Goal: Task Accomplishment & Management: Manage account settings

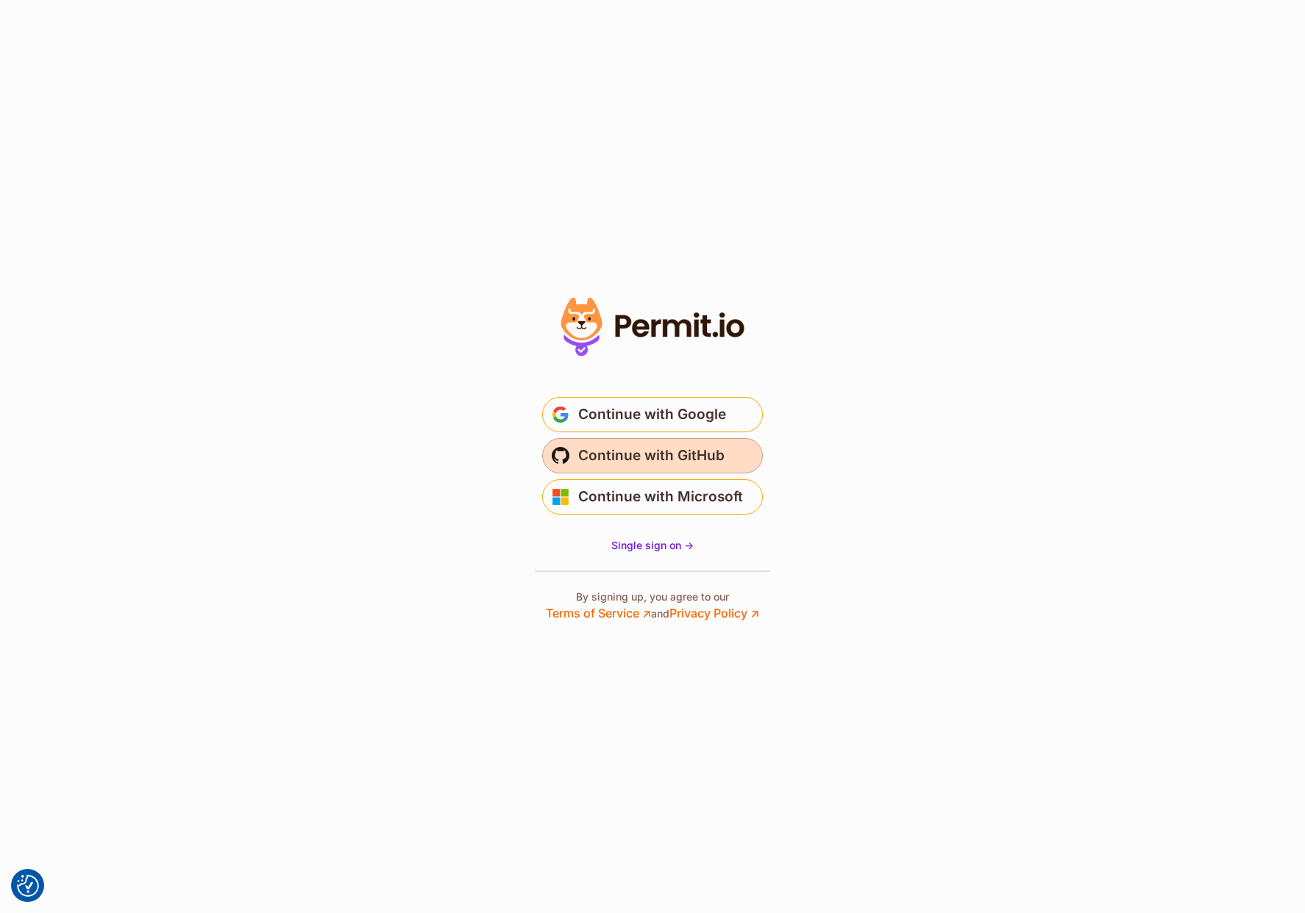
click at [641, 462] on span "Continue with GitHub" at bounding box center [651, 456] width 146 height 24
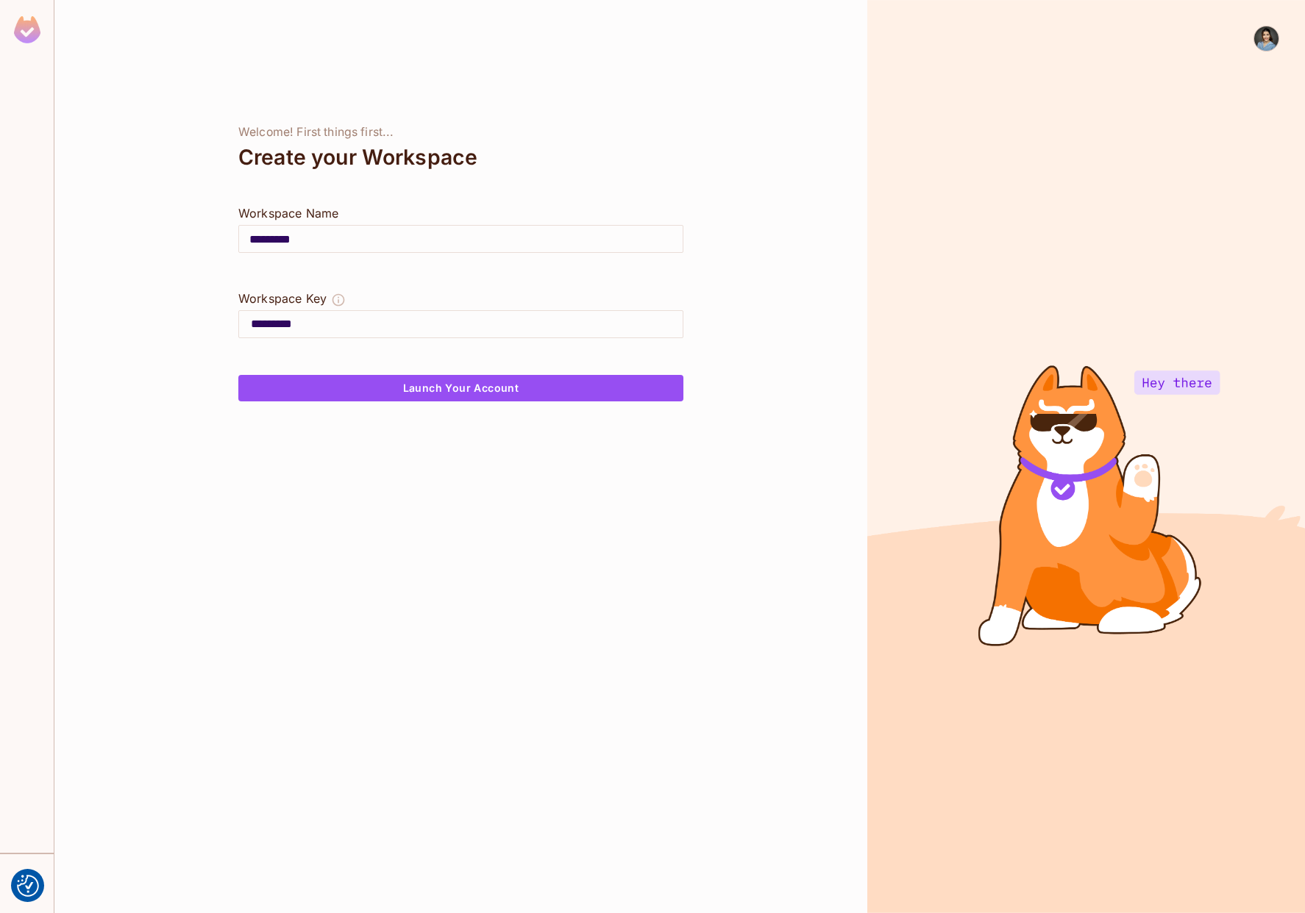
click at [1266, 36] on img at bounding box center [1266, 38] width 24 height 24
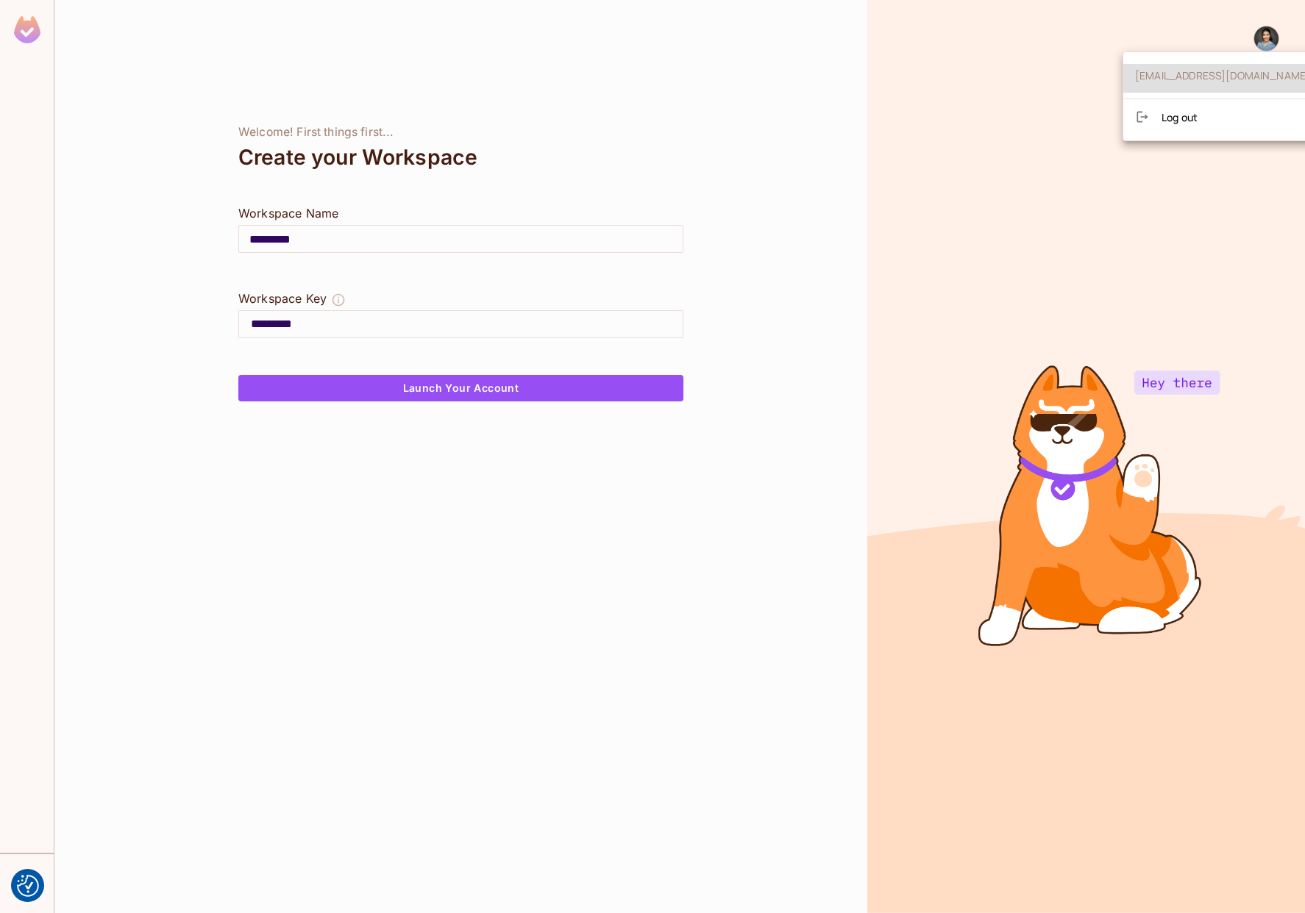
click at [1266, 36] on div at bounding box center [652, 456] width 1305 height 913
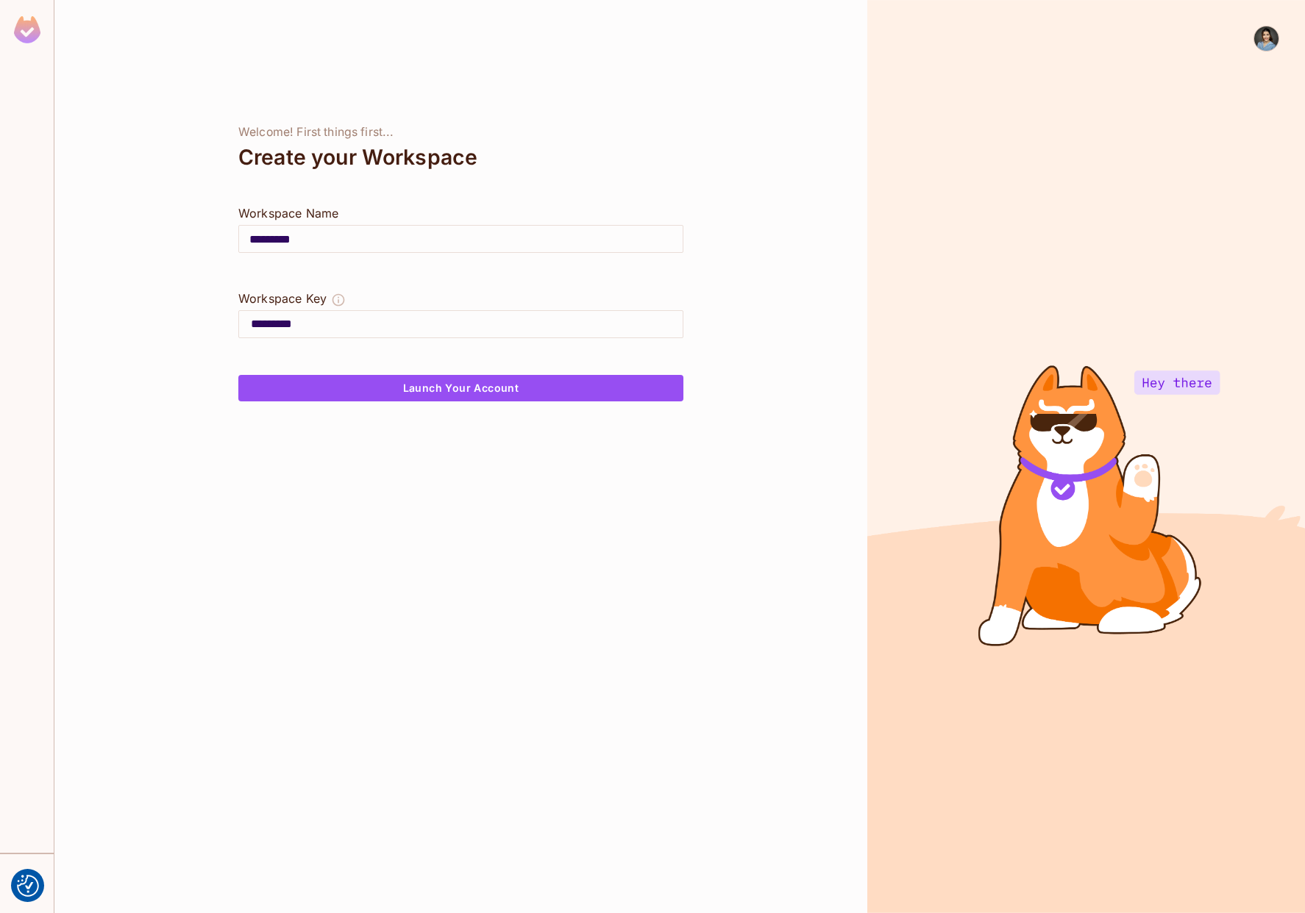
click at [26, 29] on img at bounding box center [27, 29] width 26 height 27
click at [1175, 380] on div at bounding box center [1086, 456] width 438 height 913
click at [422, 388] on button "Launch Your Account" at bounding box center [460, 388] width 445 height 26
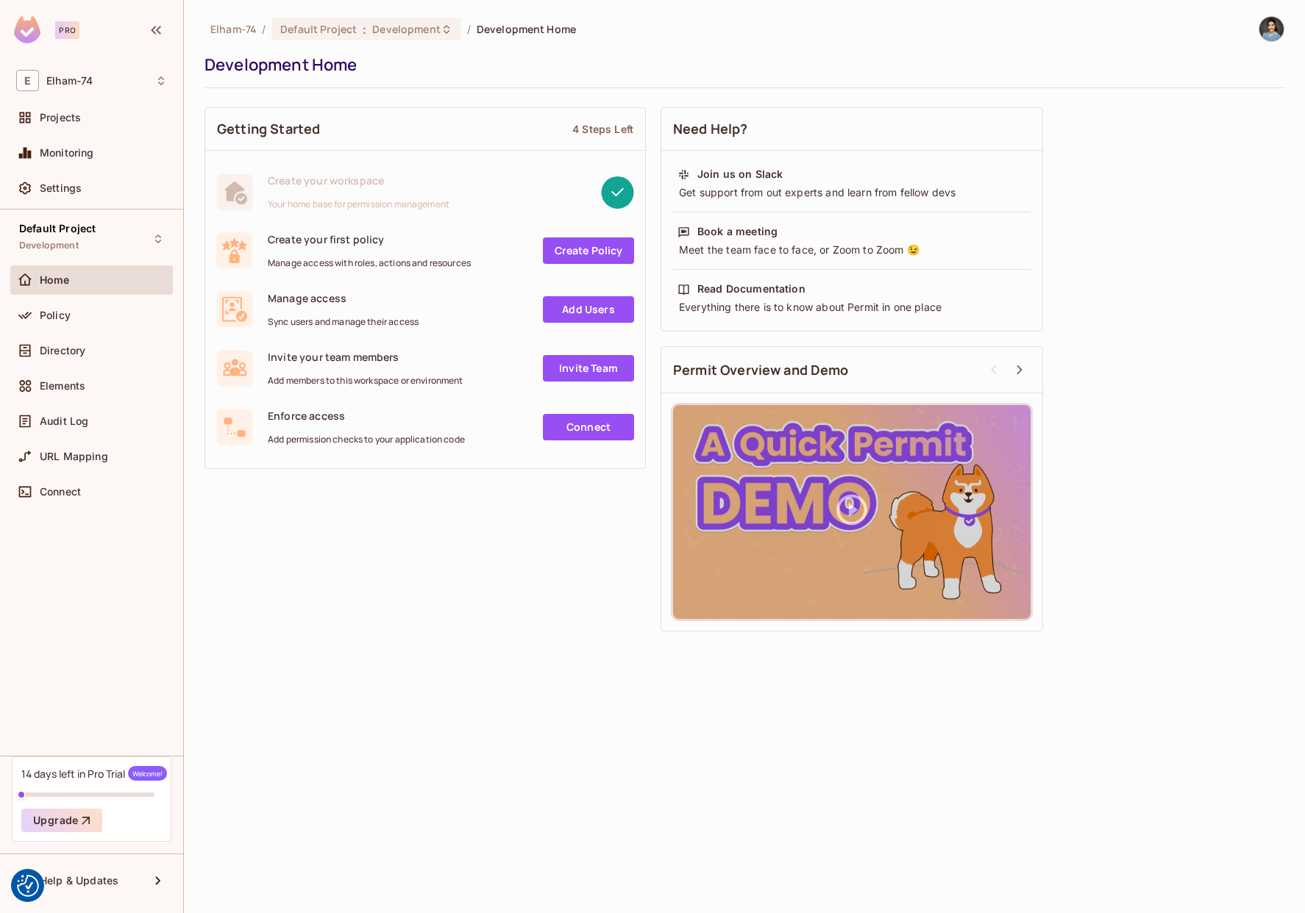
click at [1269, 32] on img at bounding box center [1271, 29] width 24 height 24
click at [1216, 105] on span "Copy Environment Key" at bounding box center [1198, 103] width 109 height 14
click at [1276, 35] on img at bounding box center [1271, 29] width 24 height 24
click at [1145, 149] on span "Log out" at bounding box center [1162, 146] width 36 height 14
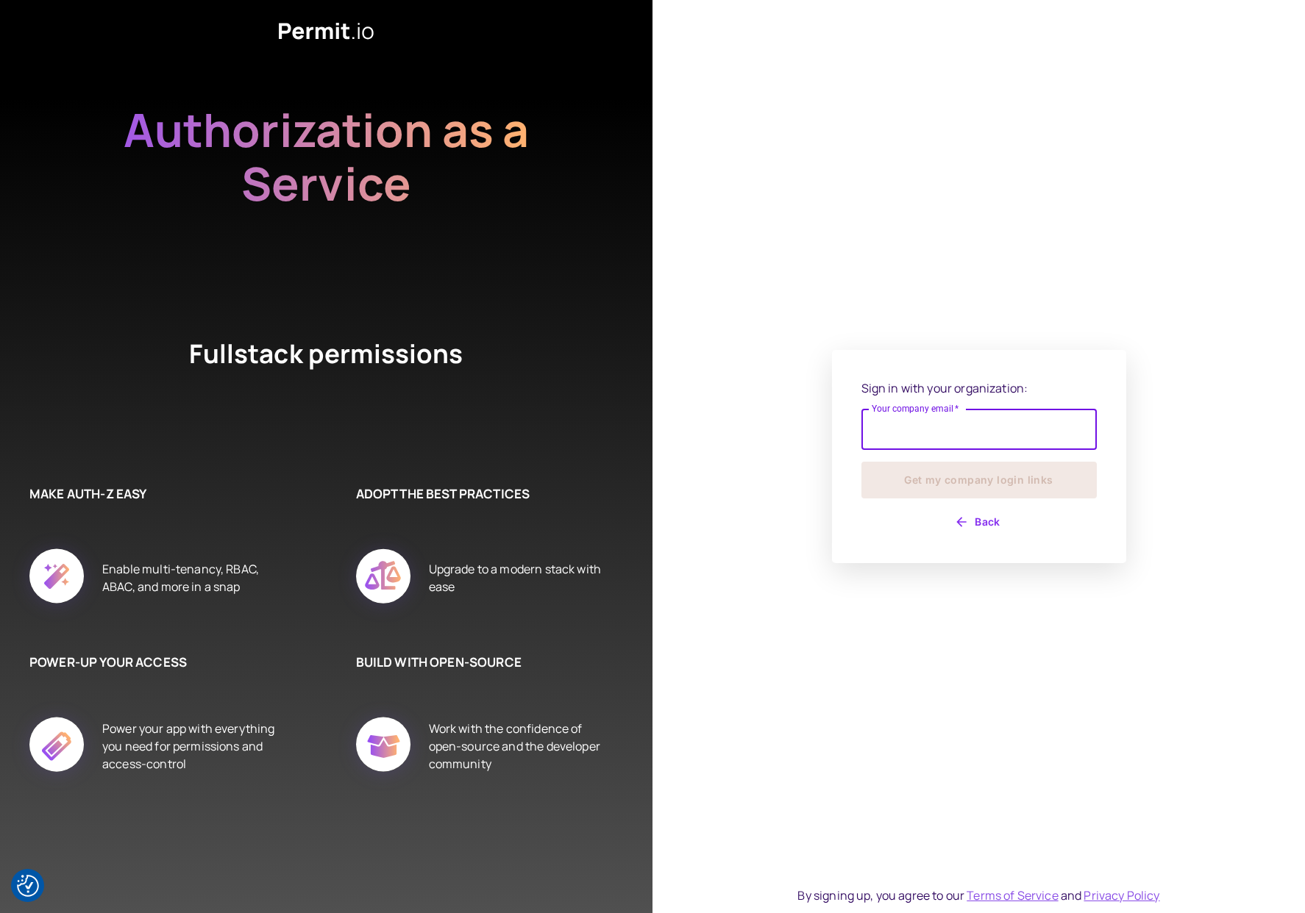
click at [901, 438] on input "Your company email   *" at bounding box center [978, 429] width 235 height 41
click at [898, 439] on input "Your company email   *" at bounding box center [978, 429] width 235 height 41
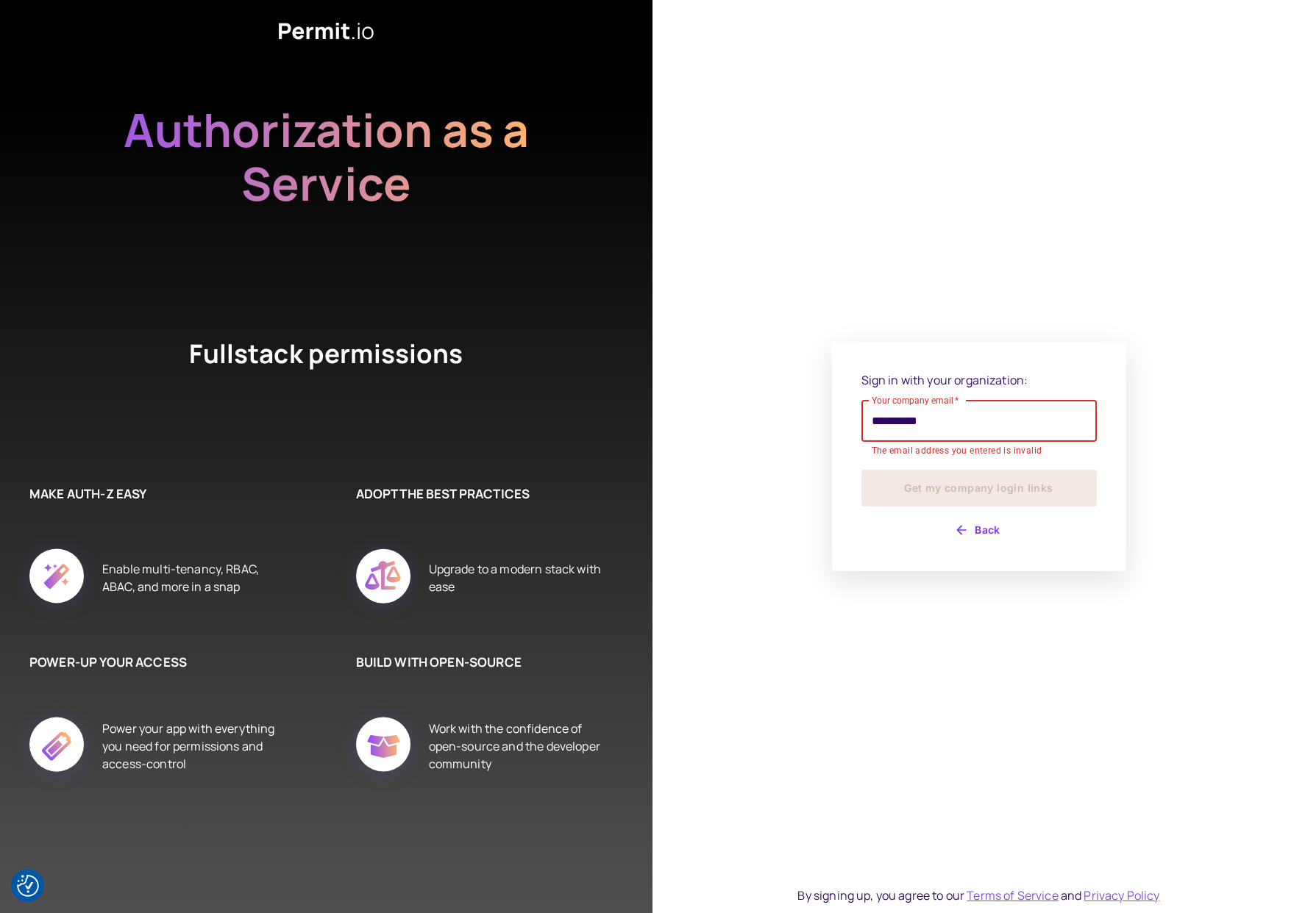
type input "**********"
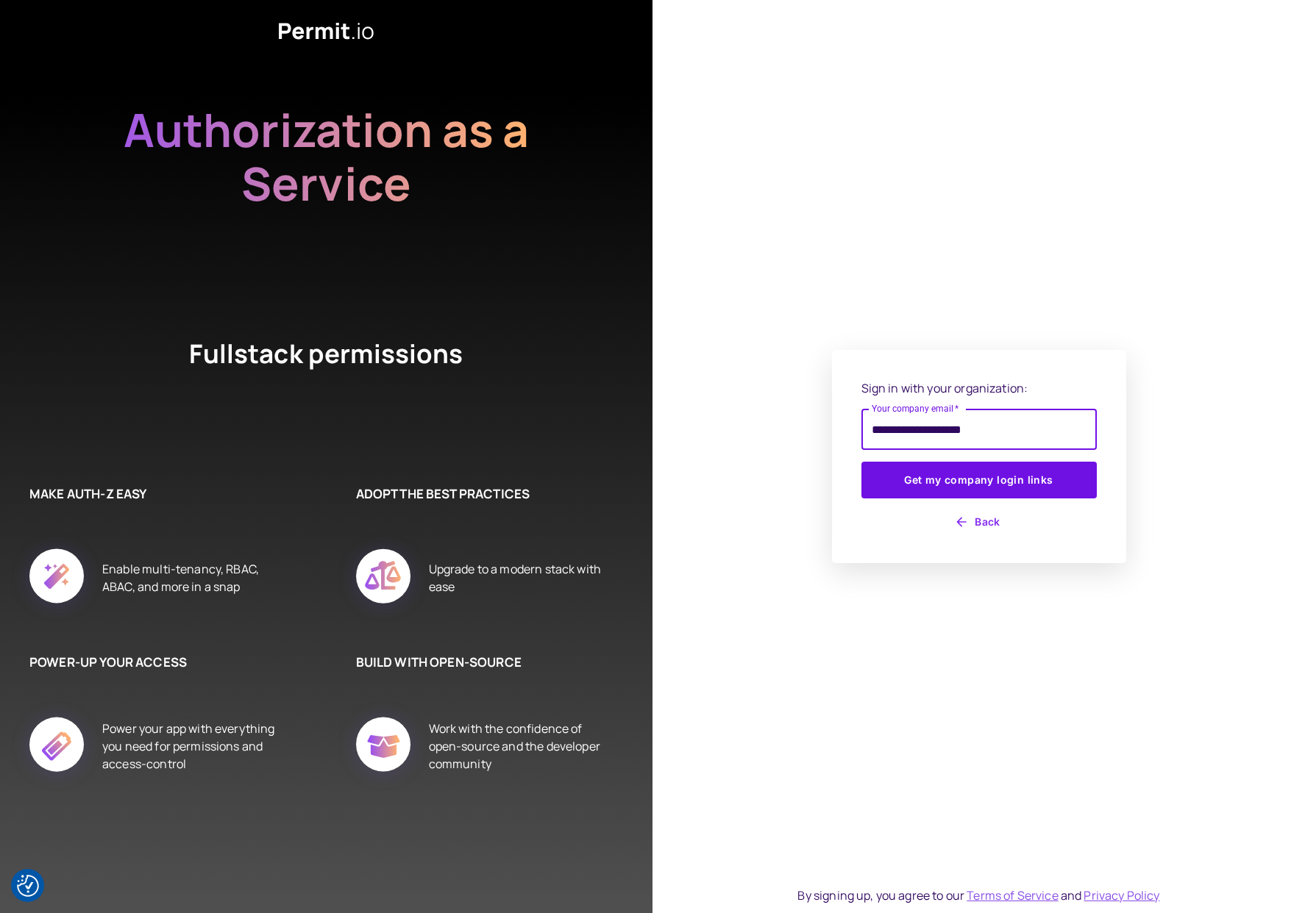
click at [861, 462] on button "Get my company login links" at bounding box center [978, 480] width 235 height 37
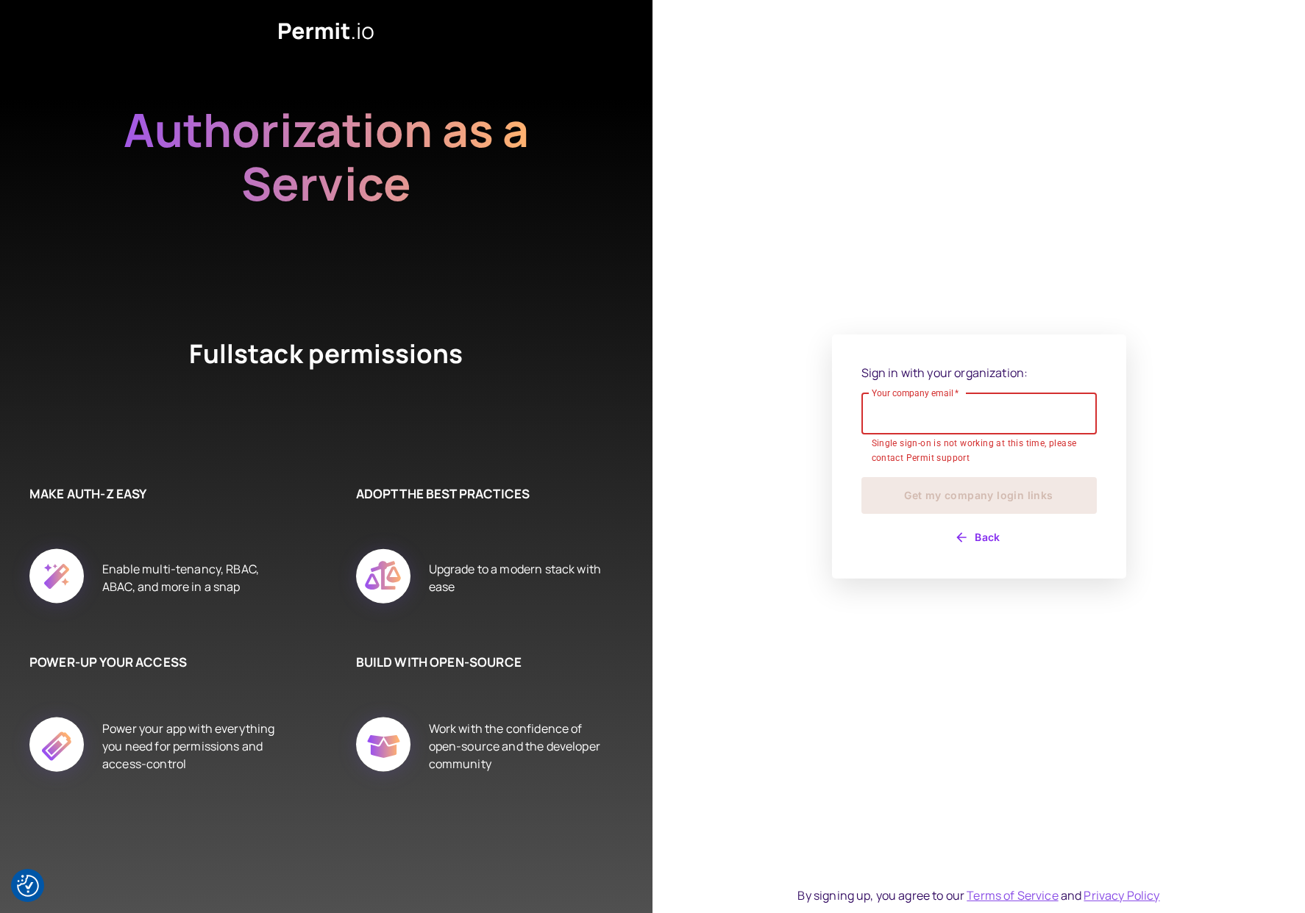
click at [927, 424] on input "Your company email   *" at bounding box center [978, 413] width 235 height 41
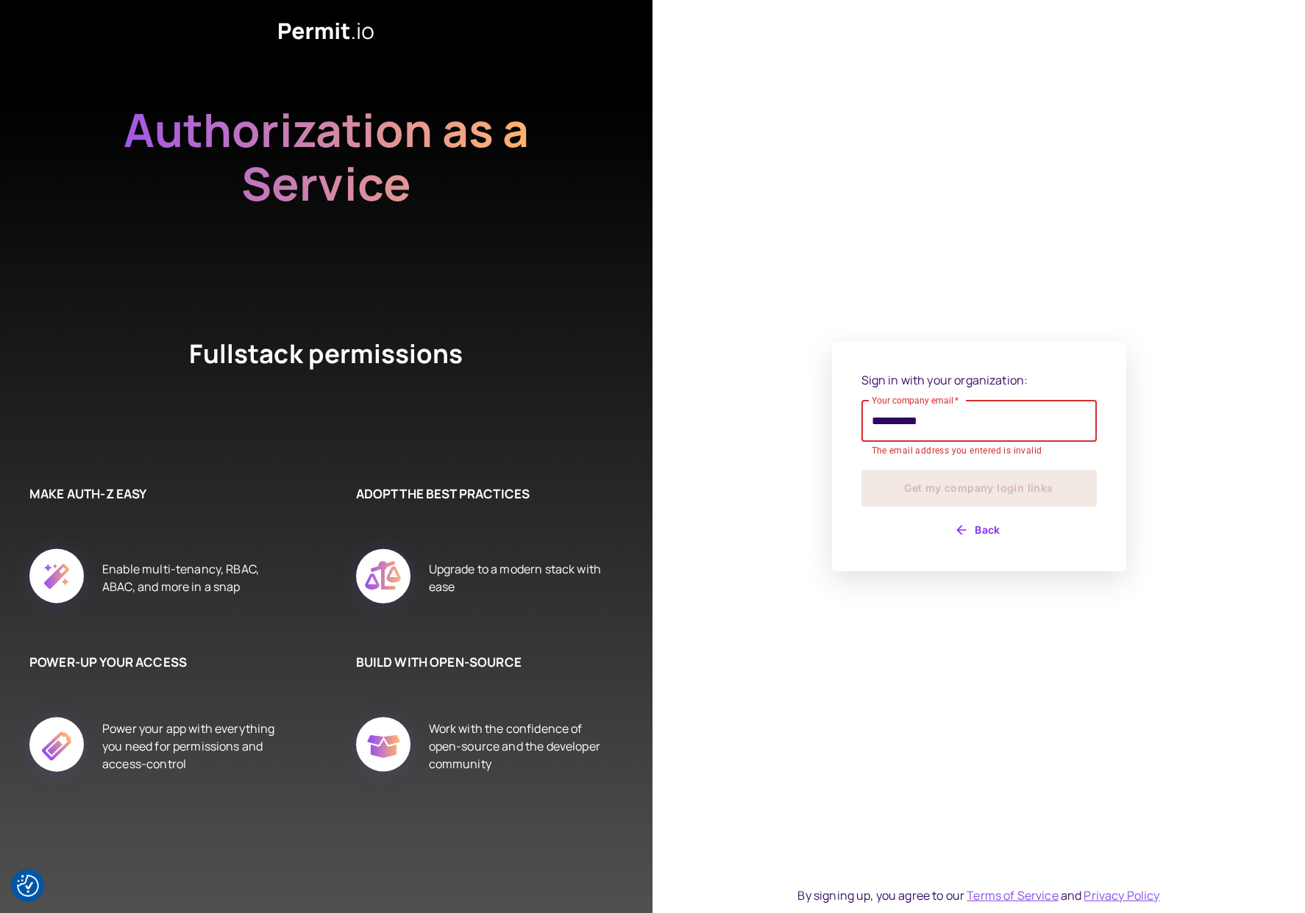
type input "**********"
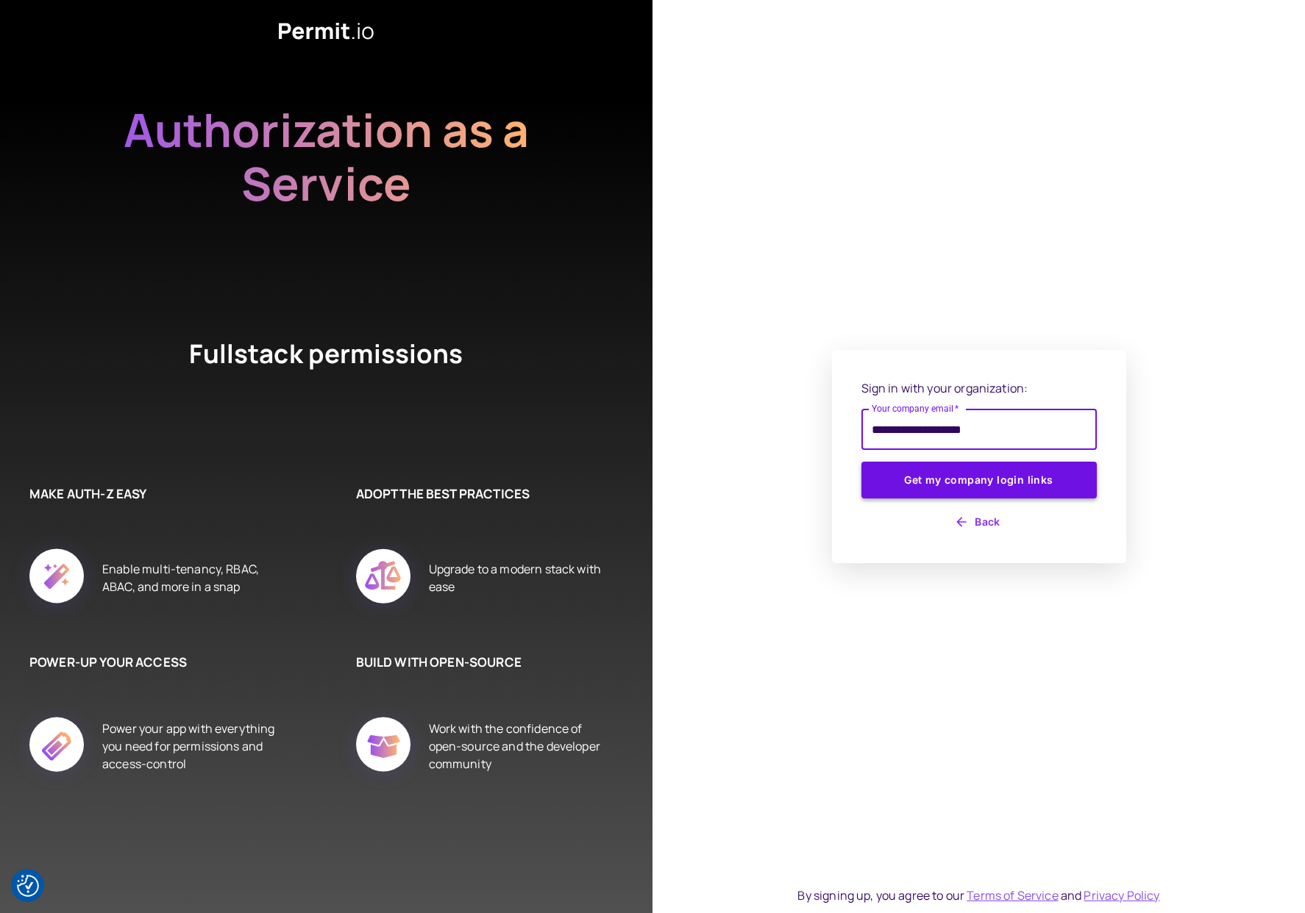
click at [985, 485] on button "Get my company login links" at bounding box center [978, 480] width 235 height 37
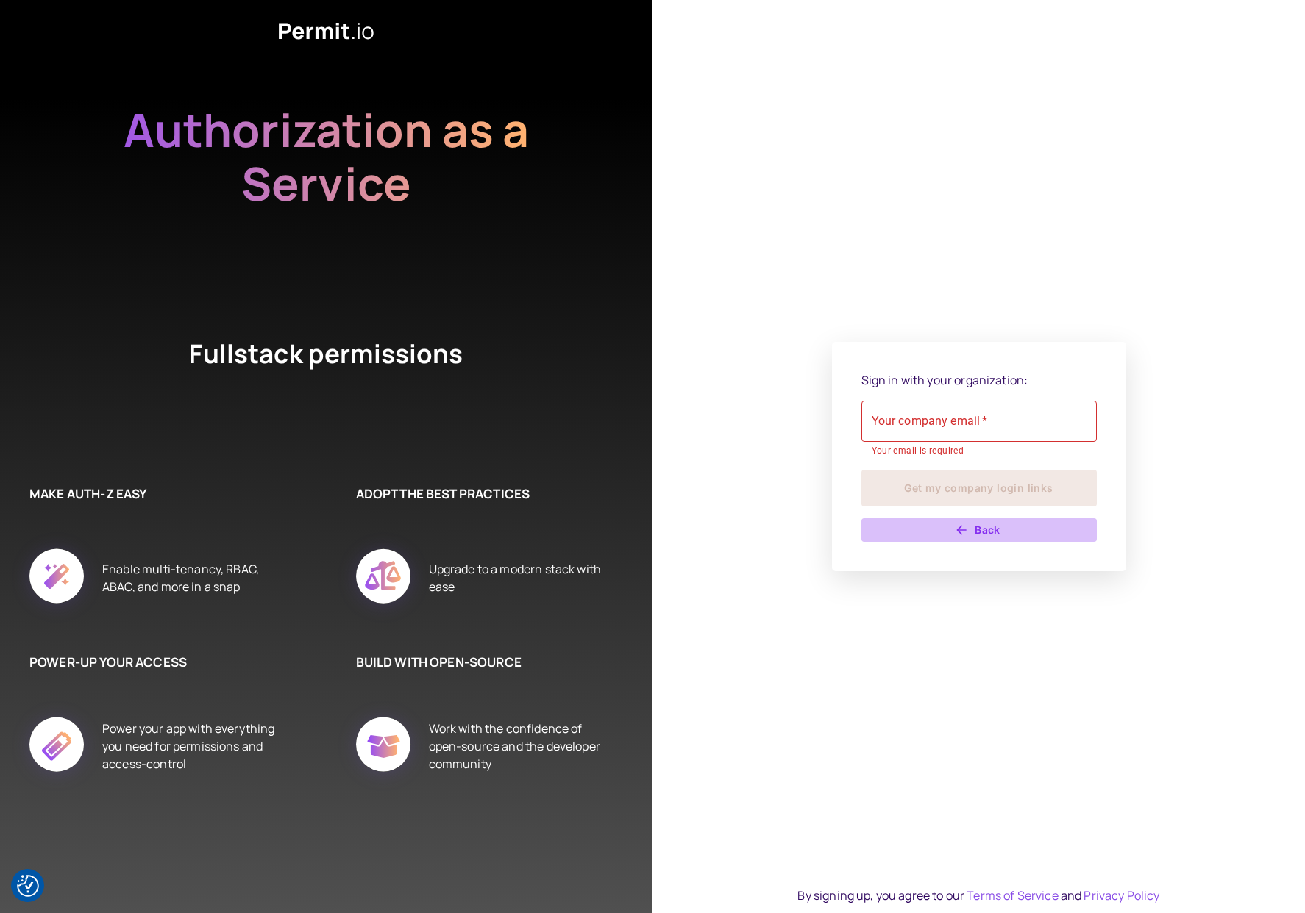
click at [977, 527] on button "Back" at bounding box center [978, 530] width 235 height 24
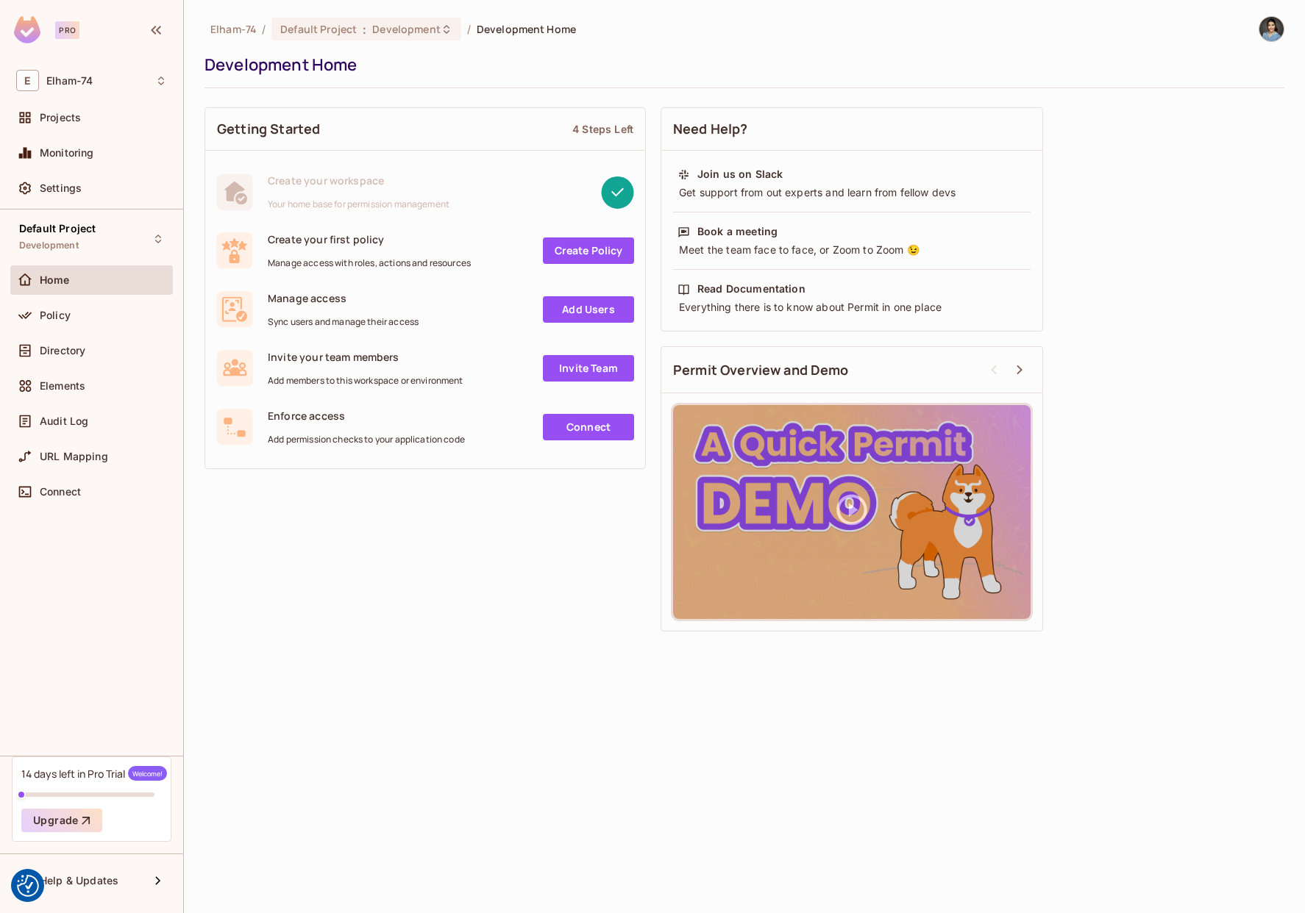
click at [1278, 27] on img at bounding box center [1271, 29] width 24 height 24
click at [1201, 110] on div "Copy Environment Key" at bounding box center [1185, 102] width 135 height 29
click at [1183, 105] on span "Copy Environment Key" at bounding box center [1198, 103] width 109 height 14
click at [68, 125] on div "Projects" at bounding box center [91, 118] width 151 height 18
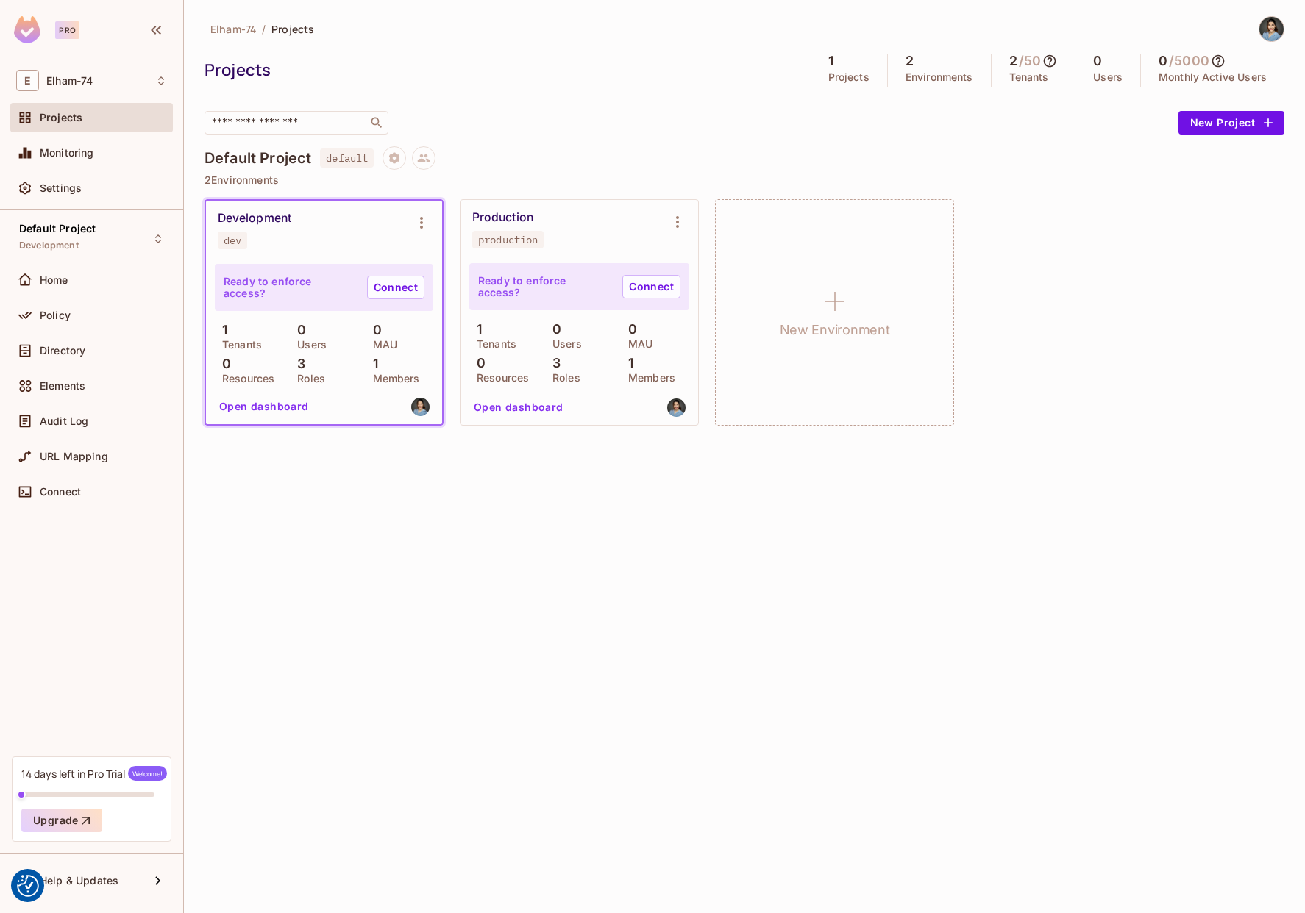
click at [1283, 22] on div at bounding box center [1264, 29] width 39 height 26
click at [1266, 30] on img at bounding box center [1271, 29] width 24 height 24
click at [1145, 143] on span "Log out" at bounding box center [1162, 146] width 36 height 14
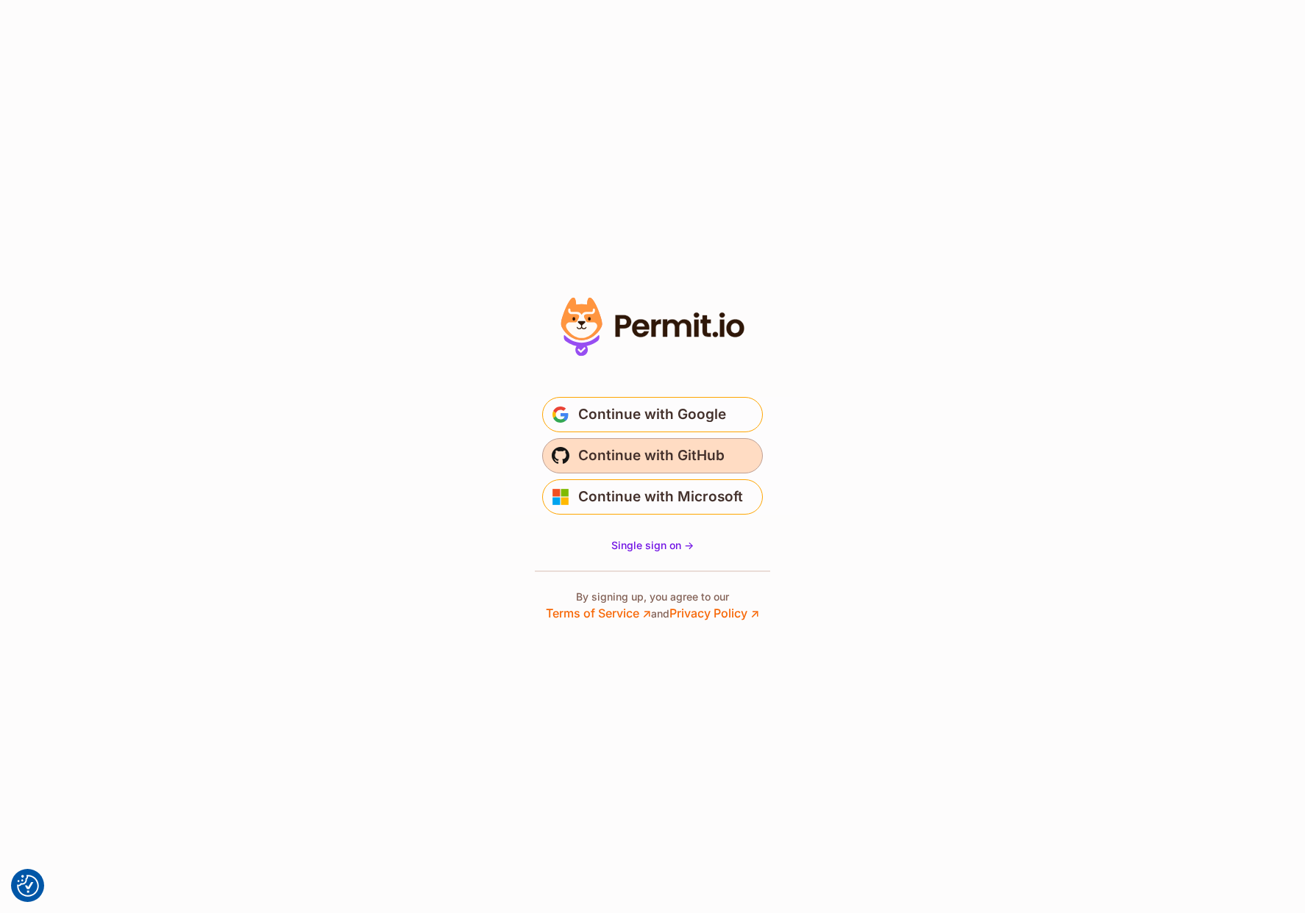
click at [641, 454] on span "Continue with GitHub" at bounding box center [651, 456] width 146 height 24
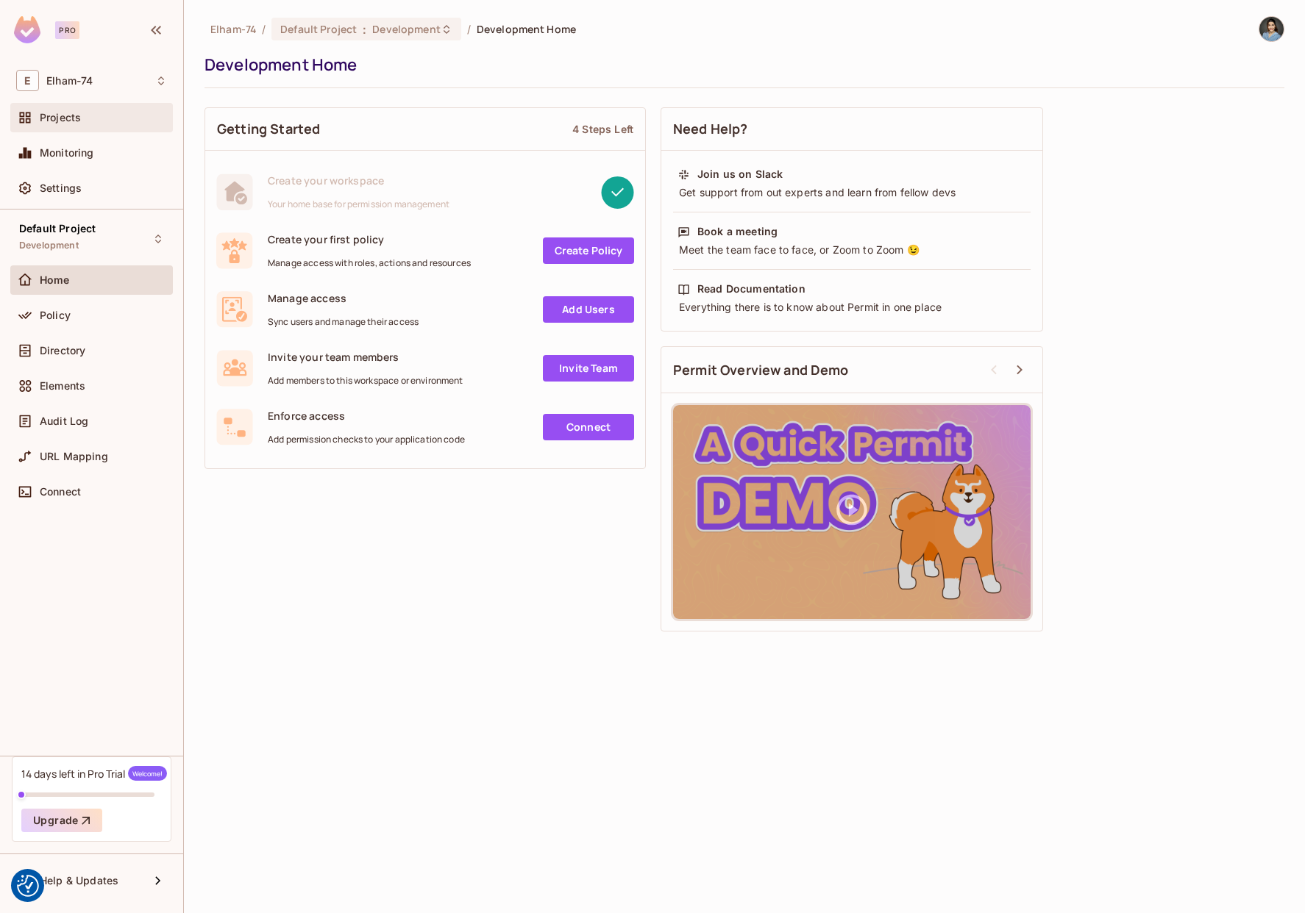
click at [77, 121] on span "Projects" at bounding box center [60, 118] width 41 height 12
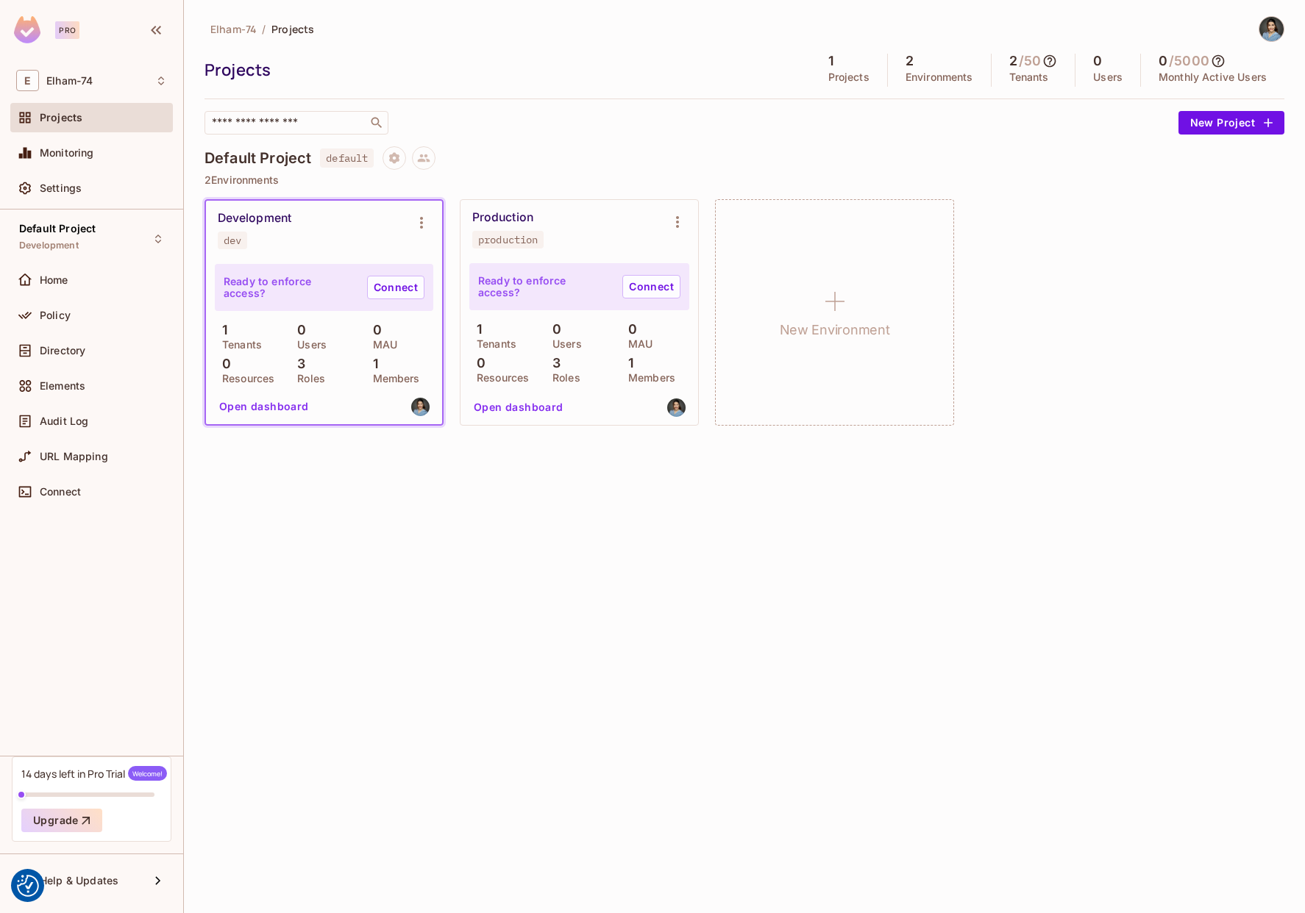
click at [920, 71] on p "Environments" at bounding box center [939, 77] width 68 height 12
click at [1026, 74] on p "Tenants" at bounding box center [1029, 77] width 40 height 12
click at [1013, 60] on h5 "2" at bounding box center [1013, 61] width 8 height 15
click at [1280, 29] on img at bounding box center [1271, 29] width 24 height 24
click at [1063, 337] on div at bounding box center [652, 456] width 1305 height 913
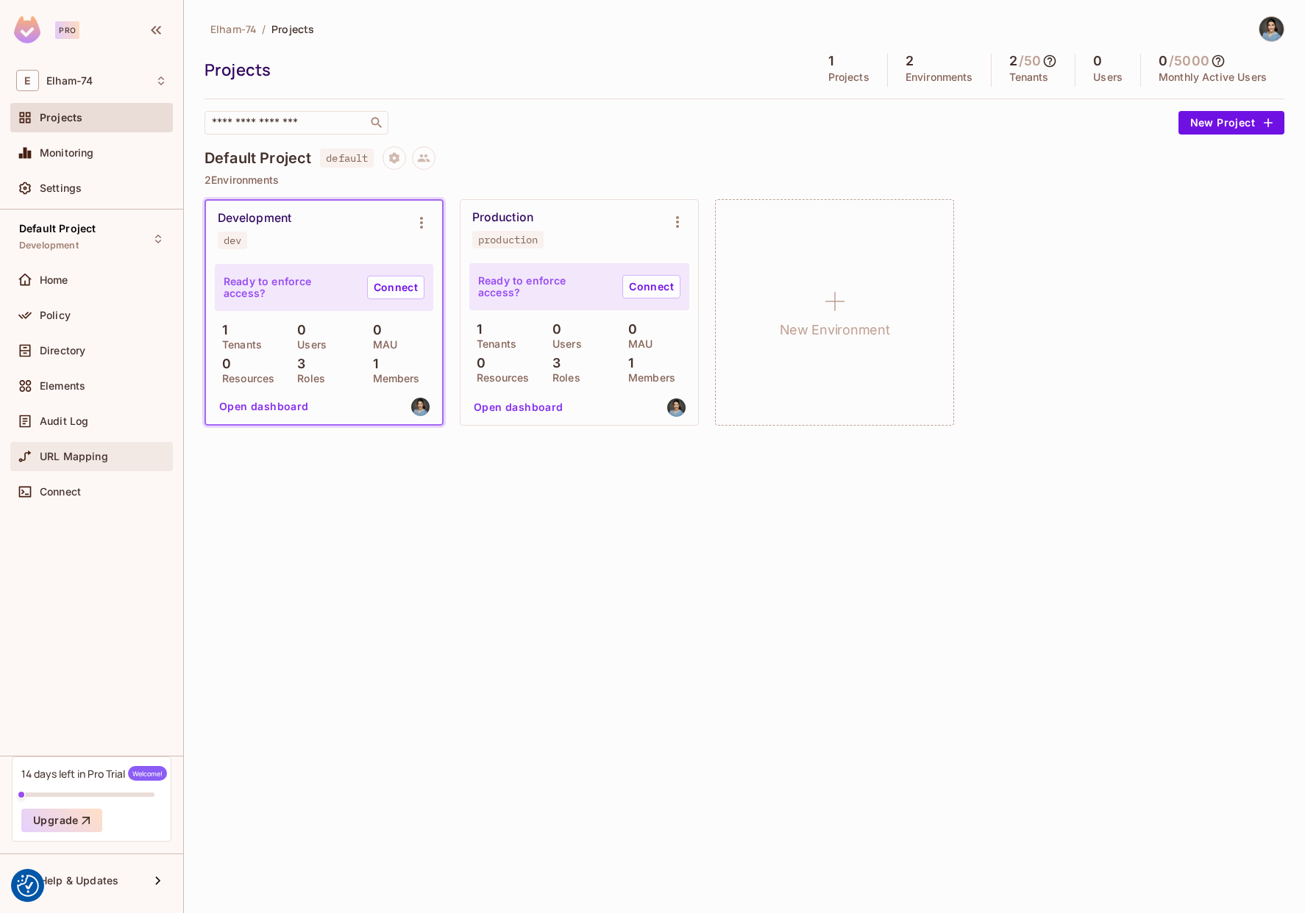
click at [57, 458] on span "URL Mapping" at bounding box center [74, 457] width 68 height 12
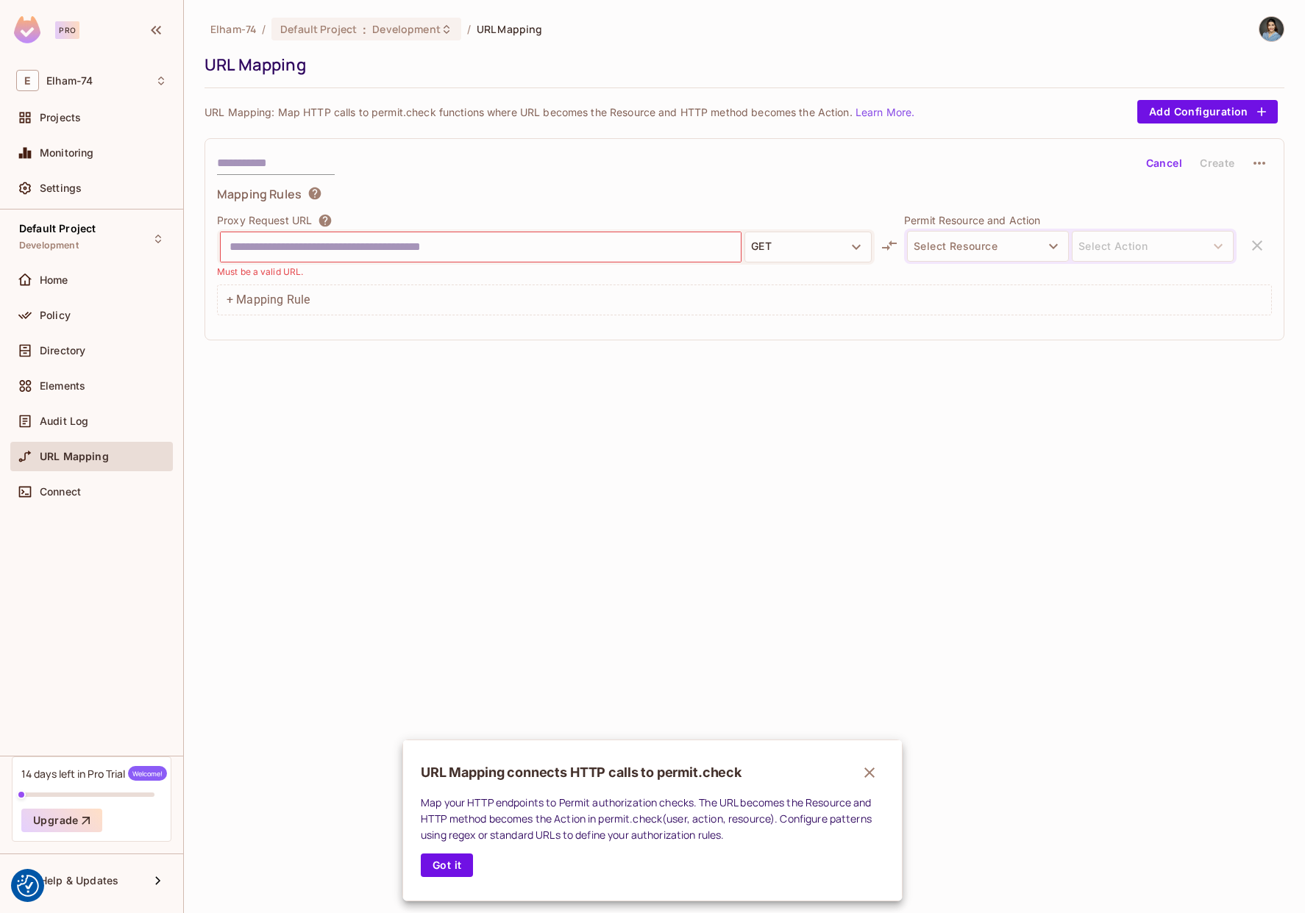
click at [57, 279] on div at bounding box center [652, 456] width 1305 height 913
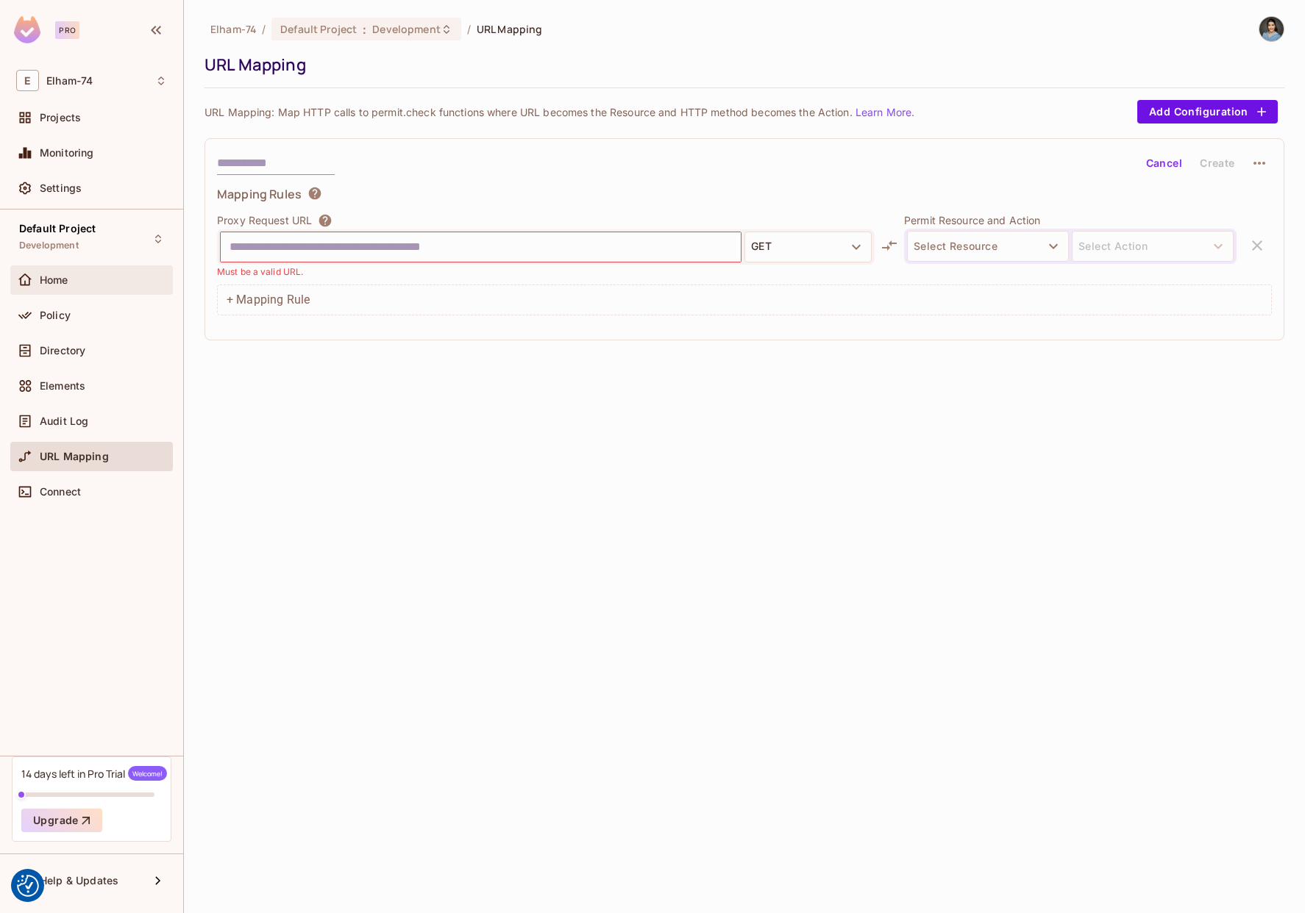
click at [51, 272] on div "Home" at bounding box center [91, 280] width 151 height 18
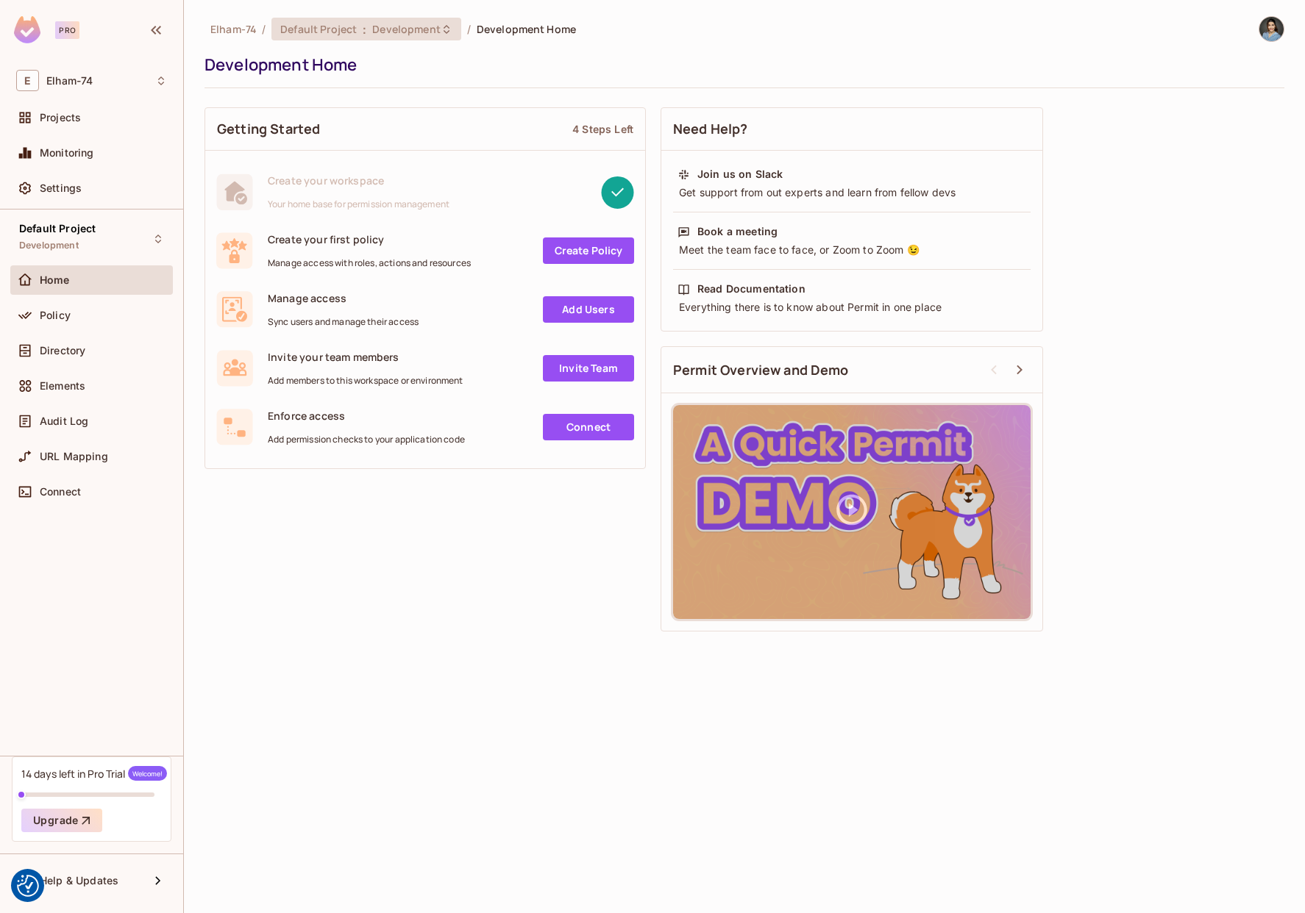
click at [444, 26] on icon at bounding box center [446, 28] width 6 height 9
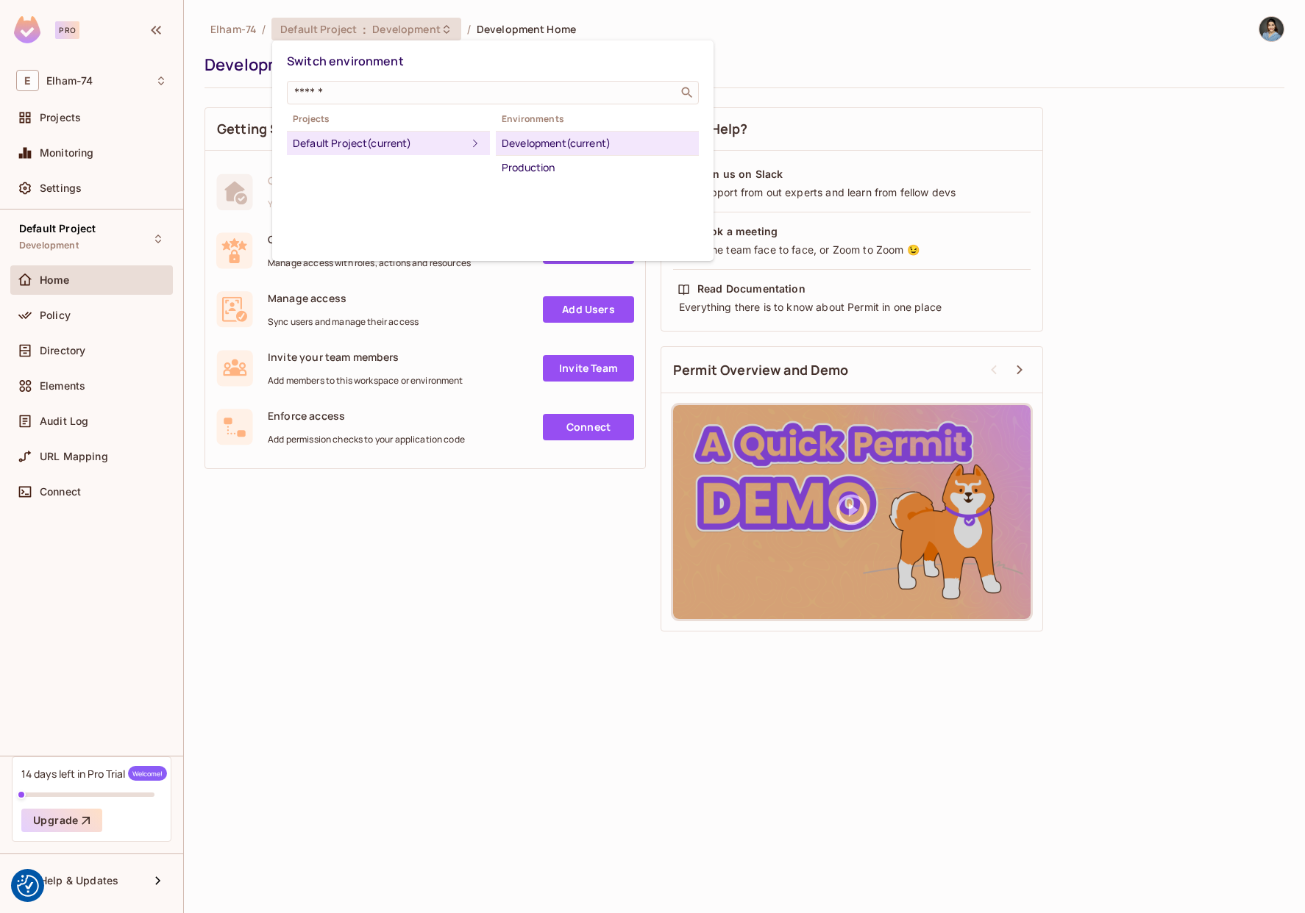
click at [901, 89] on div at bounding box center [652, 456] width 1305 height 913
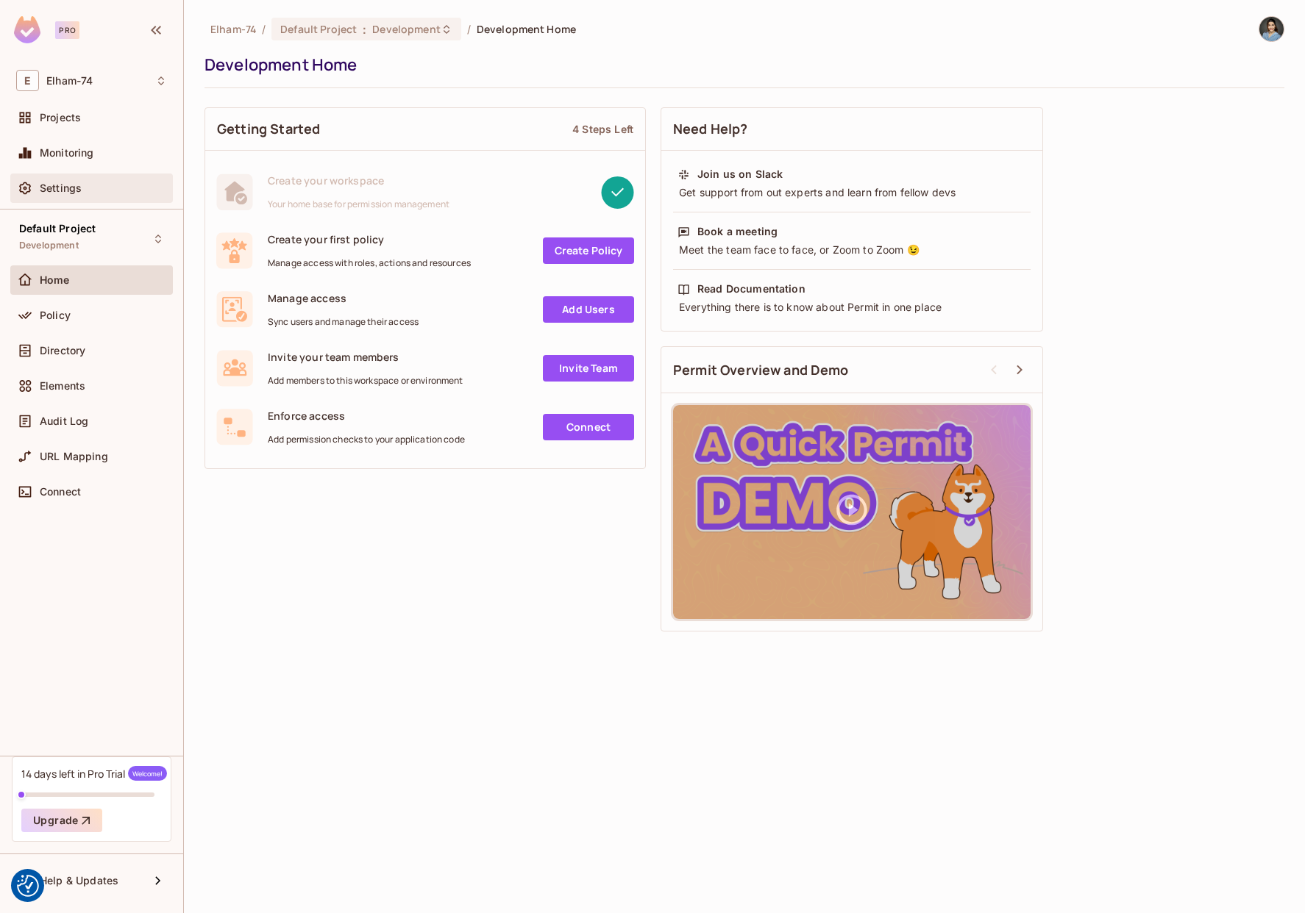
click at [63, 179] on div "Settings" at bounding box center [91, 188] width 151 height 18
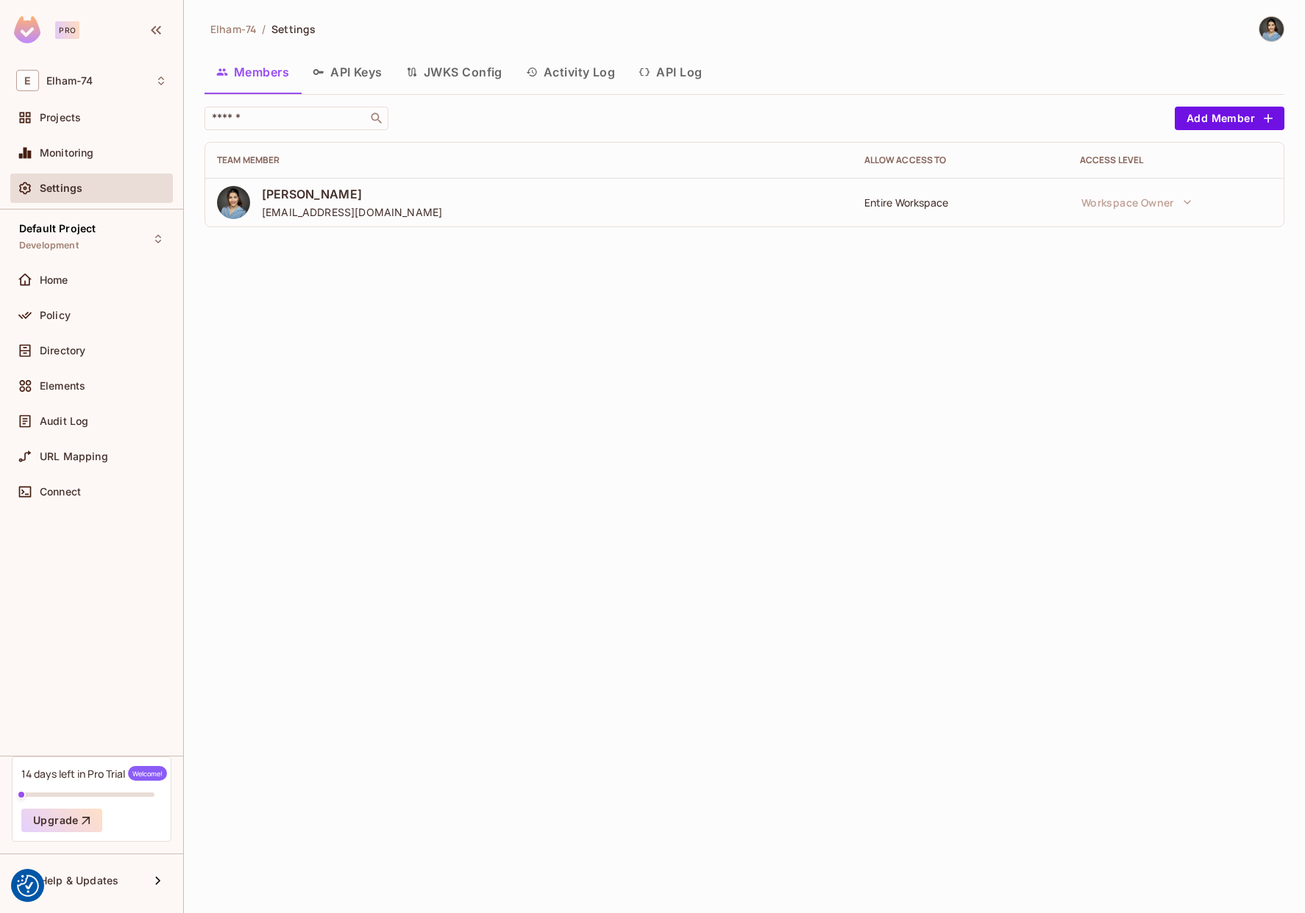
click at [366, 66] on button "API Keys" at bounding box center [347, 72] width 93 height 37
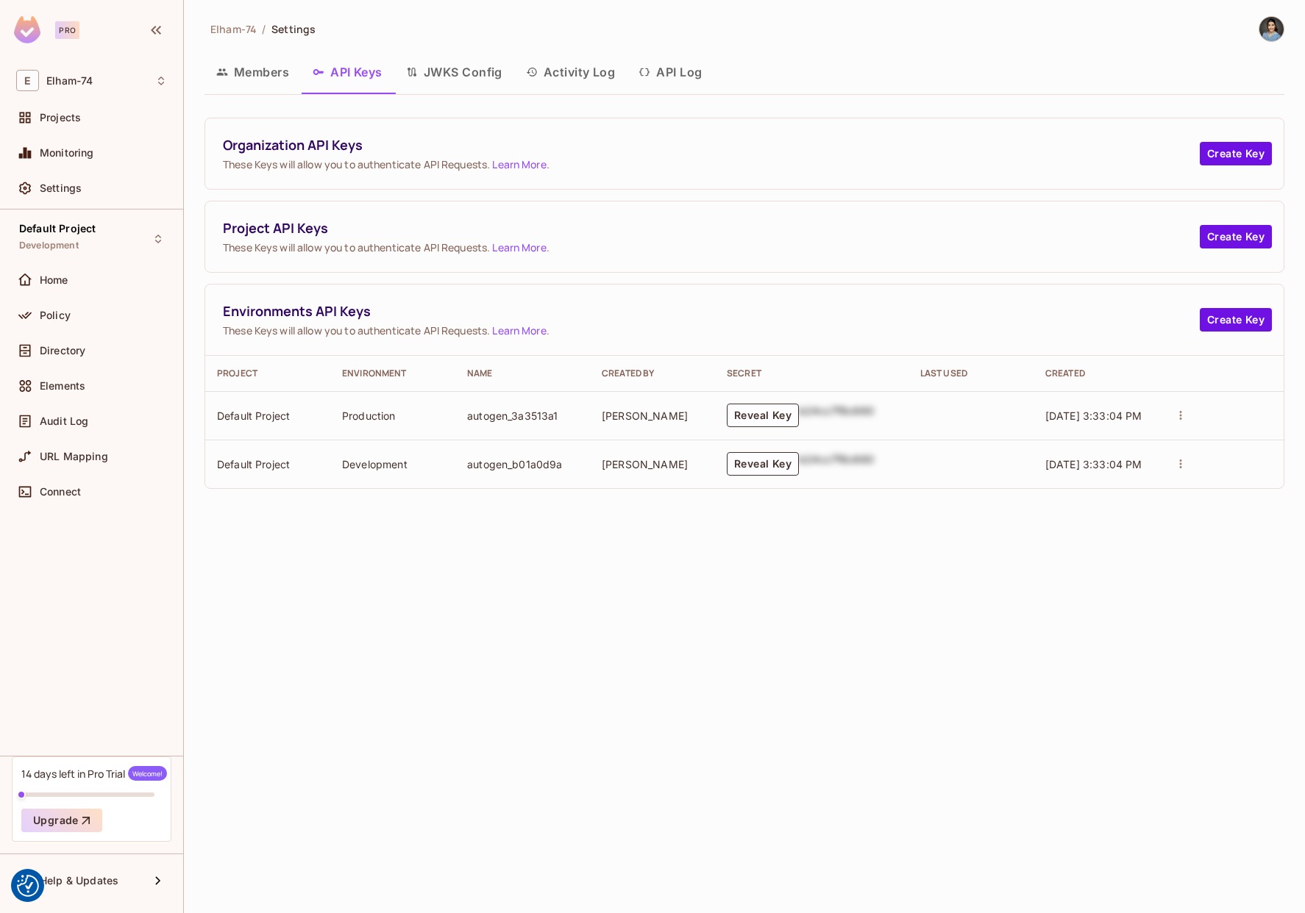
click at [440, 71] on button "JWKS Config" at bounding box center [454, 72] width 120 height 37
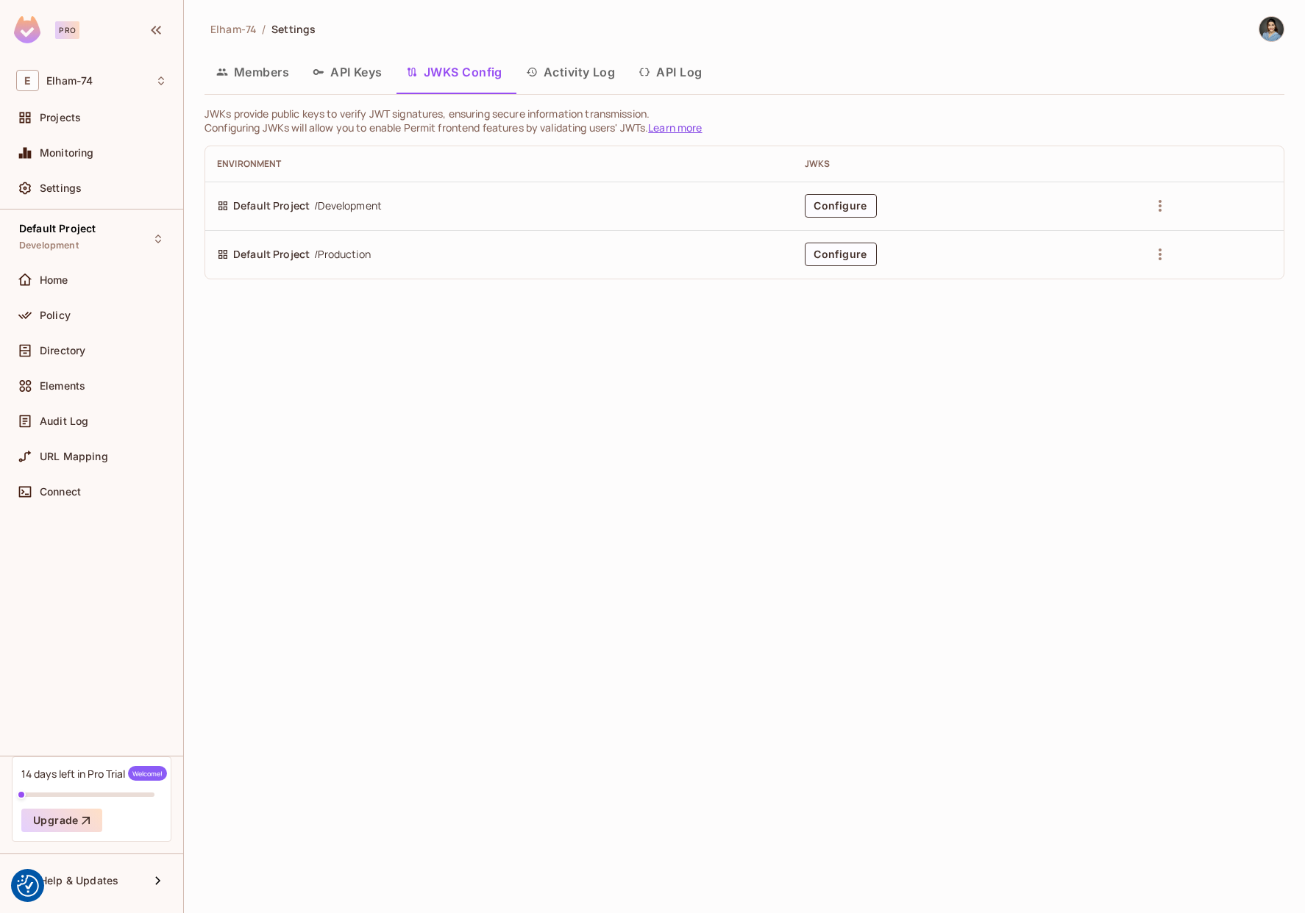
click at [561, 76] on button "Activity Log" at bounding box center [570, 72] width 113 height 37
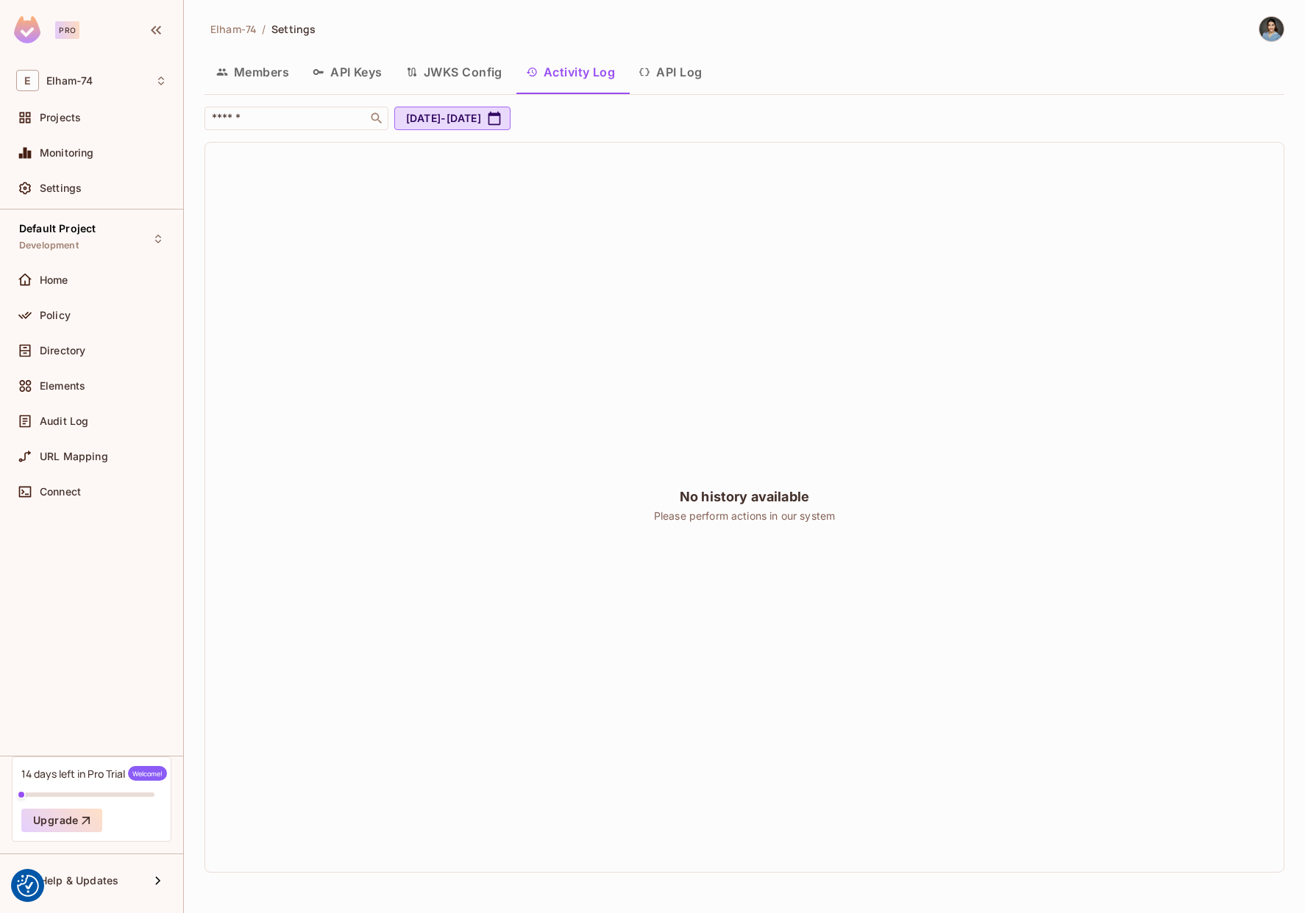
click at [675, 77] on button "API Log" at bounding box center [670, 72] width 87 height 37
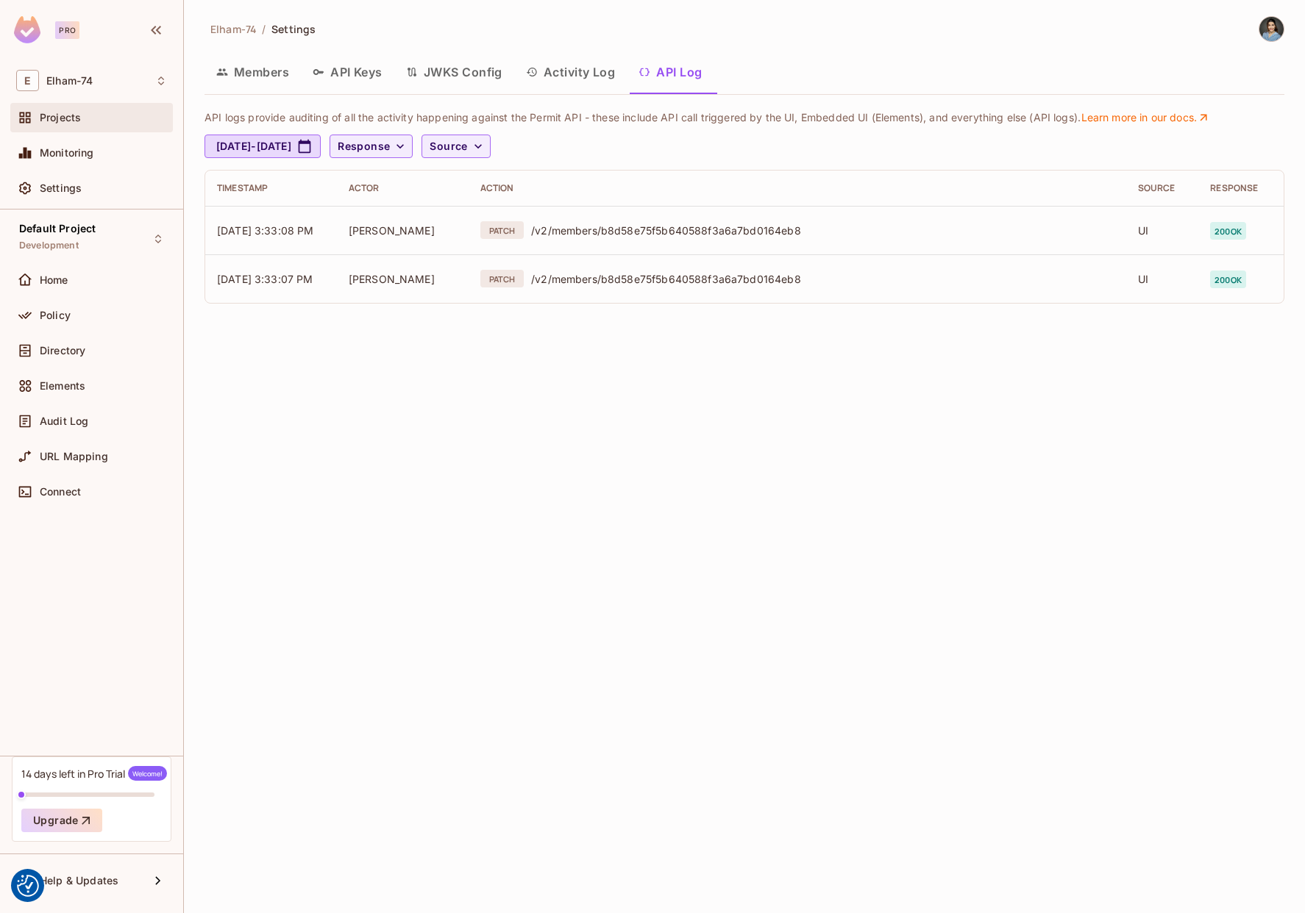
click at [64, 117] on span "Projects" at bounding box center [60, 118] width 41 height 12
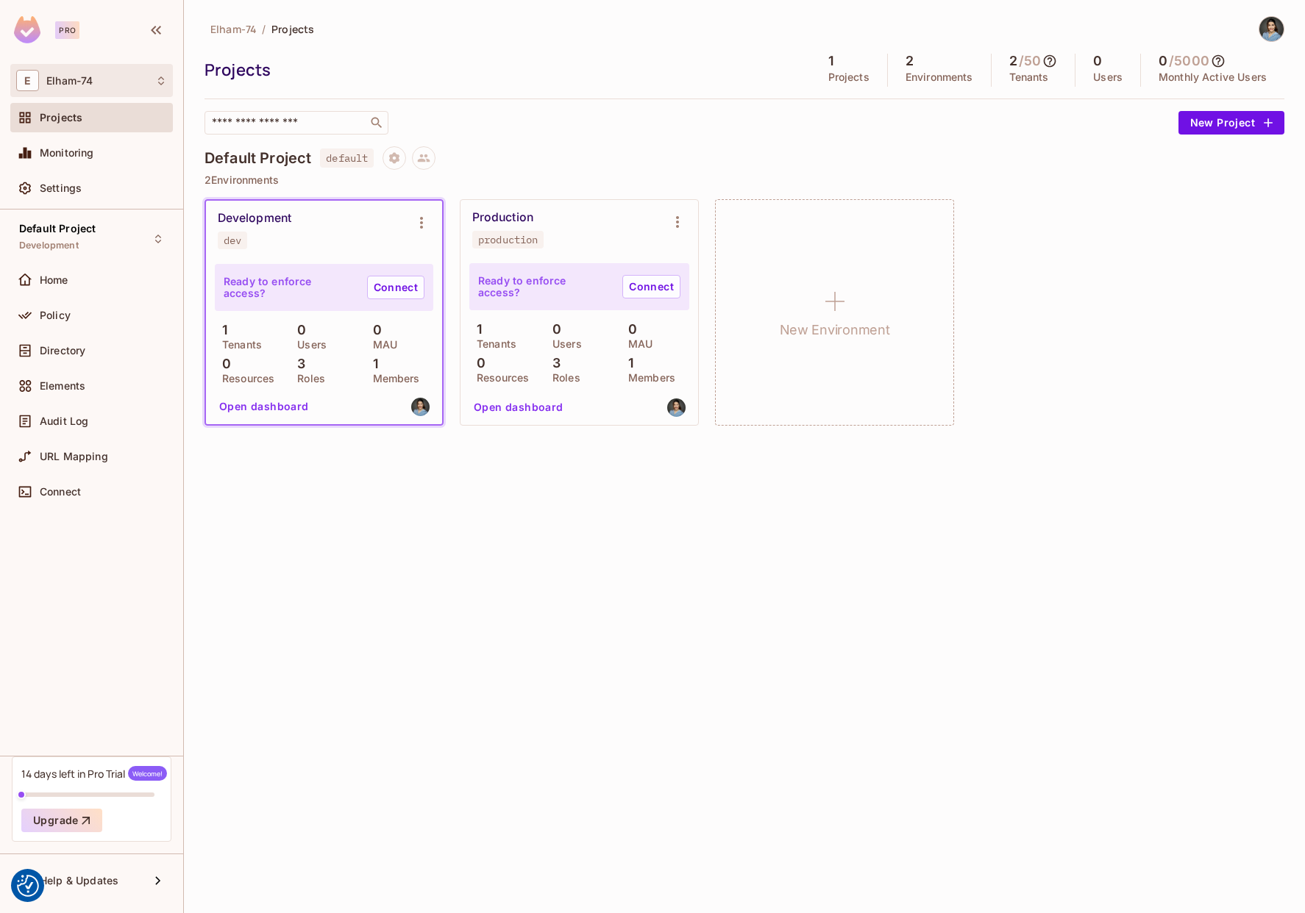
click at [157, 83] on icon at bounding box center [161, 81] width 12 height 12
click at [157, 84] on div at bounding box center [652, 456] width 1305 height 913
click at [395, 160] on icon "Project settings" at bounding box center [394, 157] width 10 height 11
click at [395, 160] on div at bounding box center [652, 456] width 1305 height 913
click at [430, 160] on icon at bounding box center [423, 157] width 13 height 13
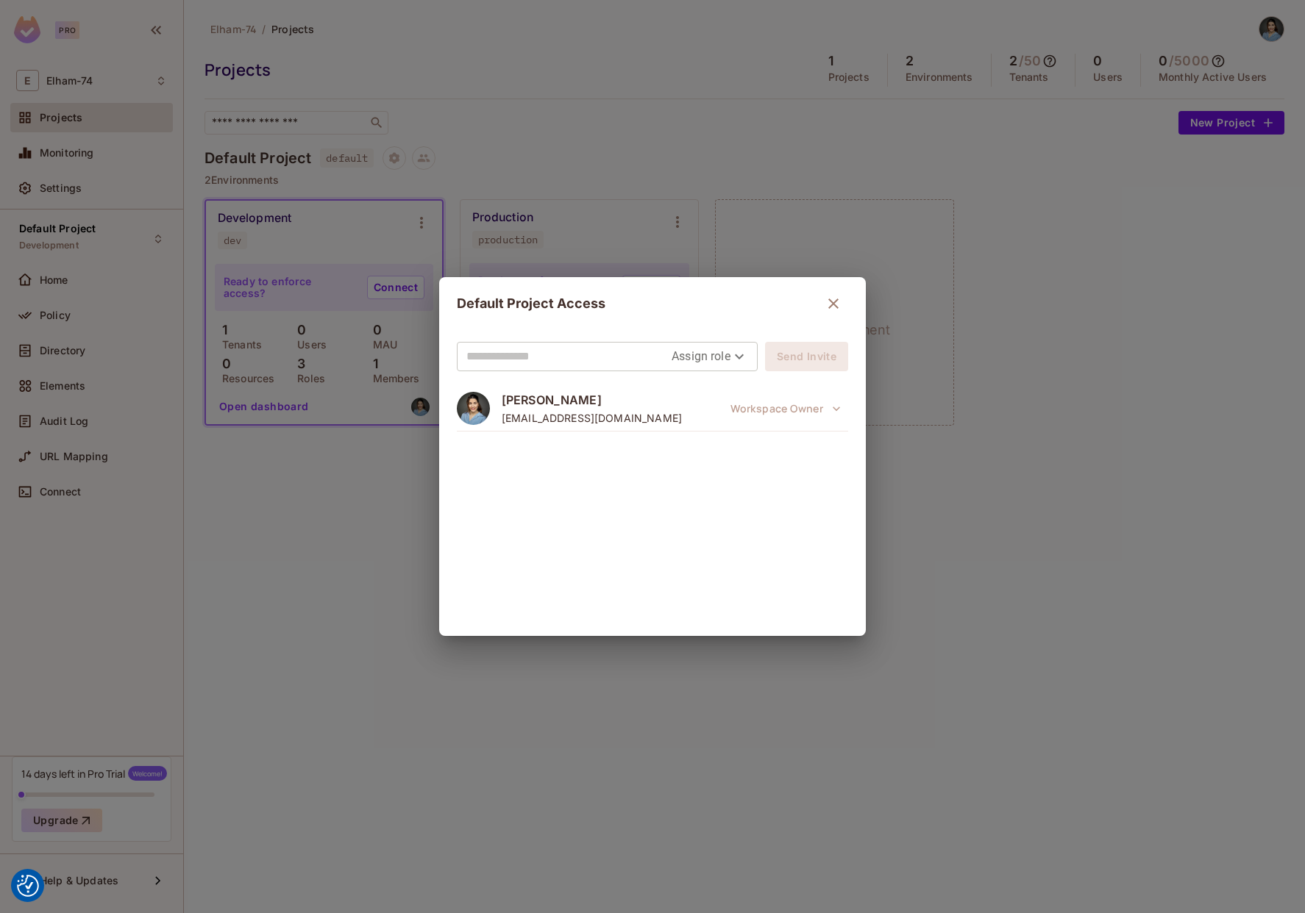
click at [529, 358] on input "text" at bounding box center [568, 357] width 205 height 24
type input "**********"
click at [732, 358] on body "We use cookies to enhance your browsing experience, serve personalized ads or c…" at bounding box center [652, 456] width 1305 height 913
click at [701, 389] on li "Owner" at bounding box center [709, 390] width 77 height 26
type input "*****"
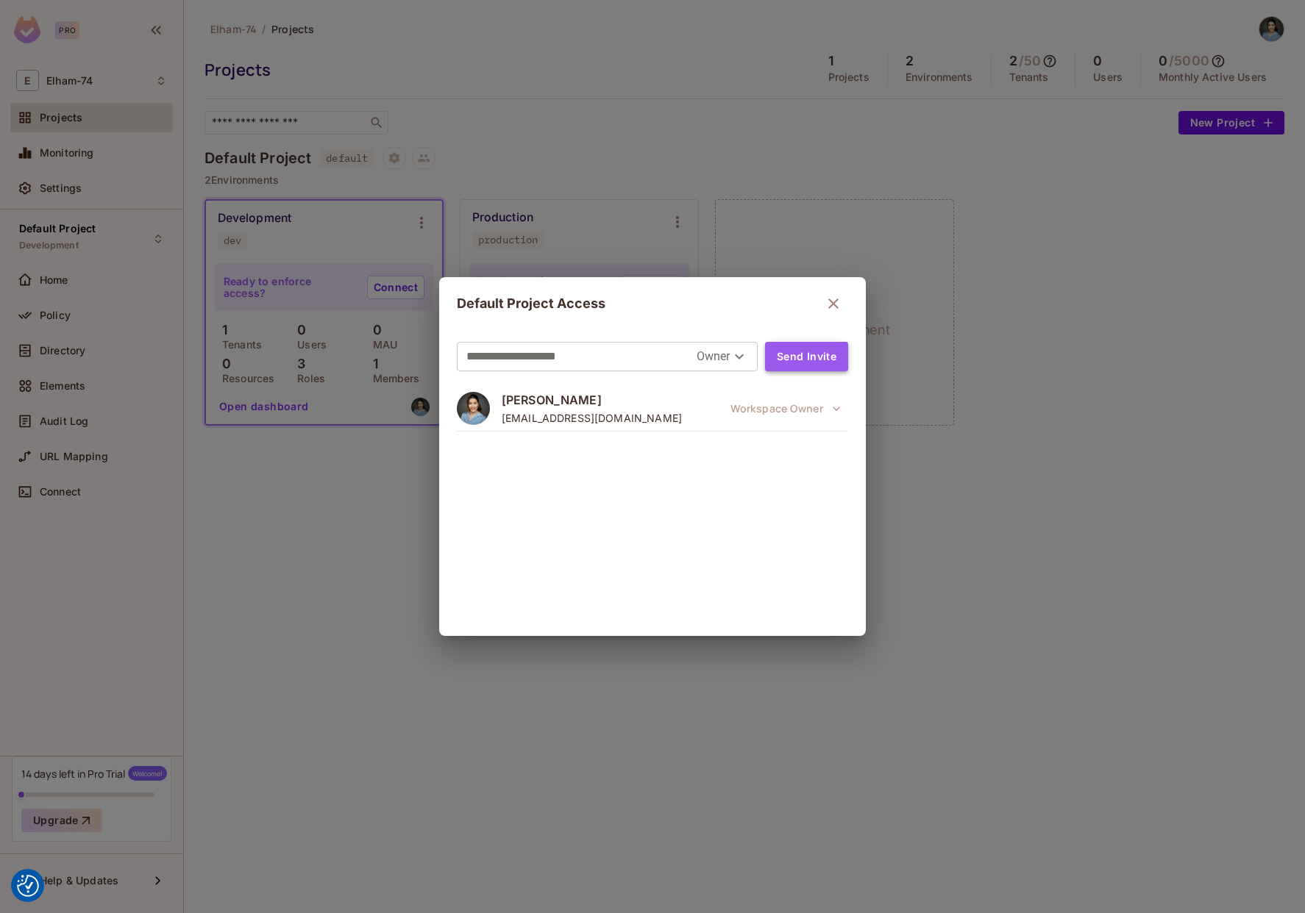
click at [795, 359] on button "Send Invite" at bounding box center [806, 356] width 83 height 29
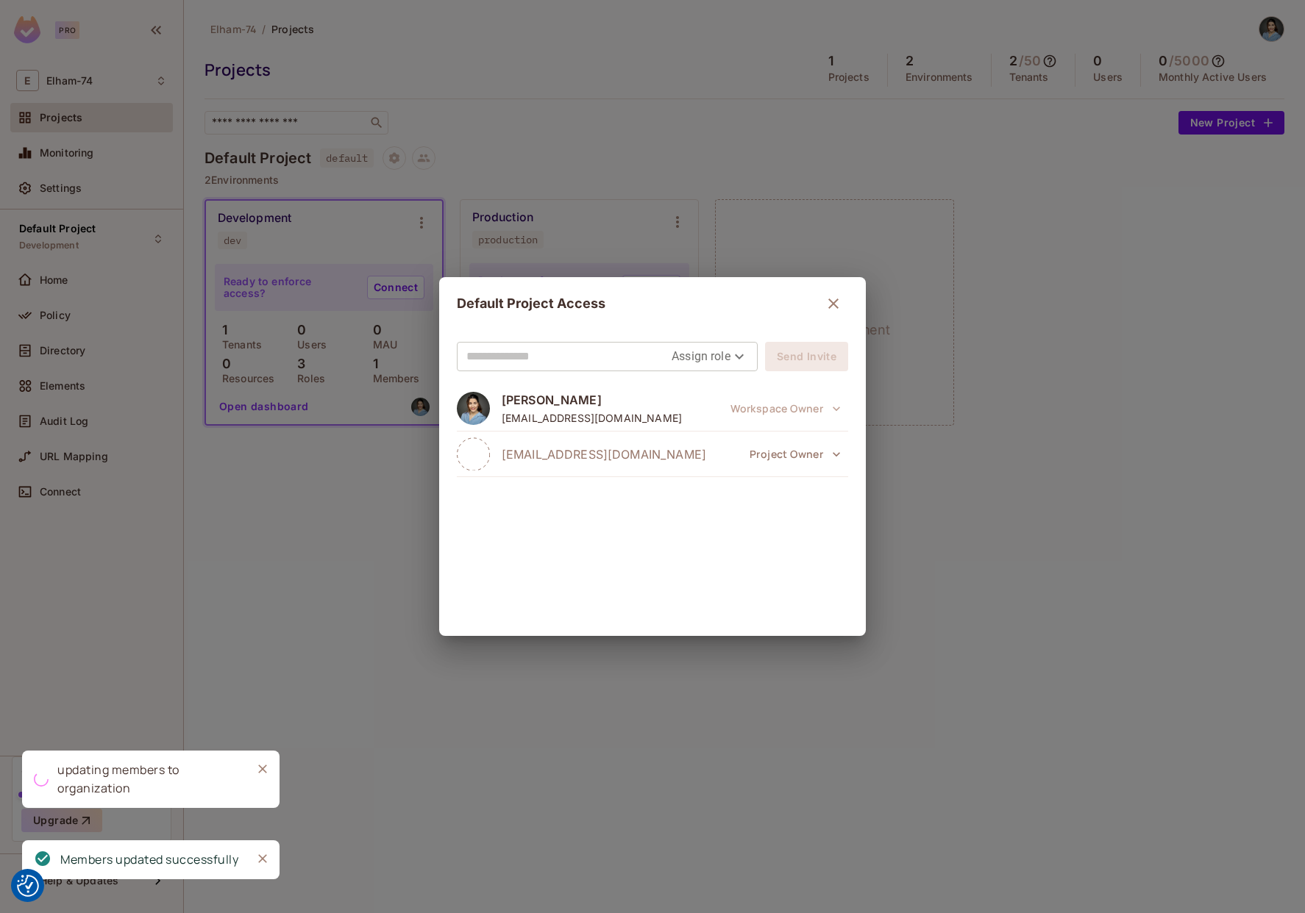
click at [563, 454] on span "elham@letsrotate.com" at bounding box center [604, 454] width 204 height 16
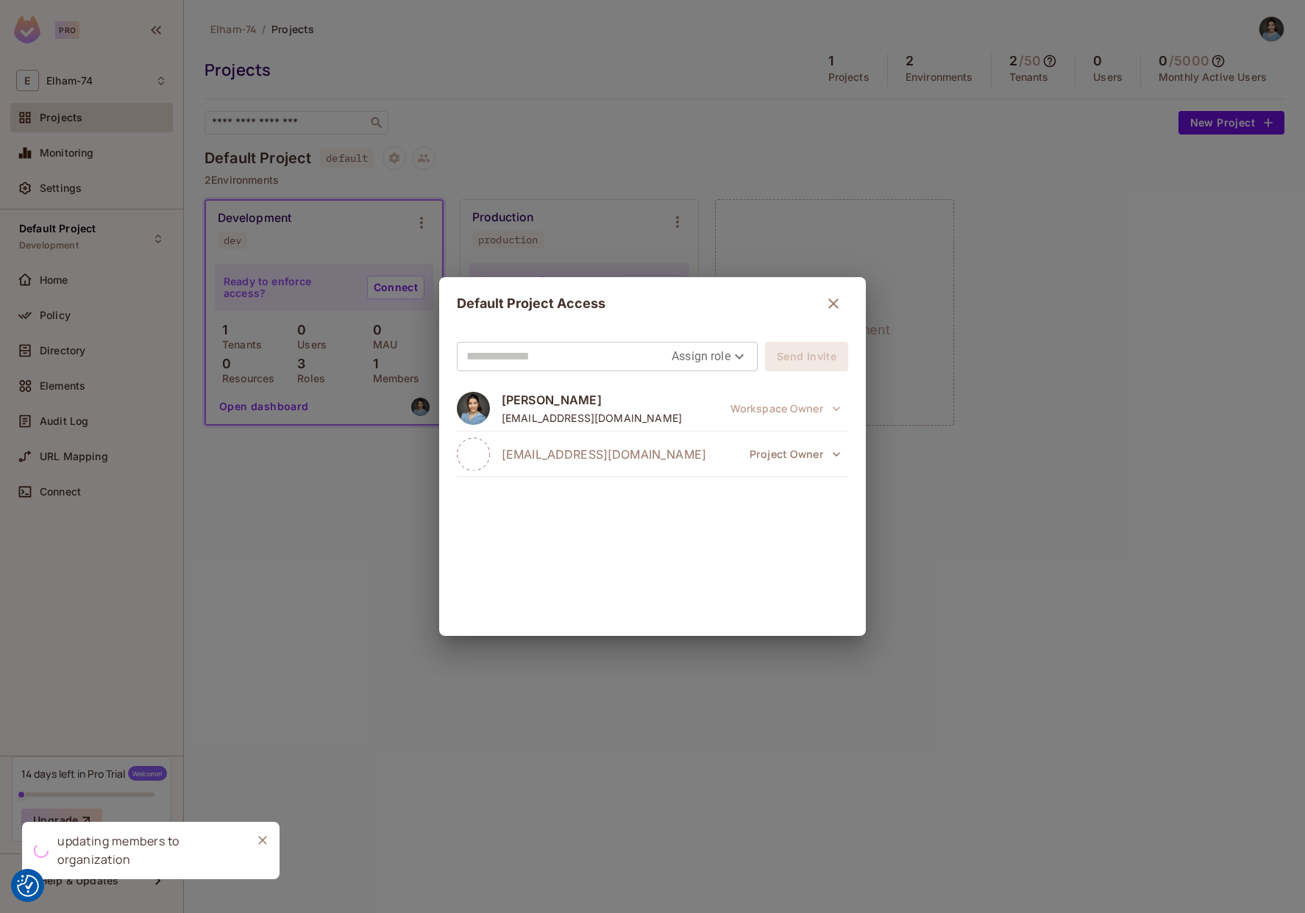
click at [985, 438] on div "Default Project Access Assign role Send Invite Elham Moghaddami elhamm.moghadda…" at bounding box center [652, 456] width 1305 height 913
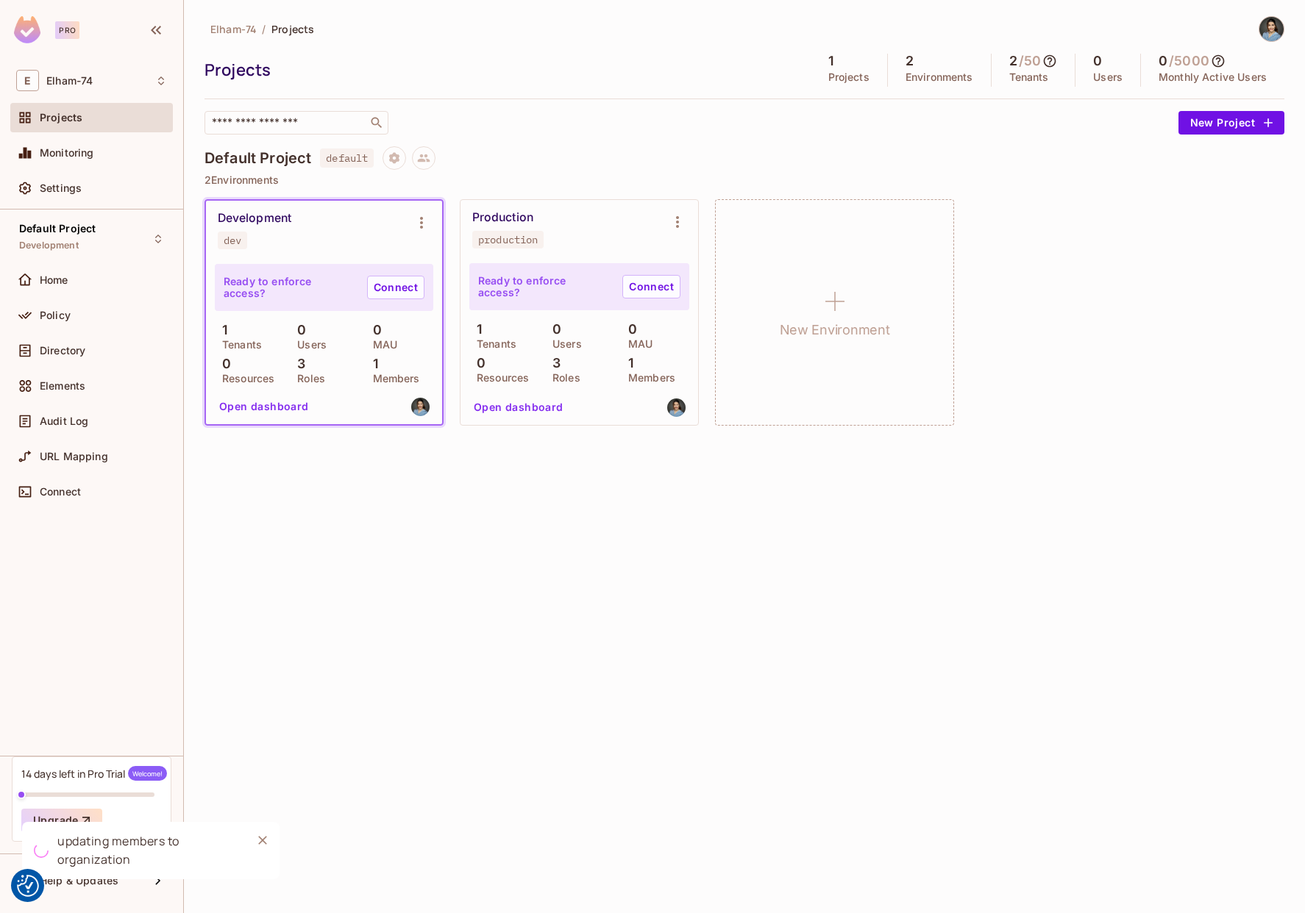
click at [1267, 21] on img at bounding box center [1271, 29] width 24 height 24
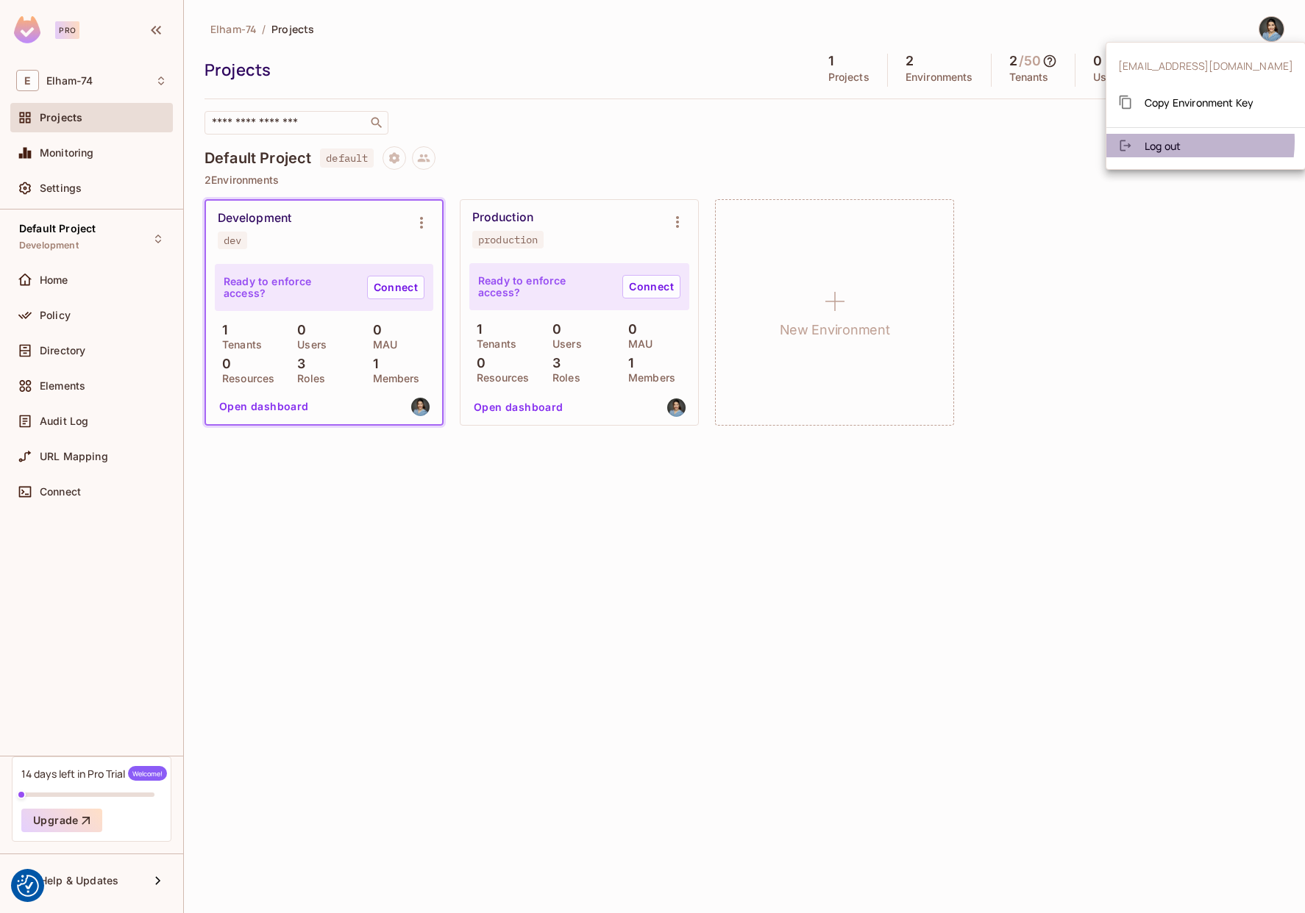
click at [1166, 141] on span "Log out" at bounding box center [1162, 146] width 36 height 14
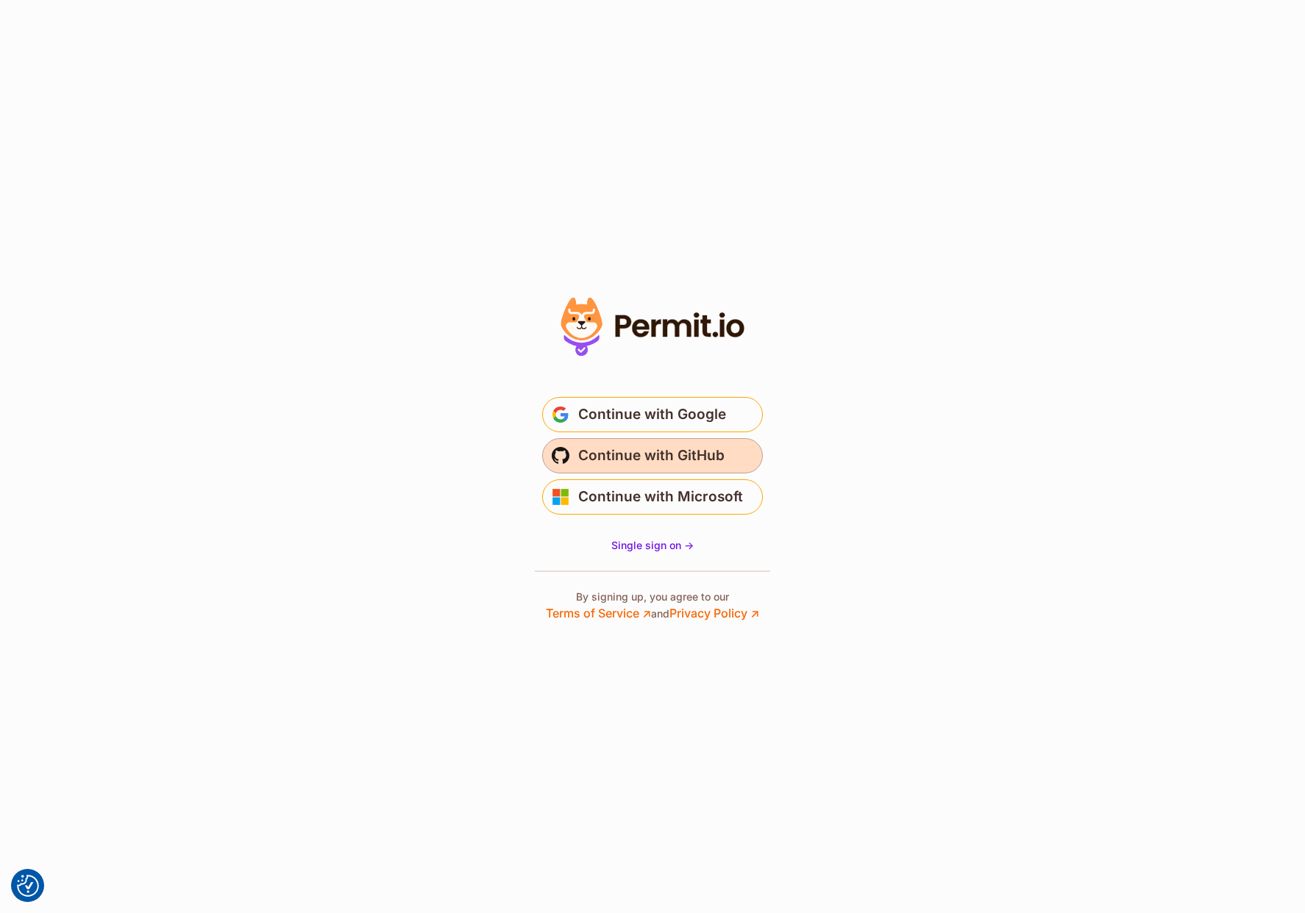
click at [647, 459] on span "Continue with GitHub" at bounding box center [651, 456] width 146 height 24
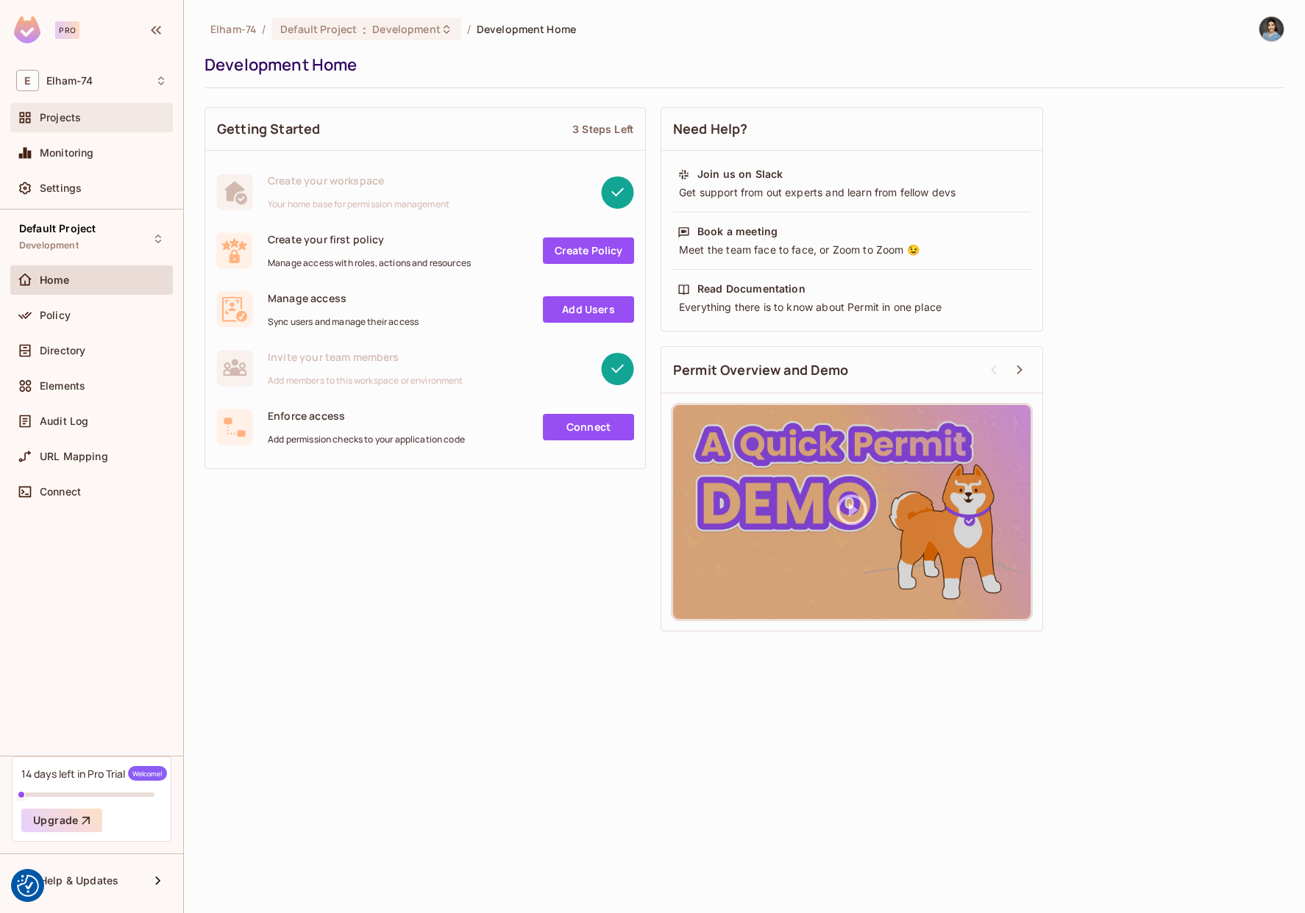
click at [57, 123] on span "Projects" at bounding box center [60, 118] width 41 height 12
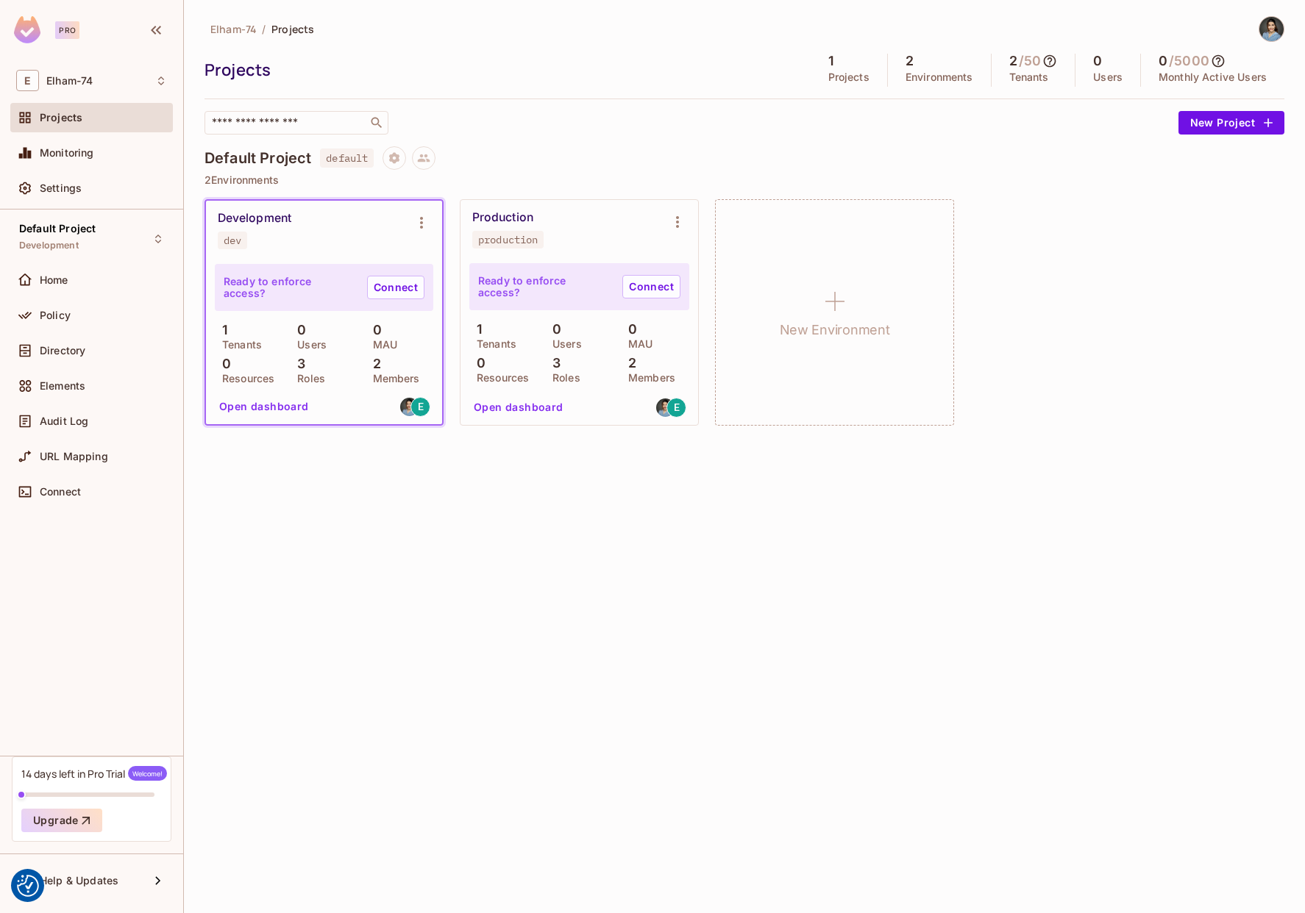
click at [1275, 30] on img at bounding box center [1271, 29] width 24 height 24
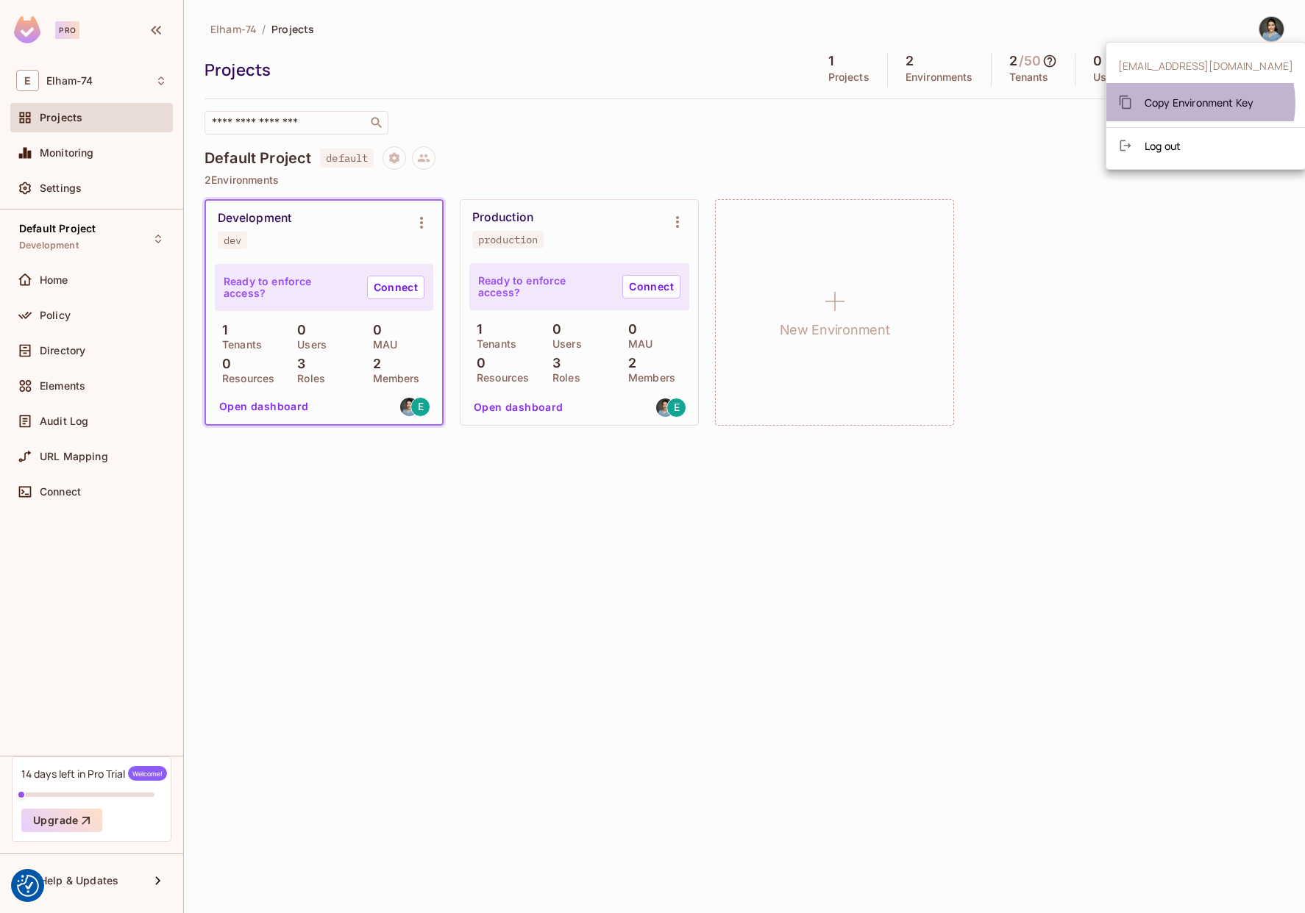
click at [1191, 103] on span "Copy Environment Key" at bounding box center [1198, 103] width 109 height 14
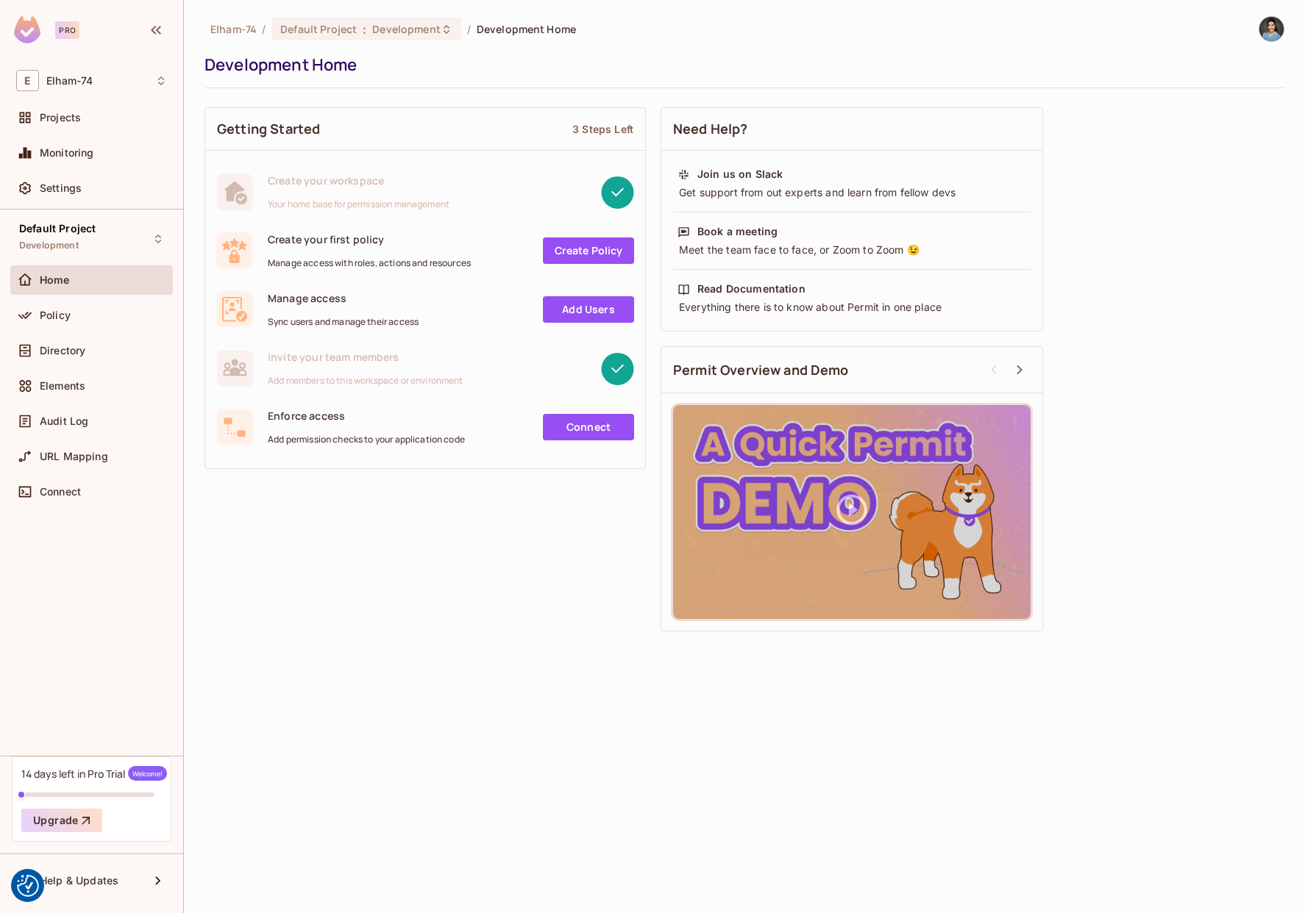
click at [1277, 29] on img at bounding box center [1271, 29] width 24 height 24
click at [1177, 151] on span "Log out" at bounding box center [1162, 146] width 36 height 14
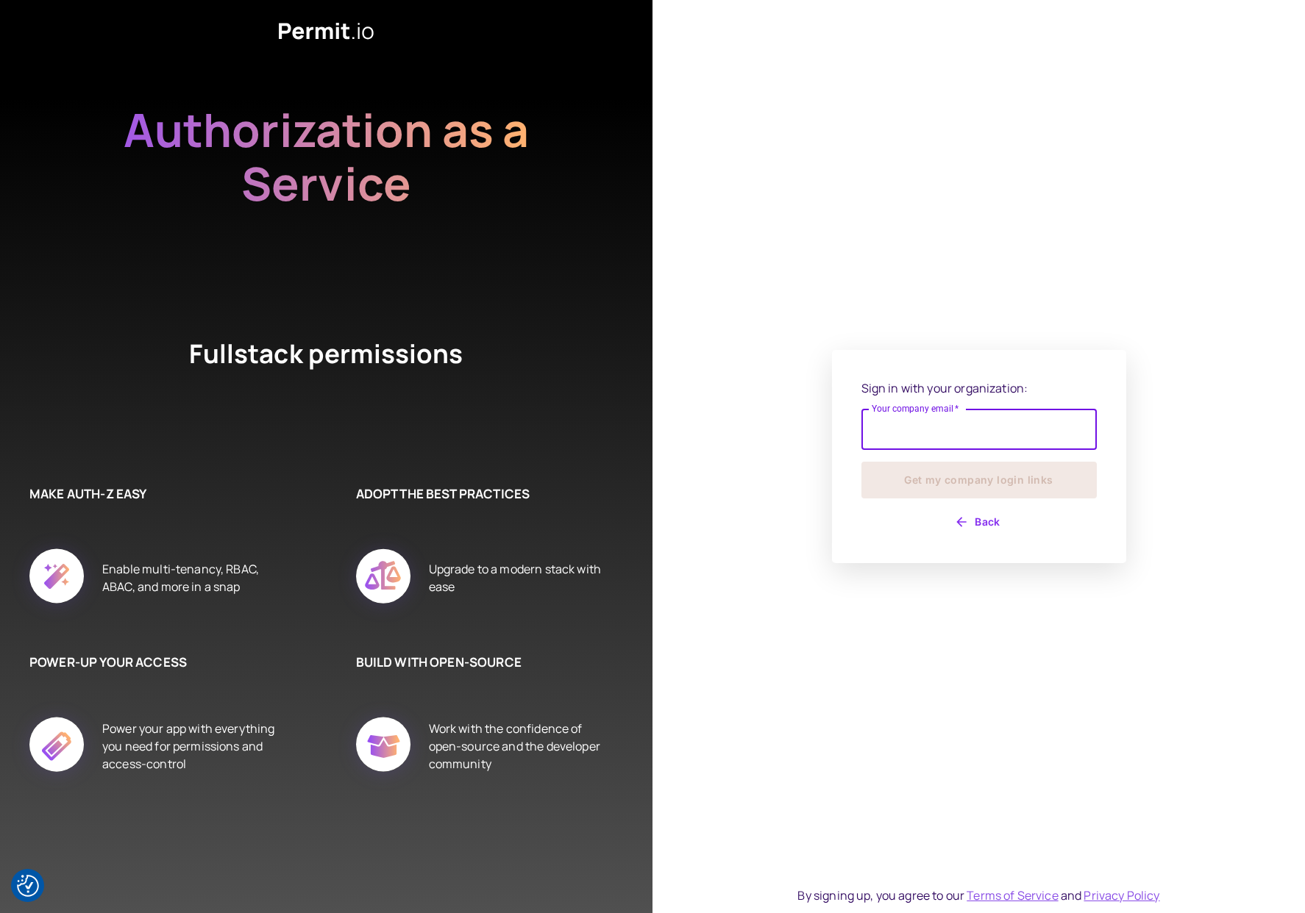
click at [906, 435] on input "Your company email   *" at bounding box center [978, 429] width 235 height 41
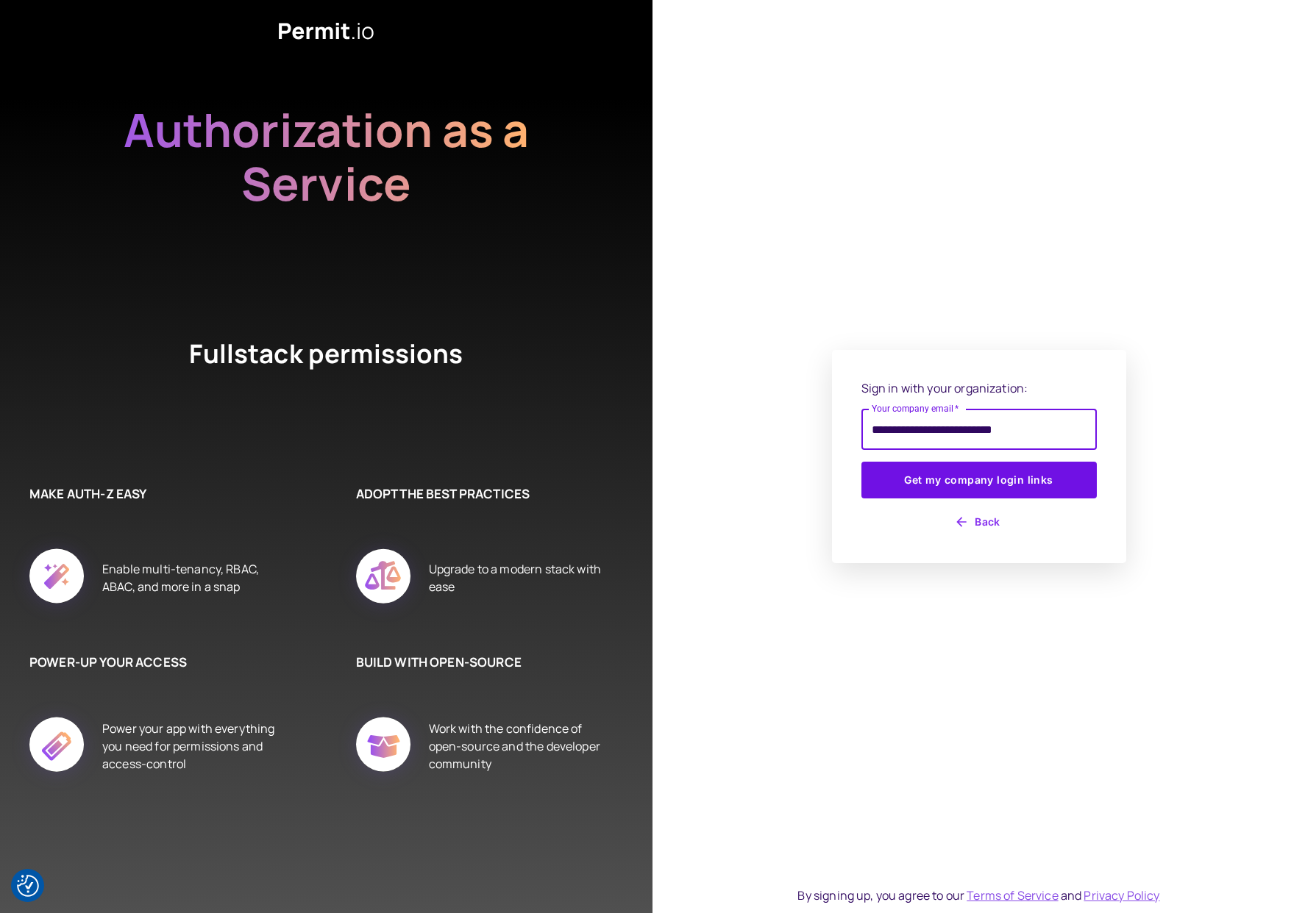
drag, startPoint x: 897, startPoint y: 430, endPoint x: 1239, endPoint y: 429, distance: 341.9
click at [1239, 429] on div "**********" at bounding box center [978, 456] width 652 height 913
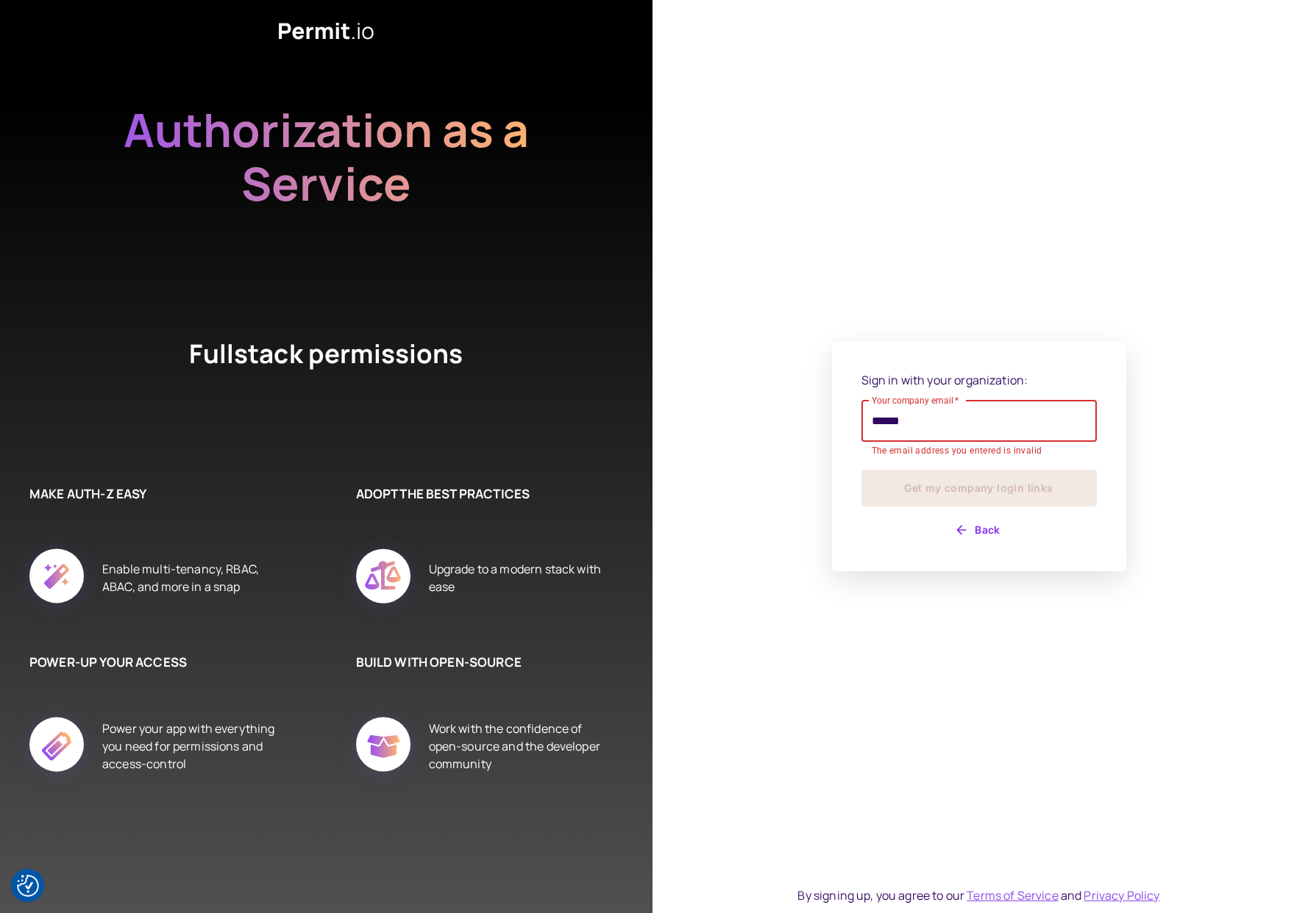
type input "**********"
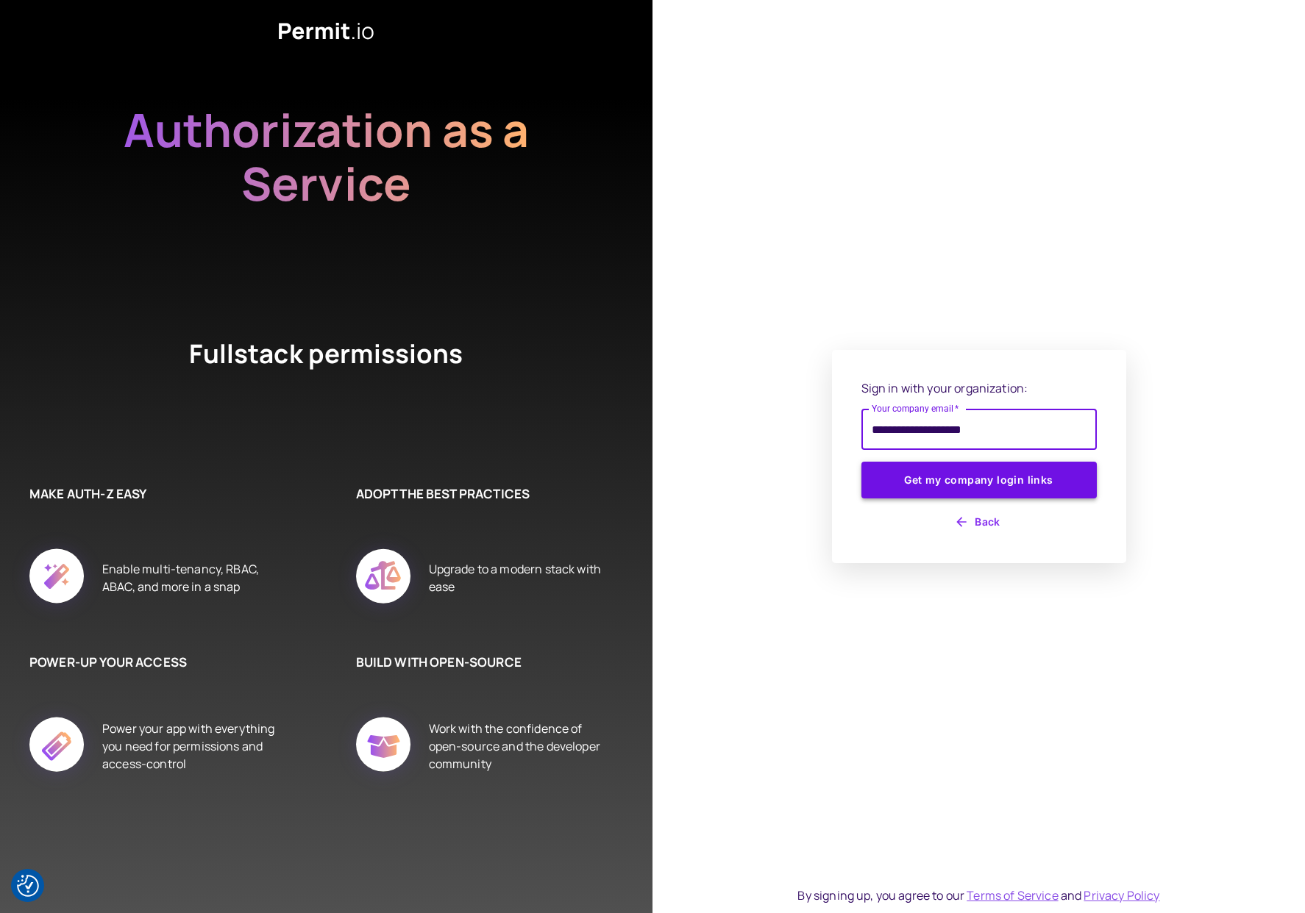
click at [996, 490] on button "Get my company login links" at bounding box center [978, 480] width 235 height 37
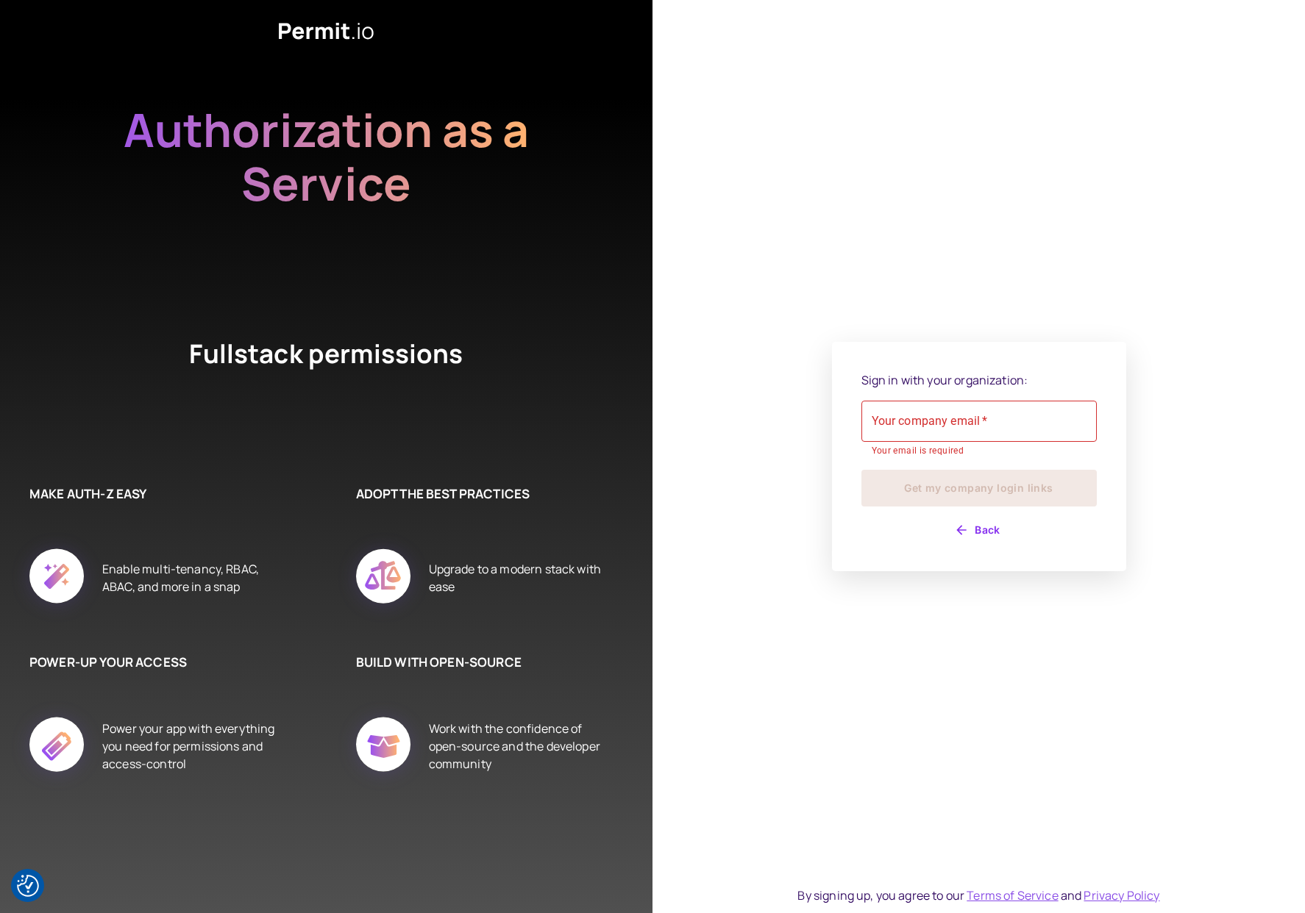
click at [334, 37] on icon at bounding box center [326, 31] width 95 height 18
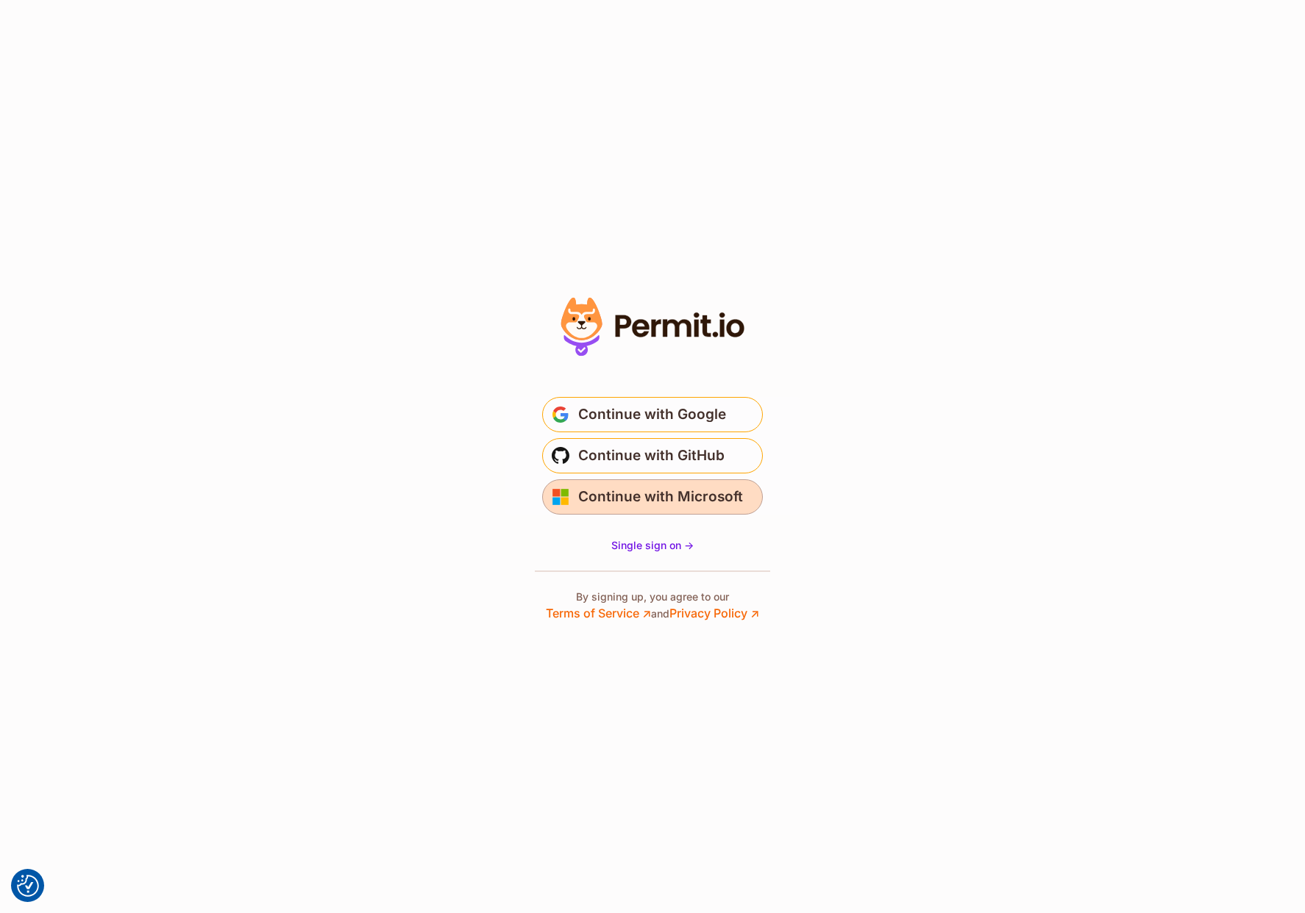
click at [619, 495] on span "Continue with Microsoft" at bounding box center [660, 497] width 165 height 24
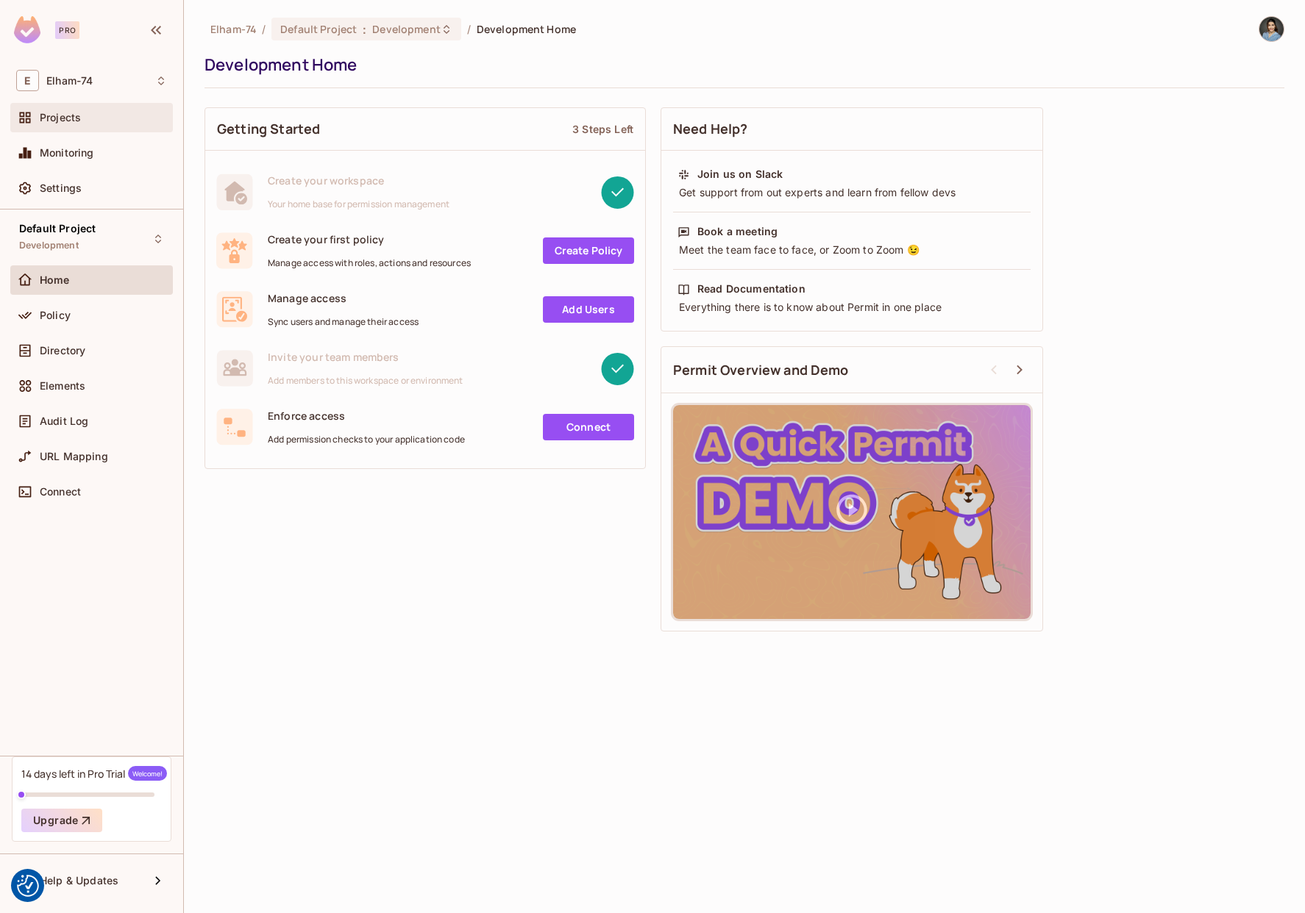
click at [79, 115] on span "Projects" at bounding box center [60, 118] width 41 height 12
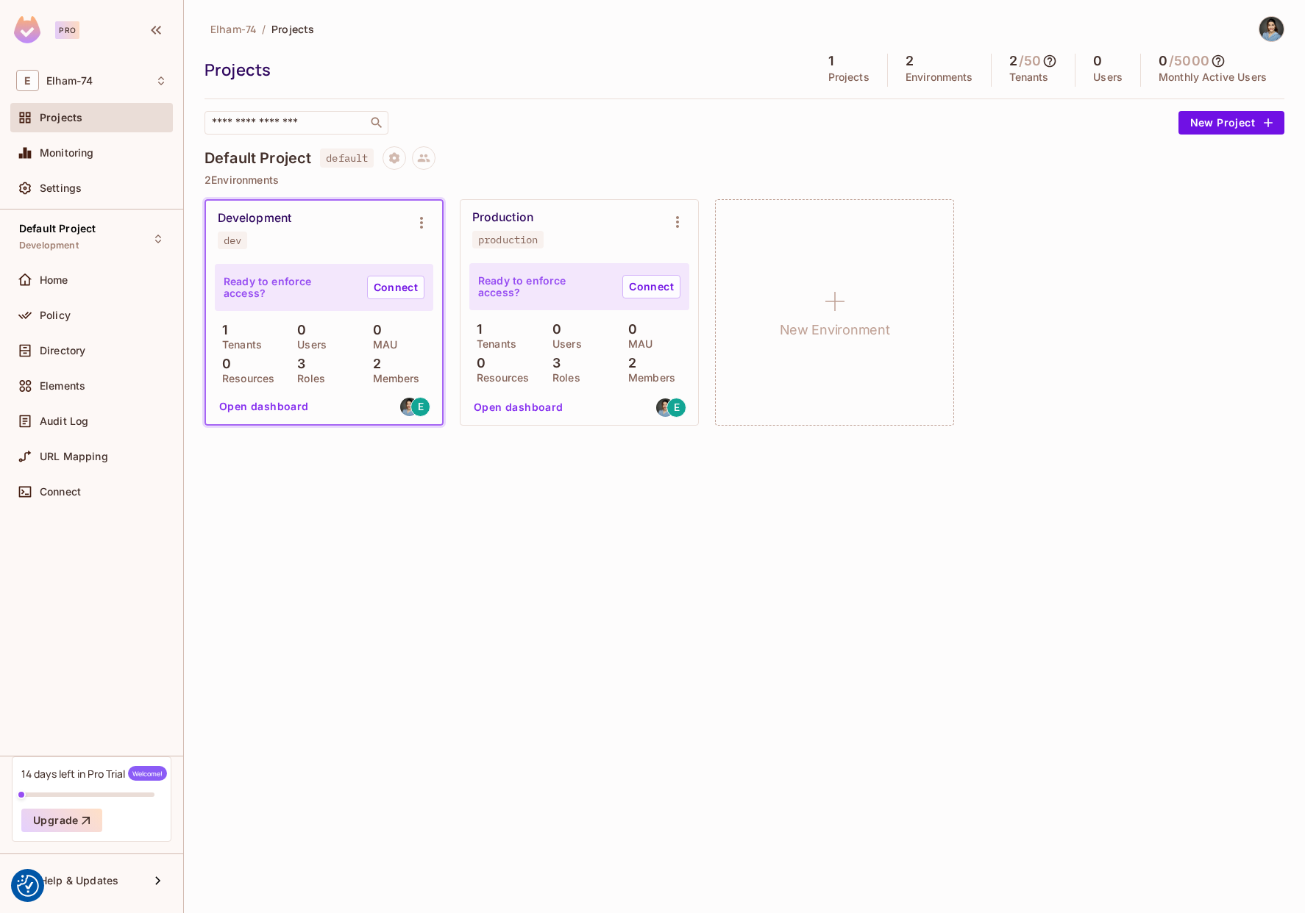
click at [287, 405] on button "Open dashboard" at bounding box center [263, 407] width 101 height 24
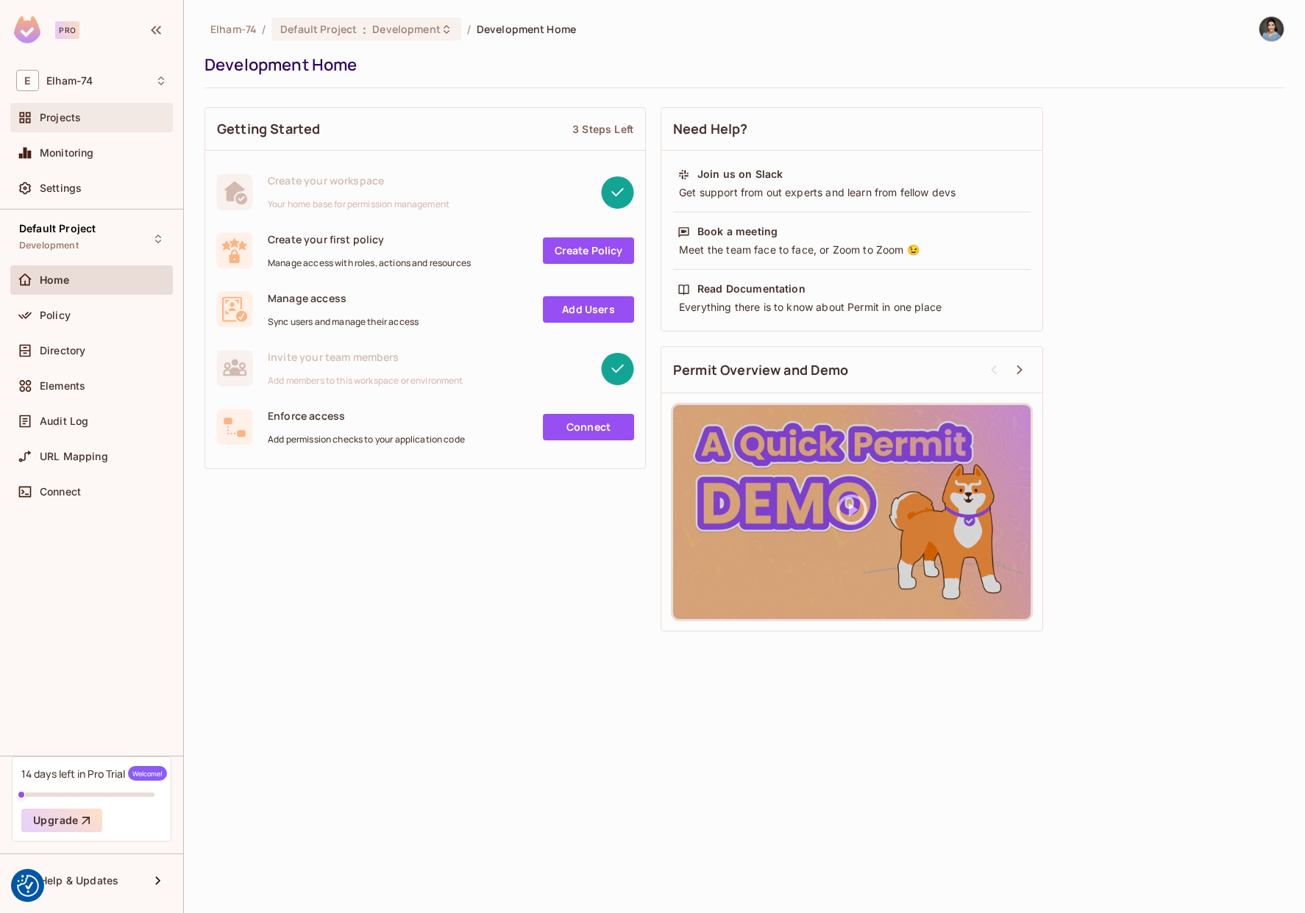
click at [72, 123] on span "Projects" at bounding box center [60, 118] width 41 height 12
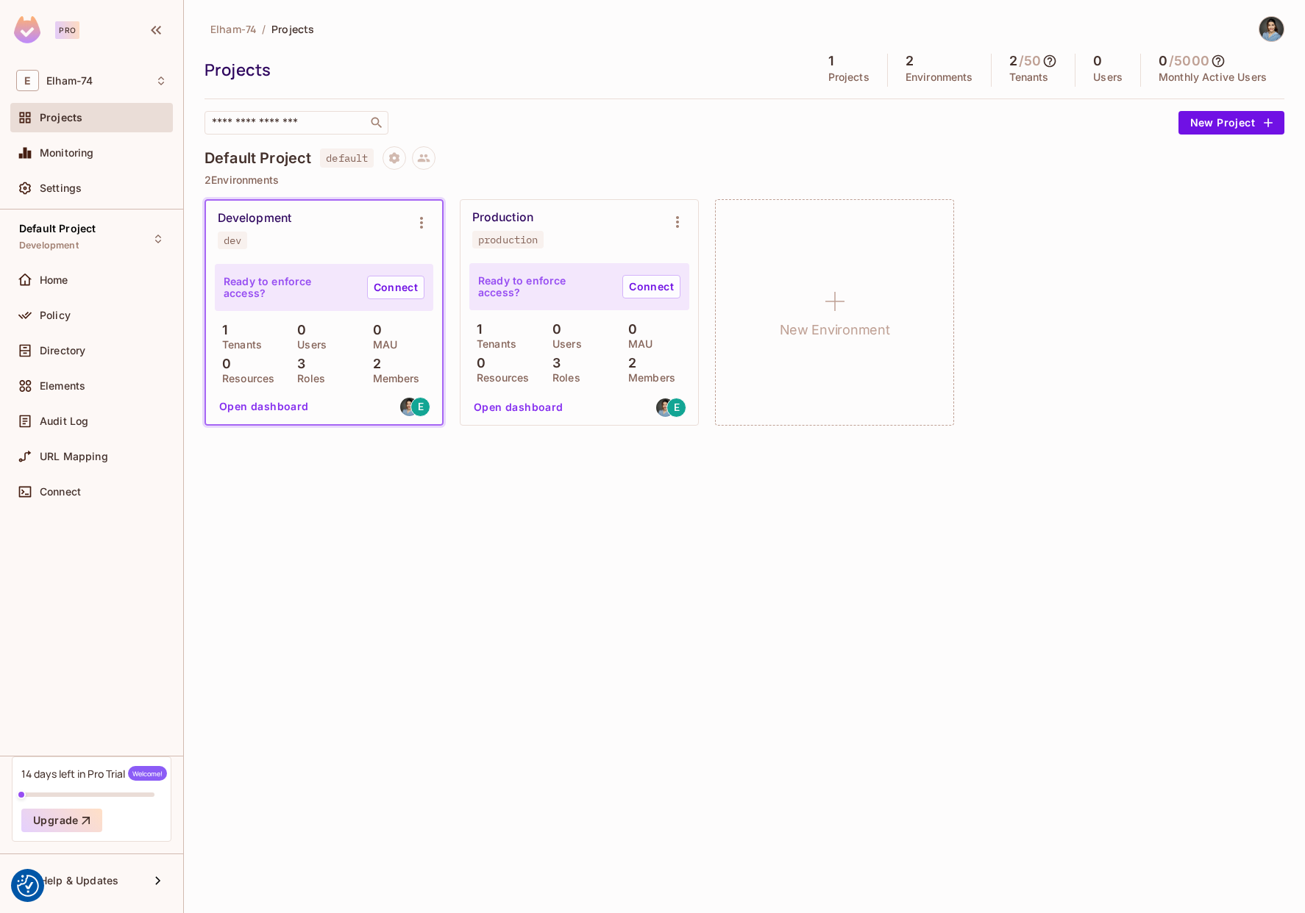
click at [1269, 40] on img at bounding box center [1271, 29] width 24 height 24
click at [1015, 122] on div at bounding box center [652, 456] width 1305 height 913
click at [394, 152] on icon "Project settings" at bounding box center [394, 157] width 13 height 13
click at [446, 212] on div "Edit Project" at bounding box center [467, 214] width 58 height 15
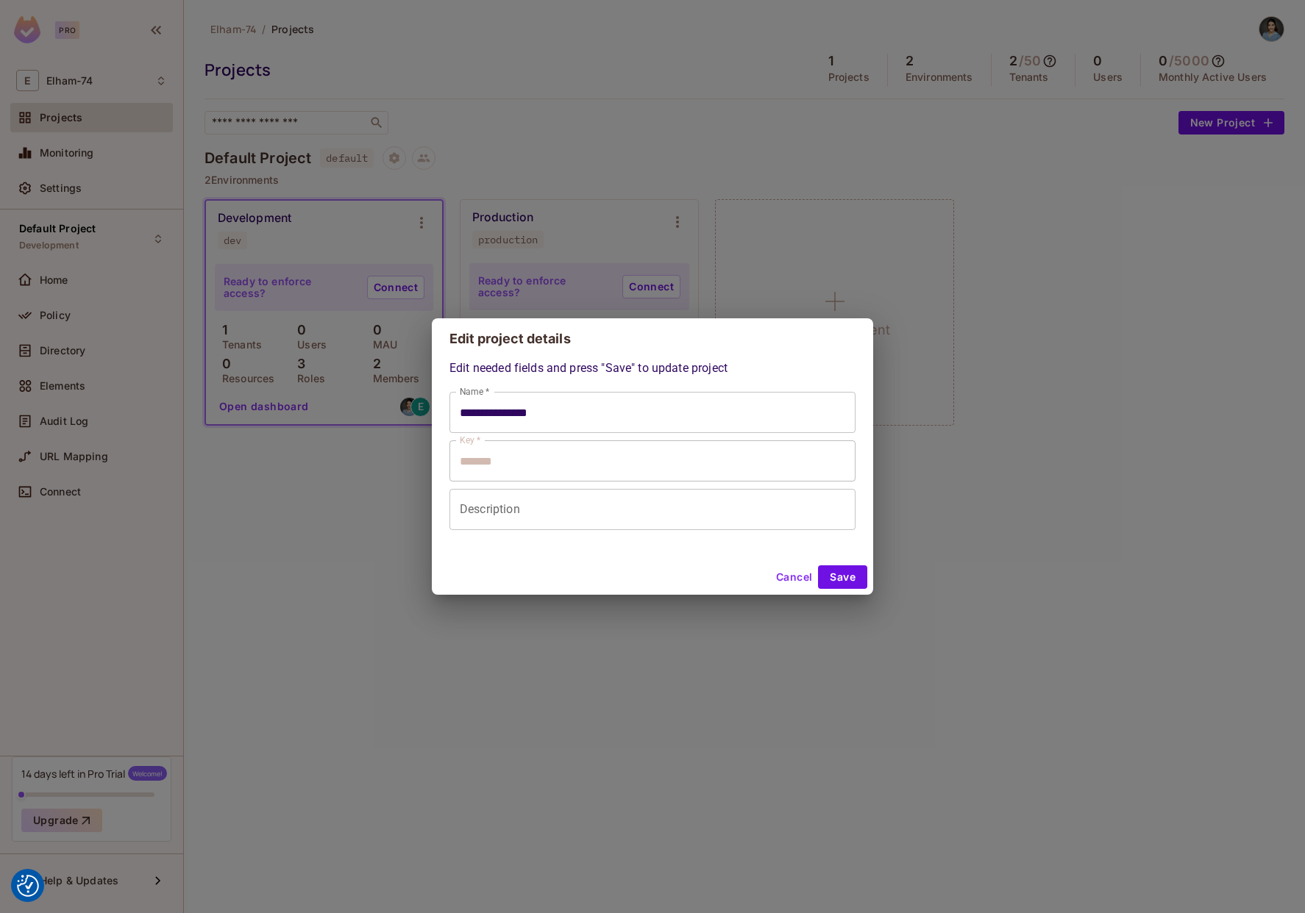
click at [793, 579] on button "Cancel" at bounding box center [794, 578] width 48 height 24
type input "**********"
type input "*******"
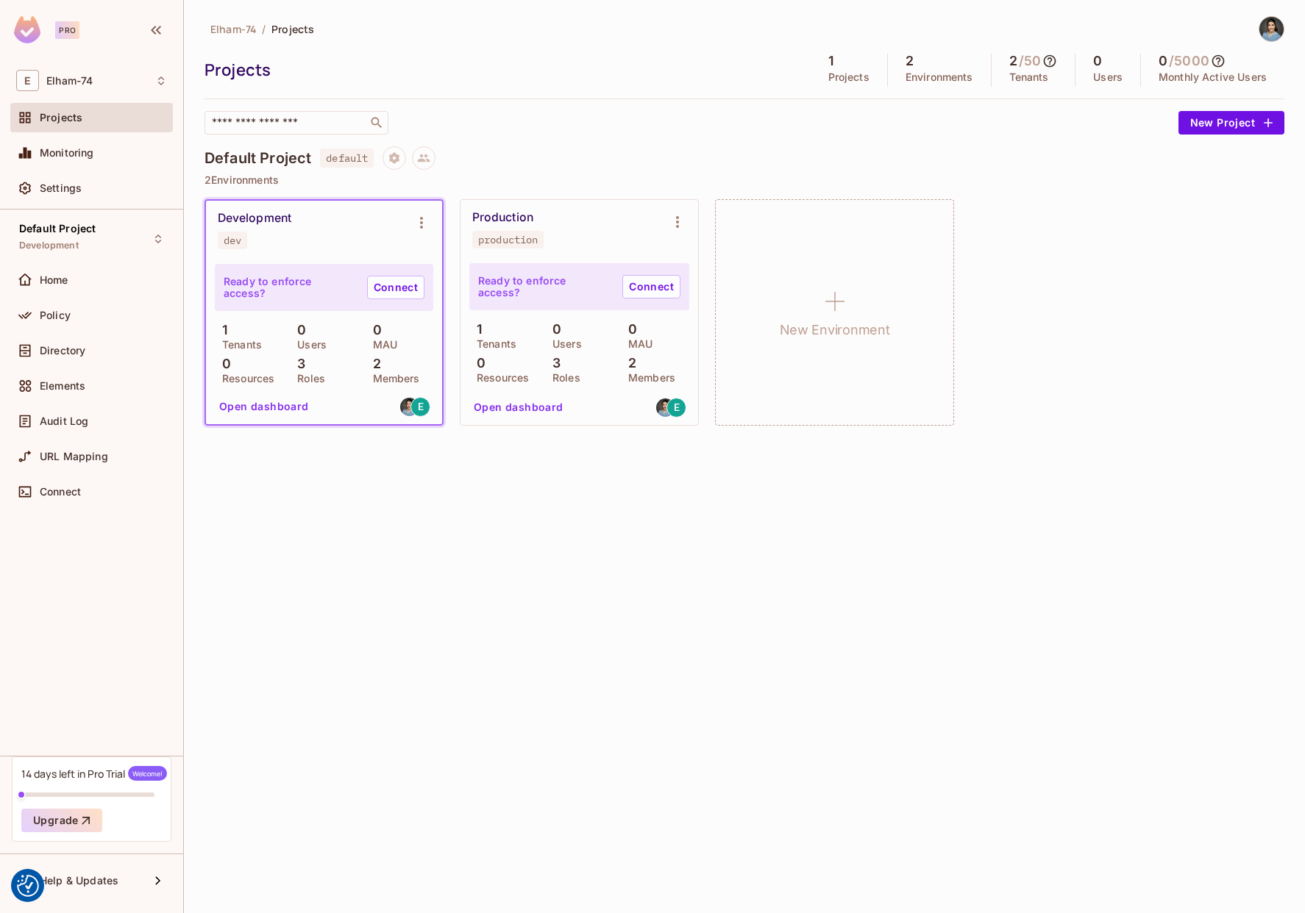
click at [259, 410] on button "Open dashboard" at bounding box center [263, 407] width 101 height 24
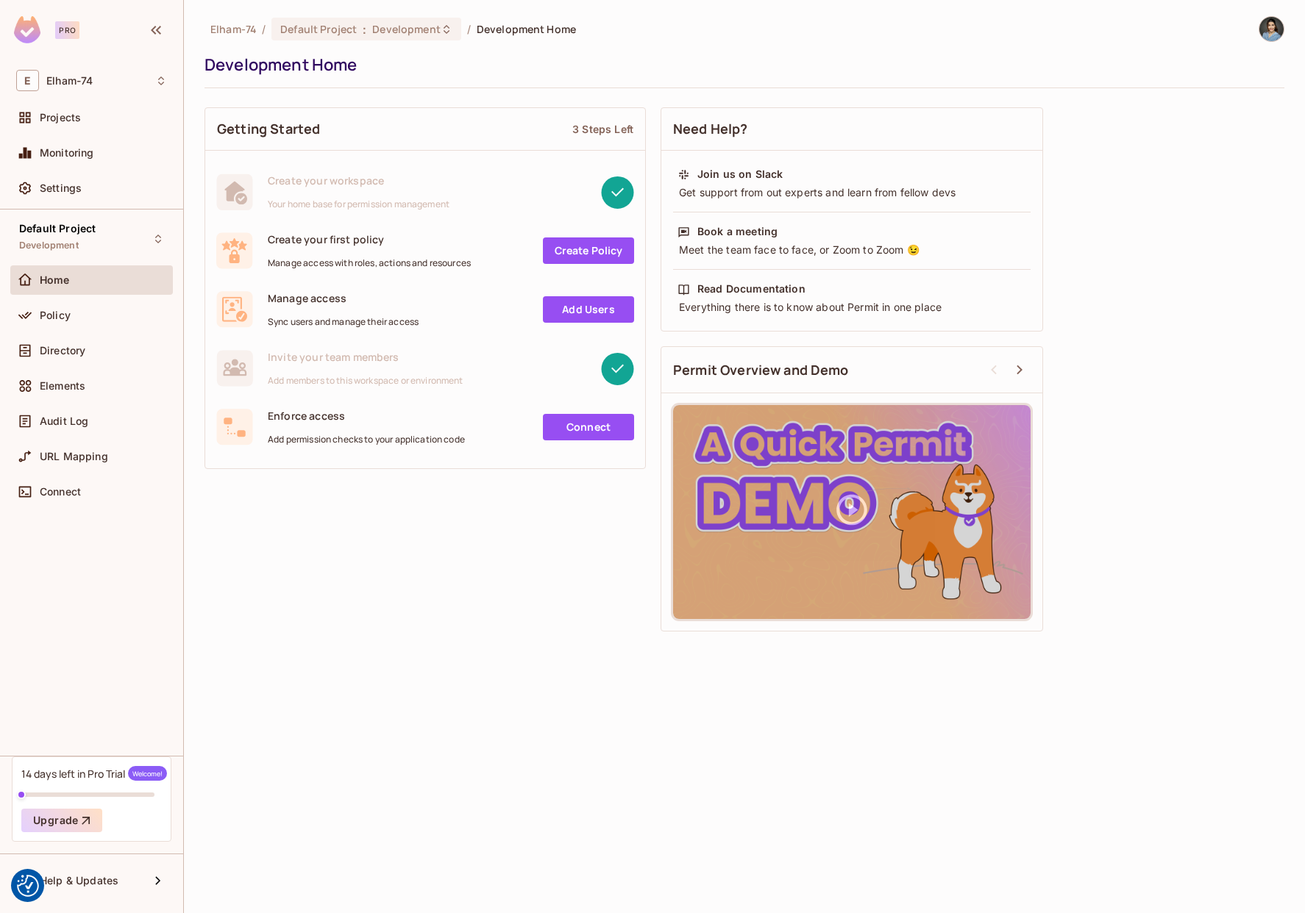
click at [616, 374] on rect at bounding box center [617, 368] width 32 height 32
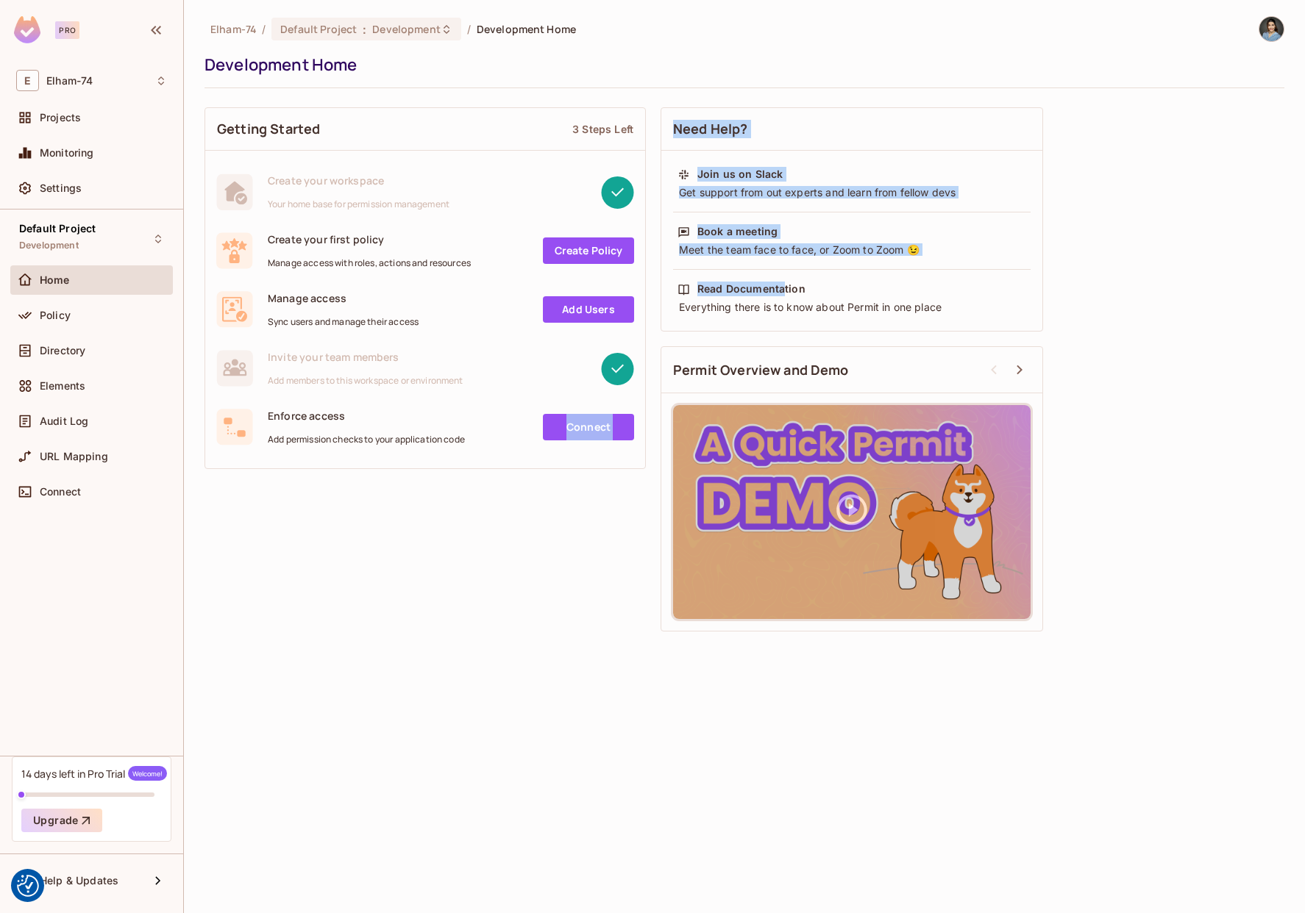
drag, startPoint x: 785, startPoint y: 294, endPoint x: 481, endPoint y: 531, distance: 385.7
click at [481, 531] on div "Getting Started 3 Steps Left Create your workspace Your home base for permissio…" at bounding box center [744, 369] width 1080 height 539
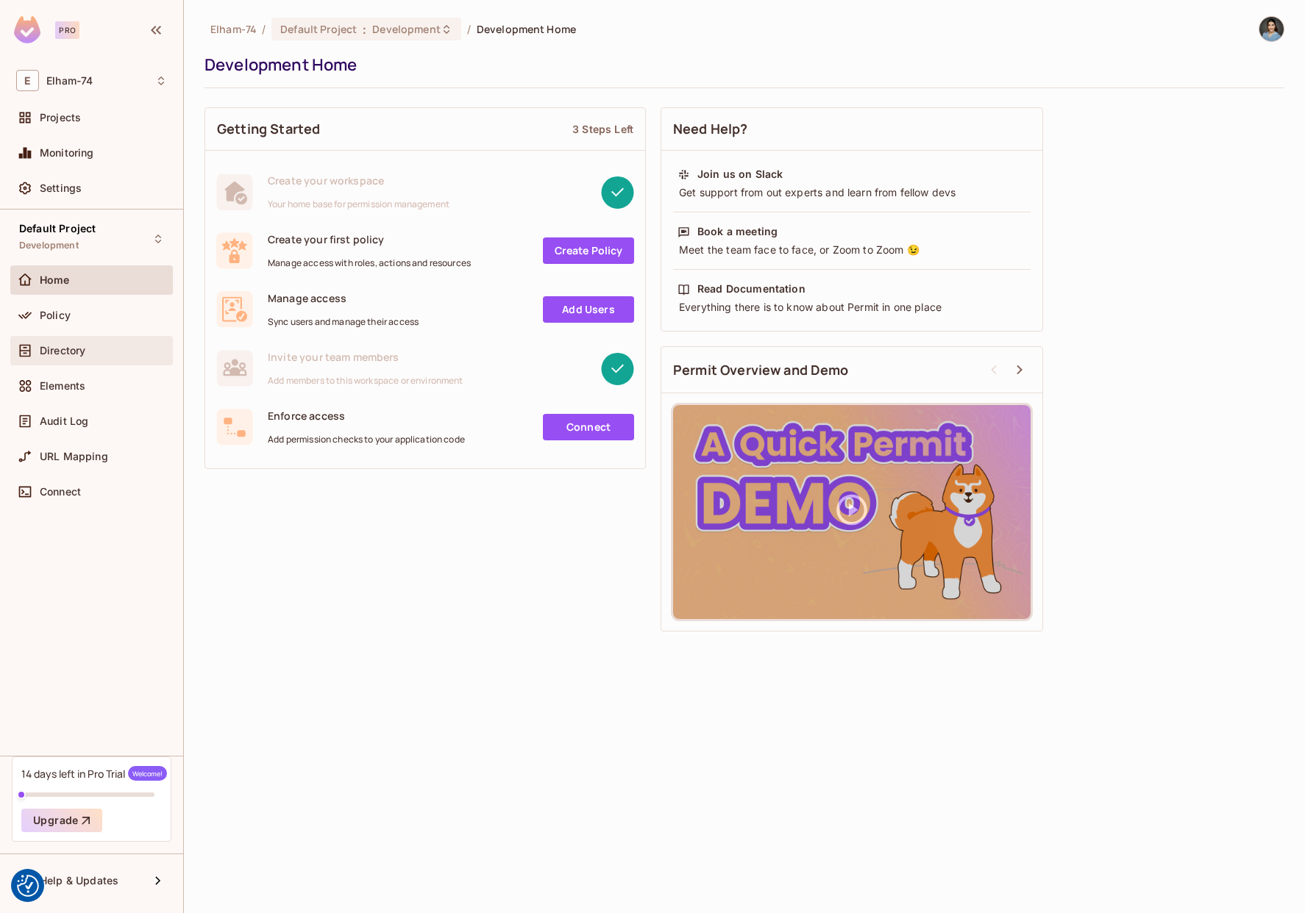
click at [70, 349] on span "Directory" at bounding box center [63, 351] width 46 height 12
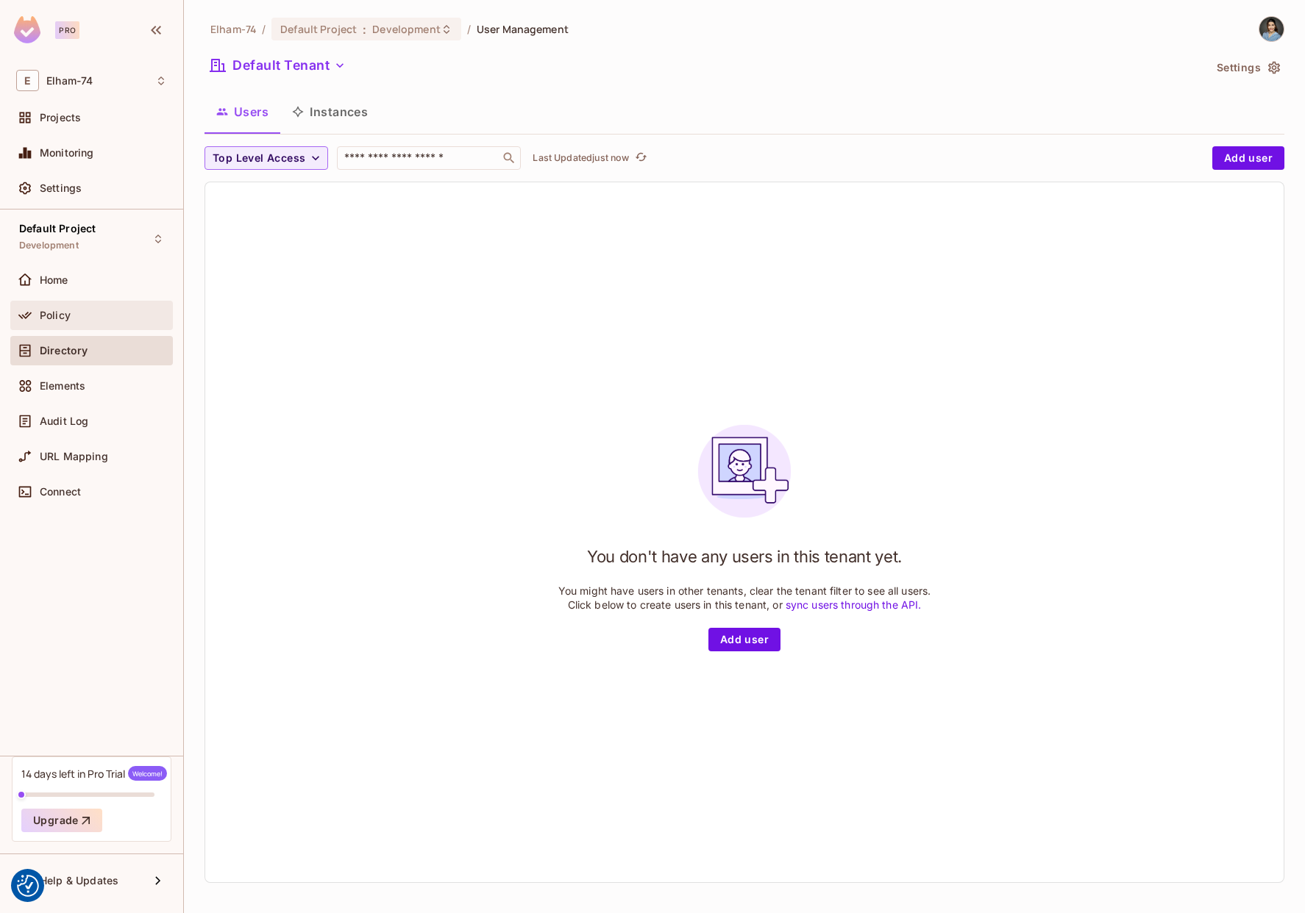
click at [73, 307] on div "Policy" at bounding box center [91, 316] width 151 height 18
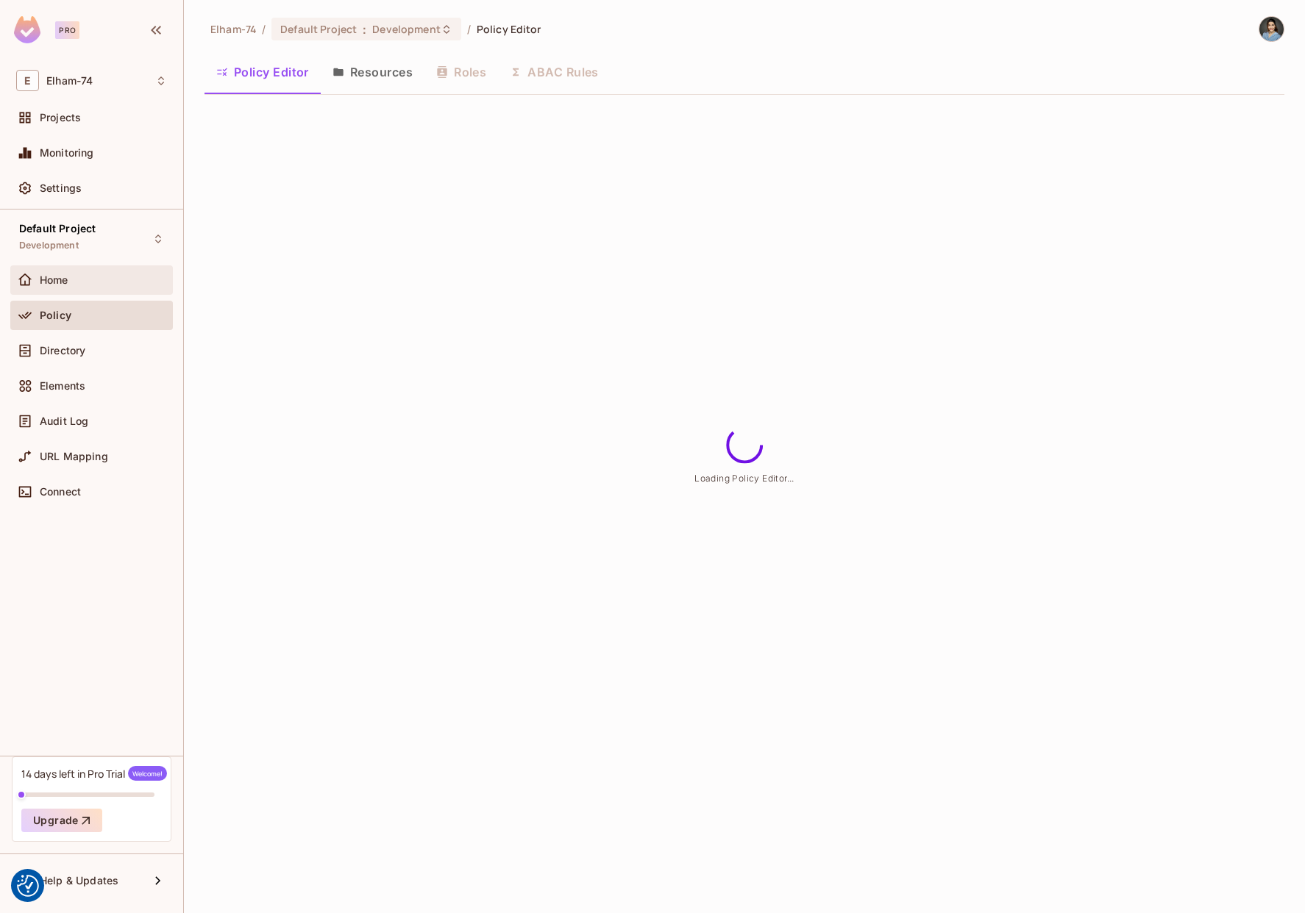
click at [58, 282] on span "Home" at bounding box center [54, 280] width 29 height 12
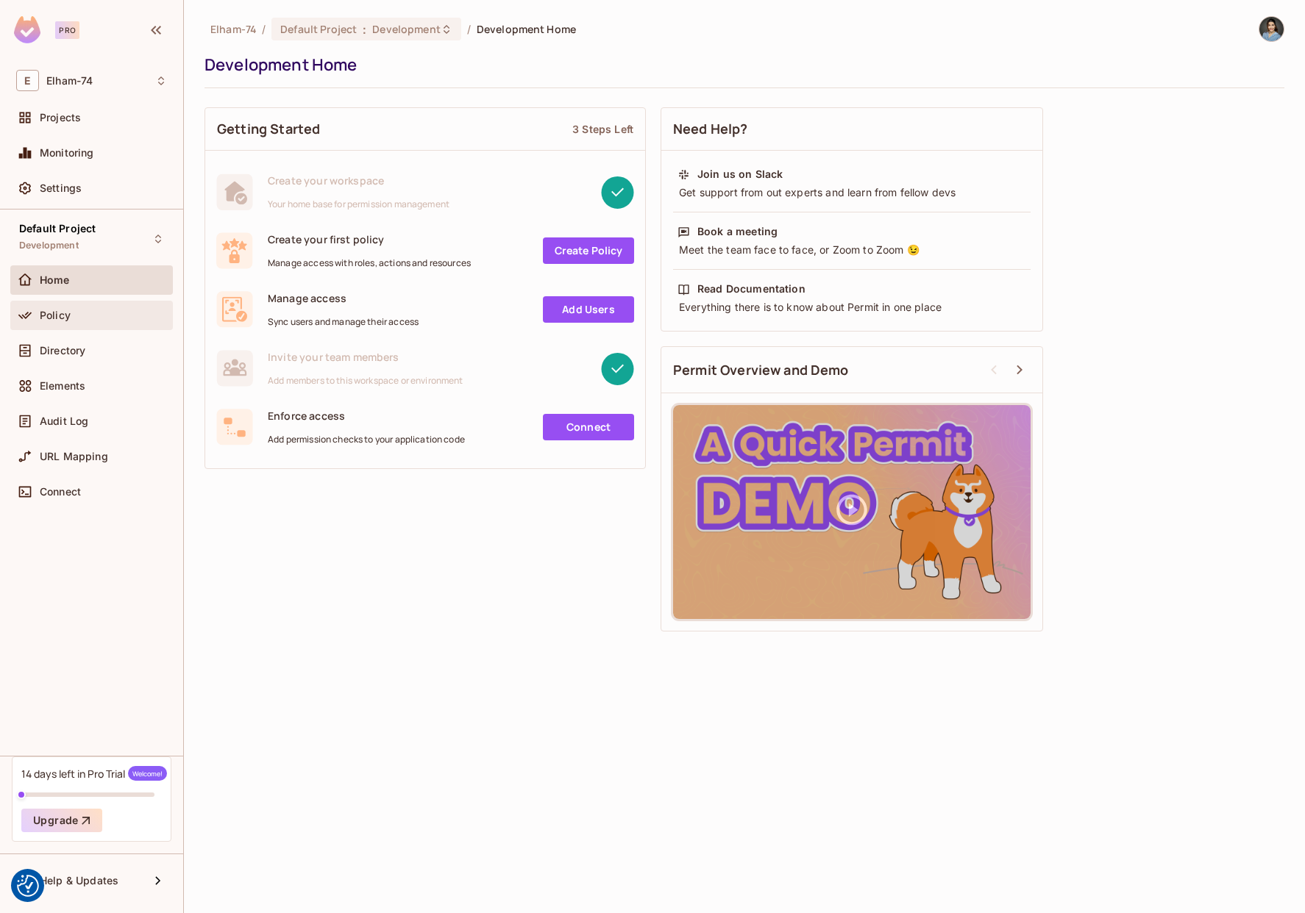
click at [54, 328] on div "Policy" at bounding box center [91, 315] width 163 height 29
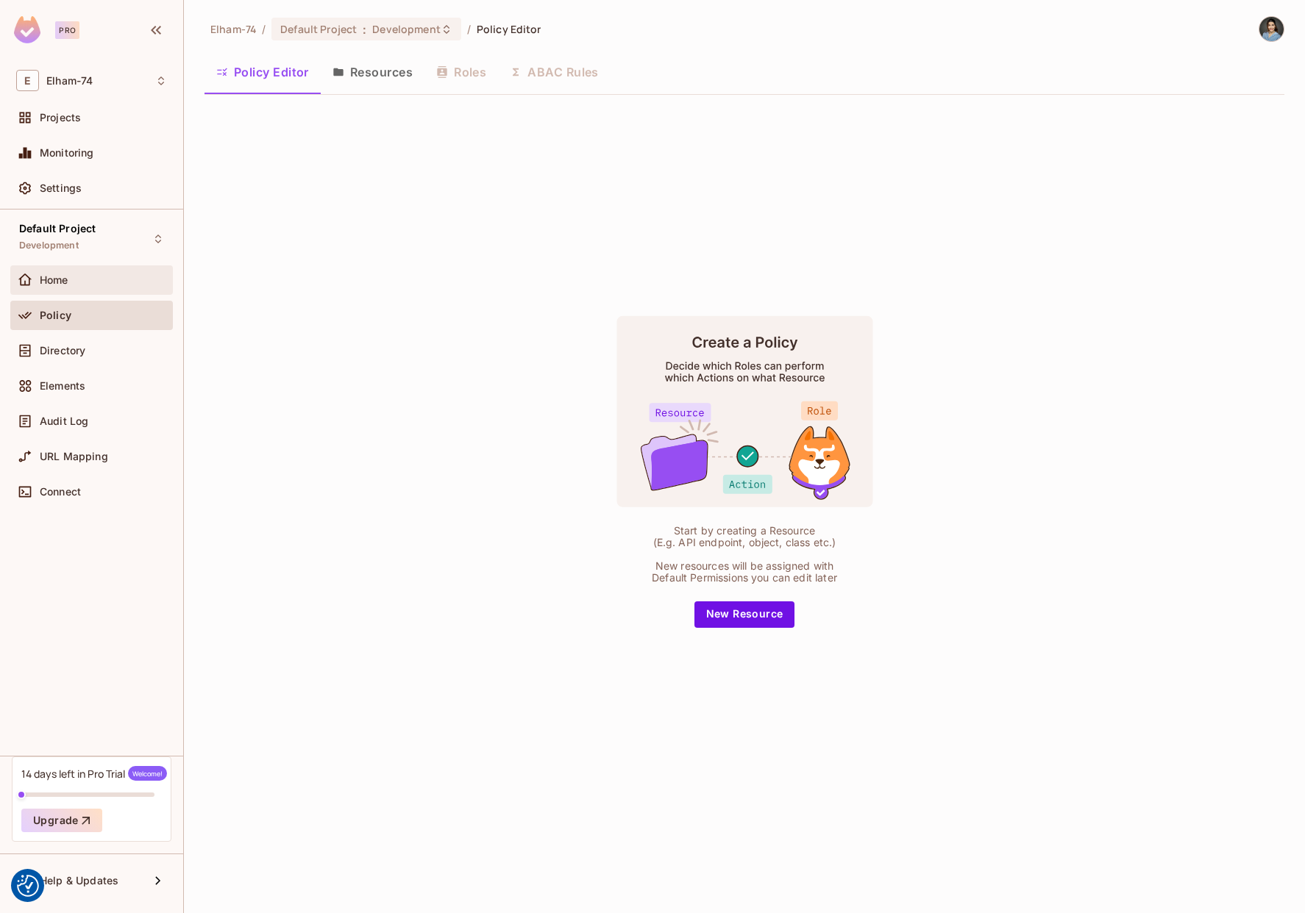
click at [55, 284] on span "Home" at bounding box center [54, 280] width 29 height 12
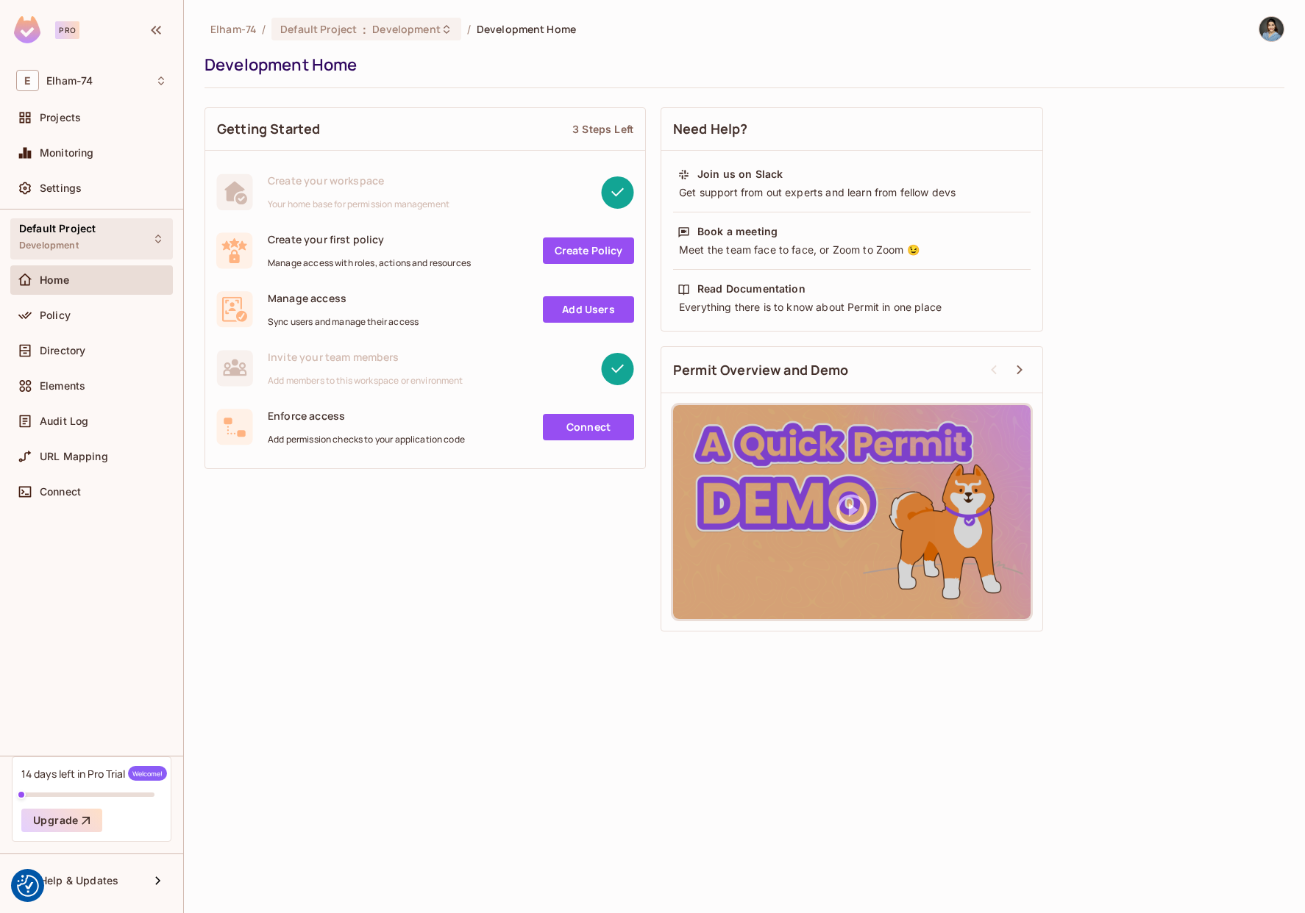
click at [71, 229] on span "Default Project" at bounding box center [57, 229] width 76 height 12
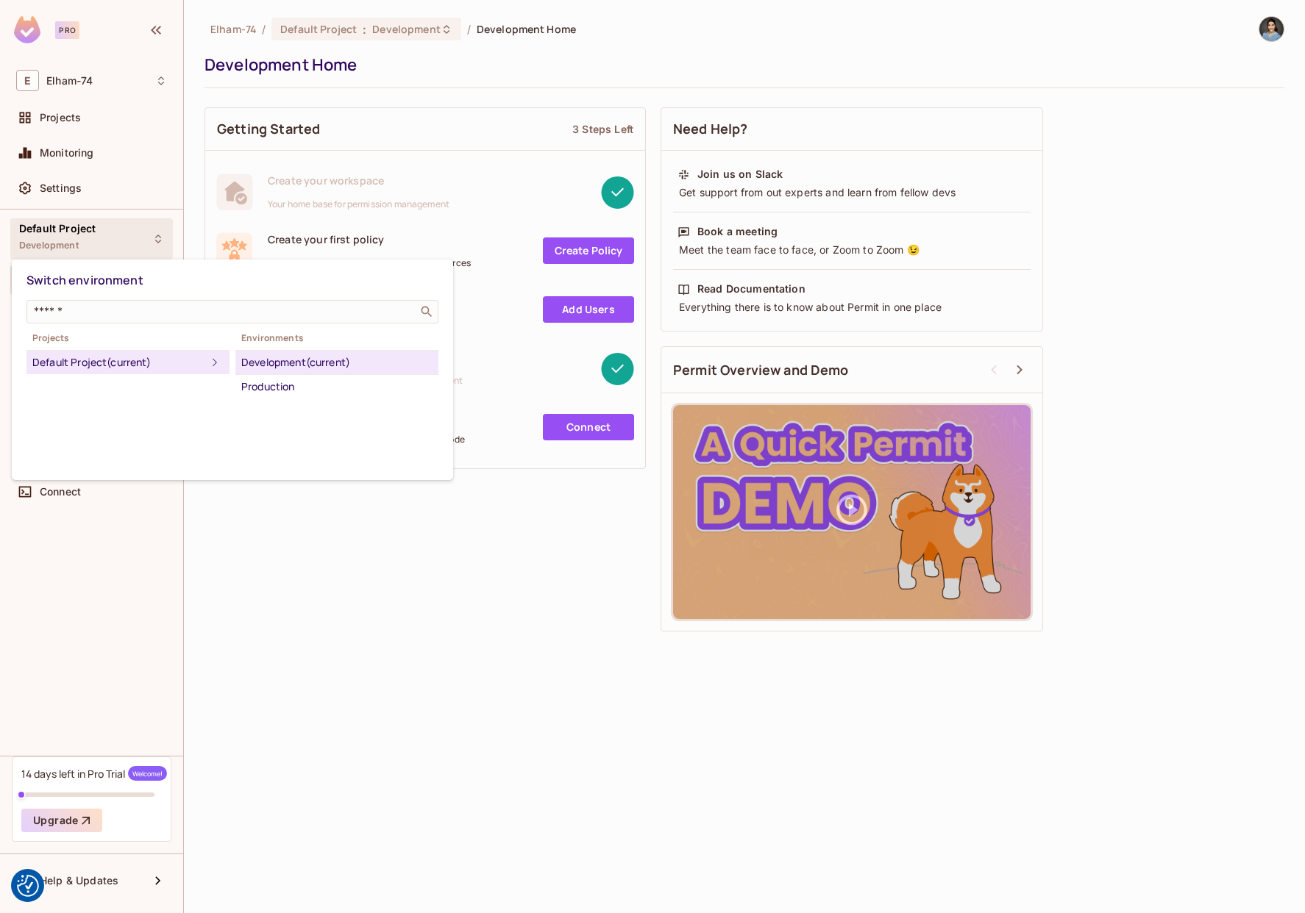
click at [68, 113] on div at bounding box center [652, 456] width 1305 height 913
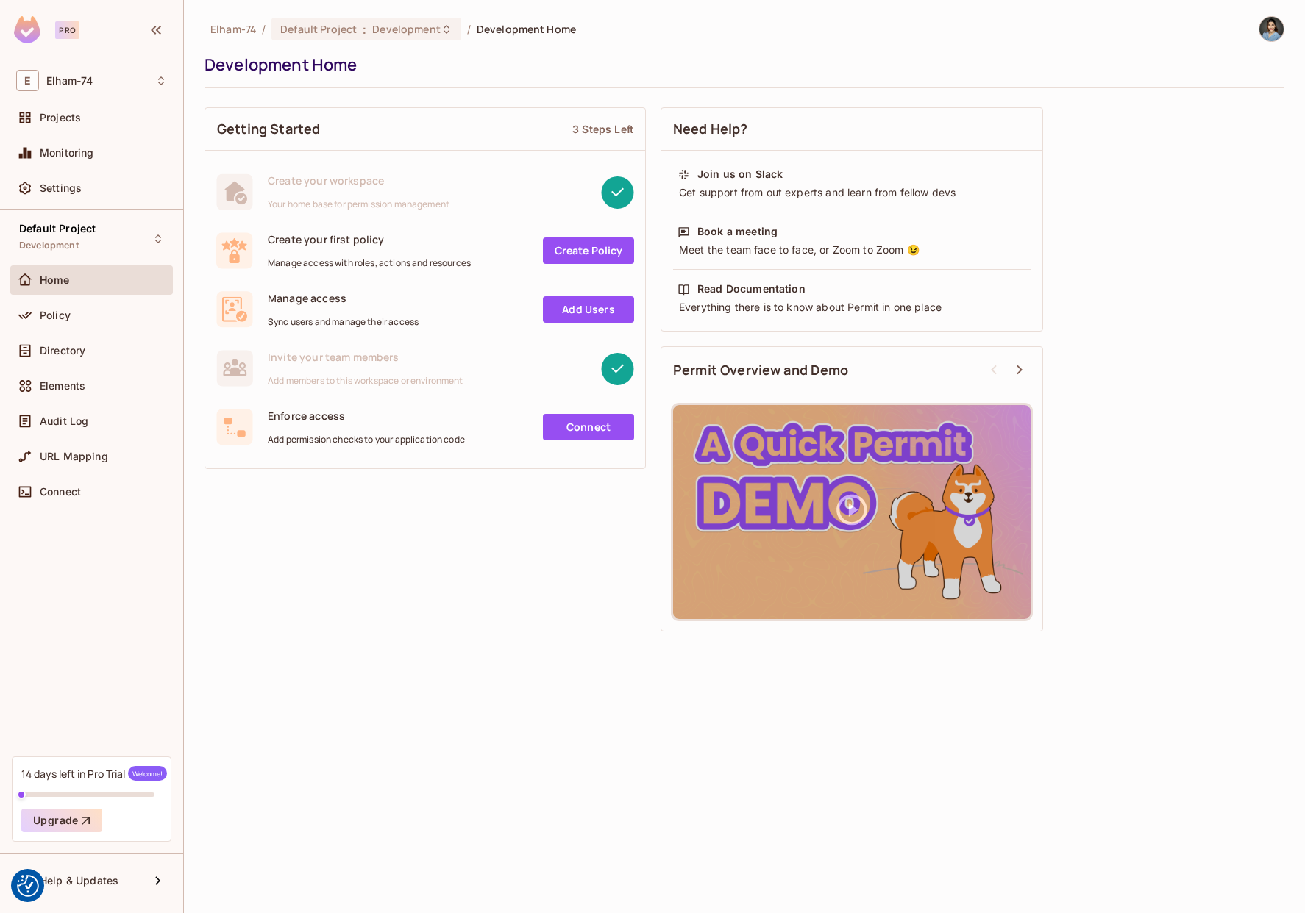
click at [68, 113] on div "Switch environment ​ Projects Default Project (current) Environments Developmen…" at bounding box center [652, 456] width 1305 height 913
click at [68, 113] on span "Projects" at bounding box center [60, 118] width 41 height 12
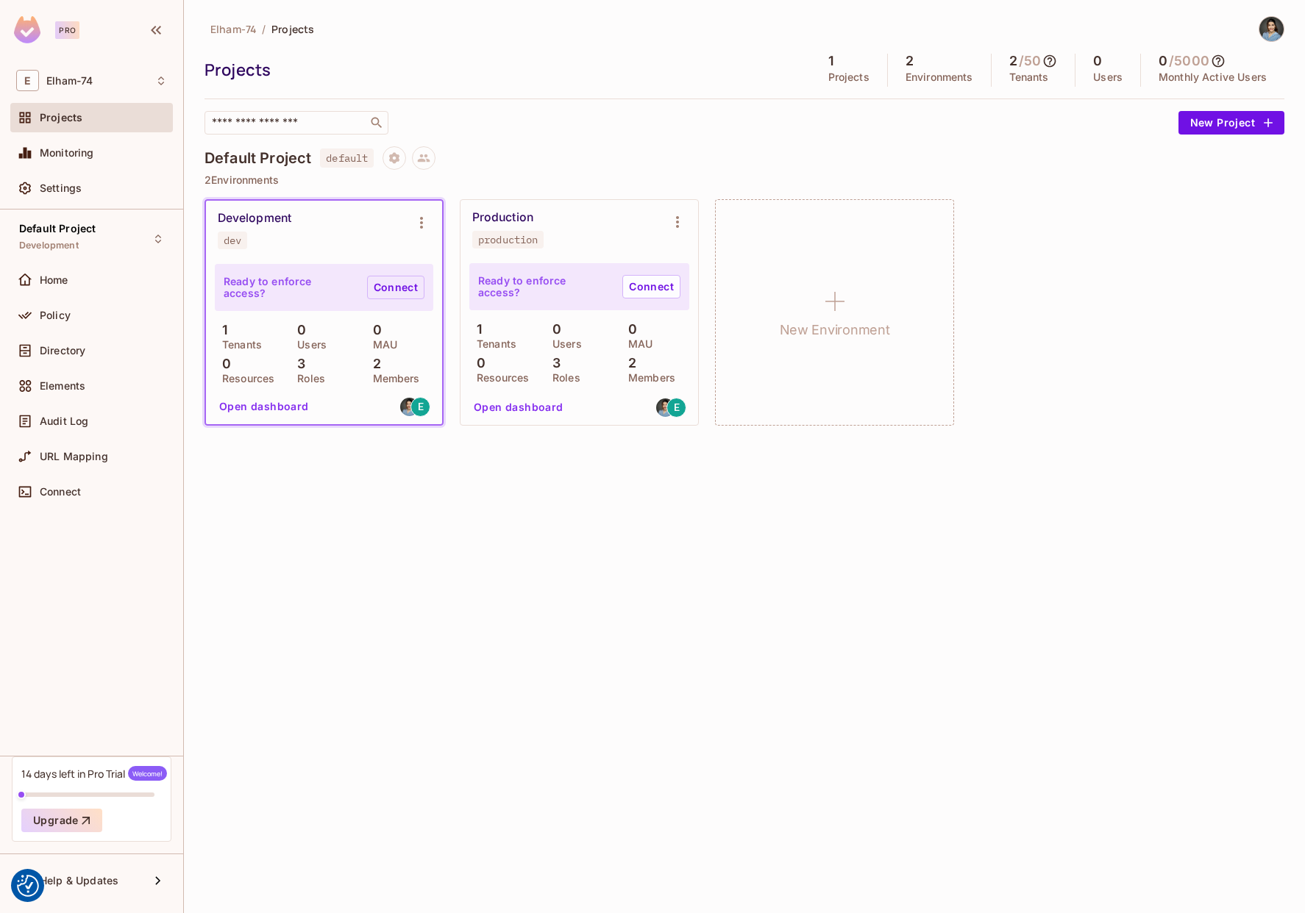
click at [405, 287] on link "Connect" at bounding box center [395, 288] width 57 height 24
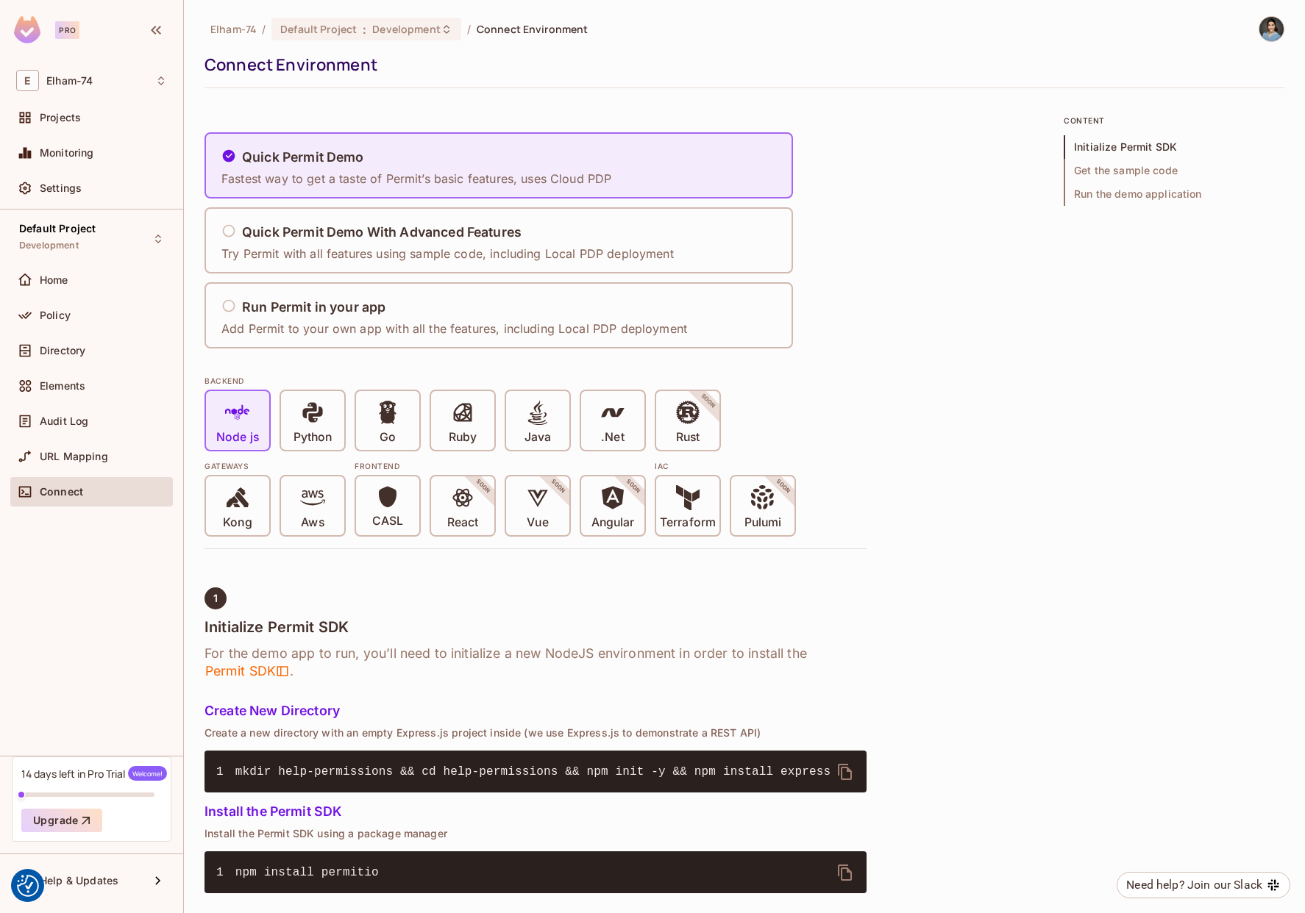
click at [1275, 32] on img at bounding box center [1271, 29] width 24 height 24
click at [1219, 99] on span "Copy Environment Key" at bounding box center [1198, 103] width 109 height 14
click at [71, 118] on span "Projects" at bounding box center [60, 118] width 41 height 12
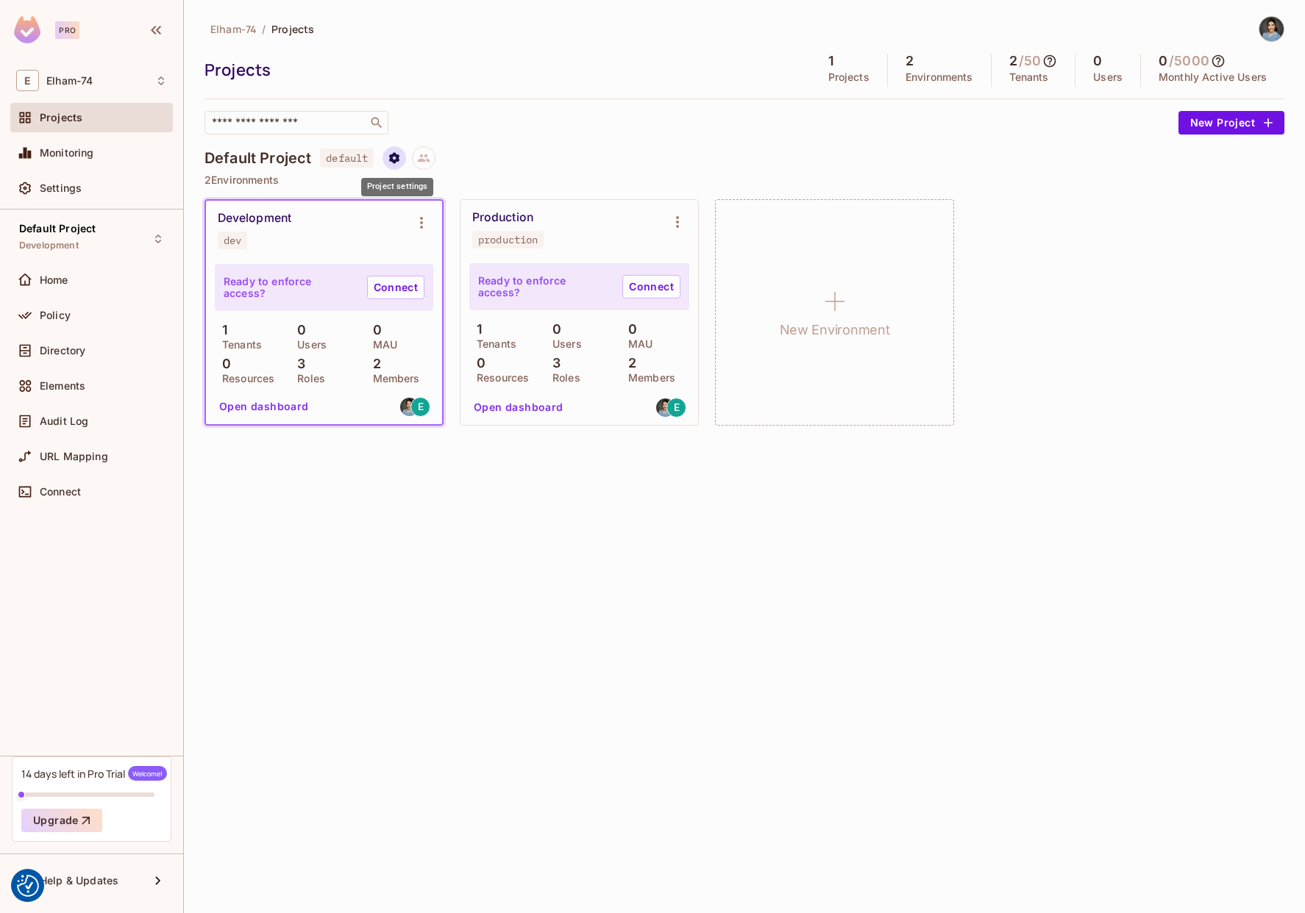
click at [399, 155] on icon "Project settings" at bounding box center [394, 157] width 10 height 11
click at [397, 151] on div at bounding box center [652, 456] width 1305 height 913
click at [91, 154] on span "Monitoring" at bounding box center [67, 153] width 54 height 12
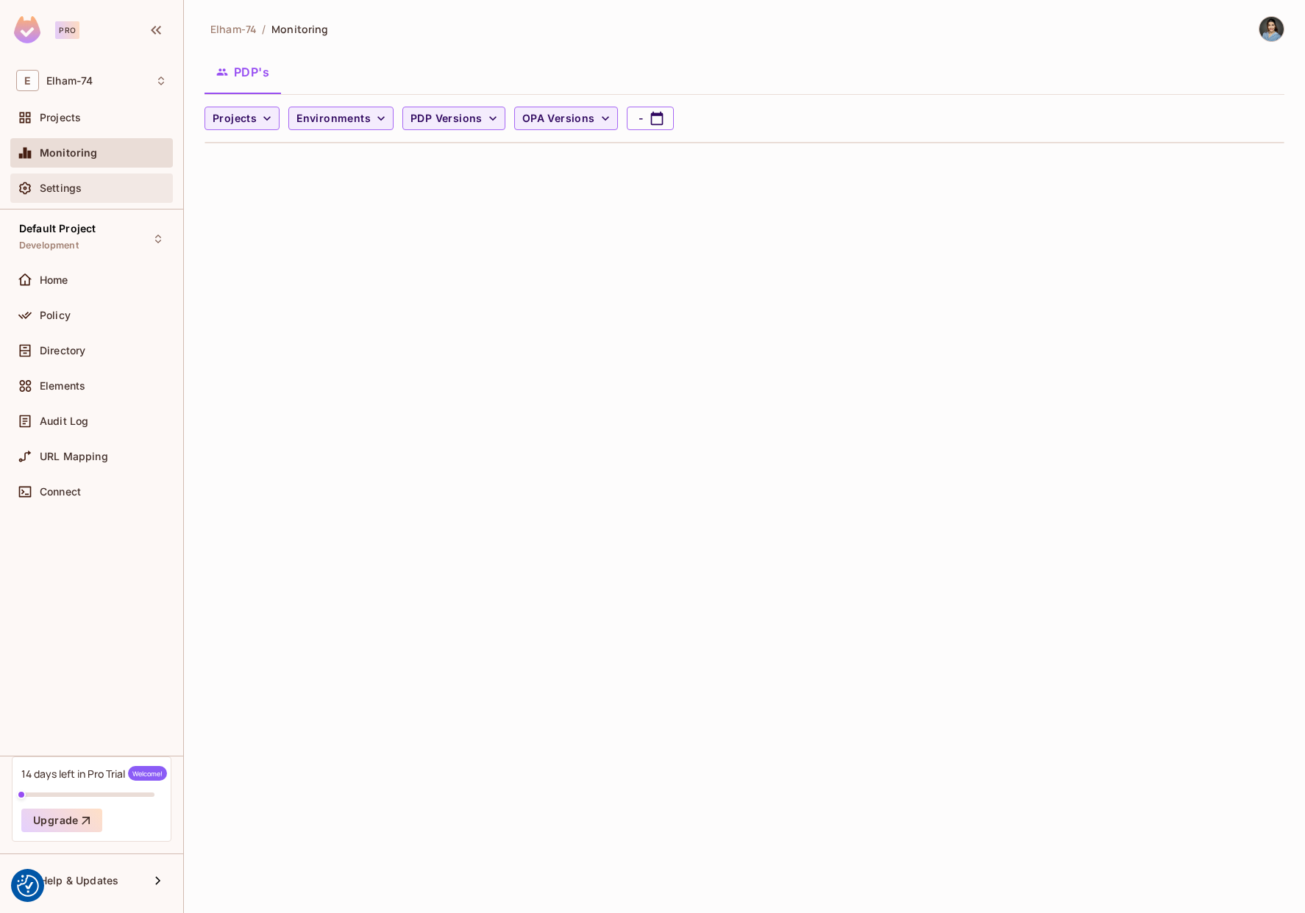
click at [57, 198] on div "Settings" at bounding box center [91, 188] width 163 height 29
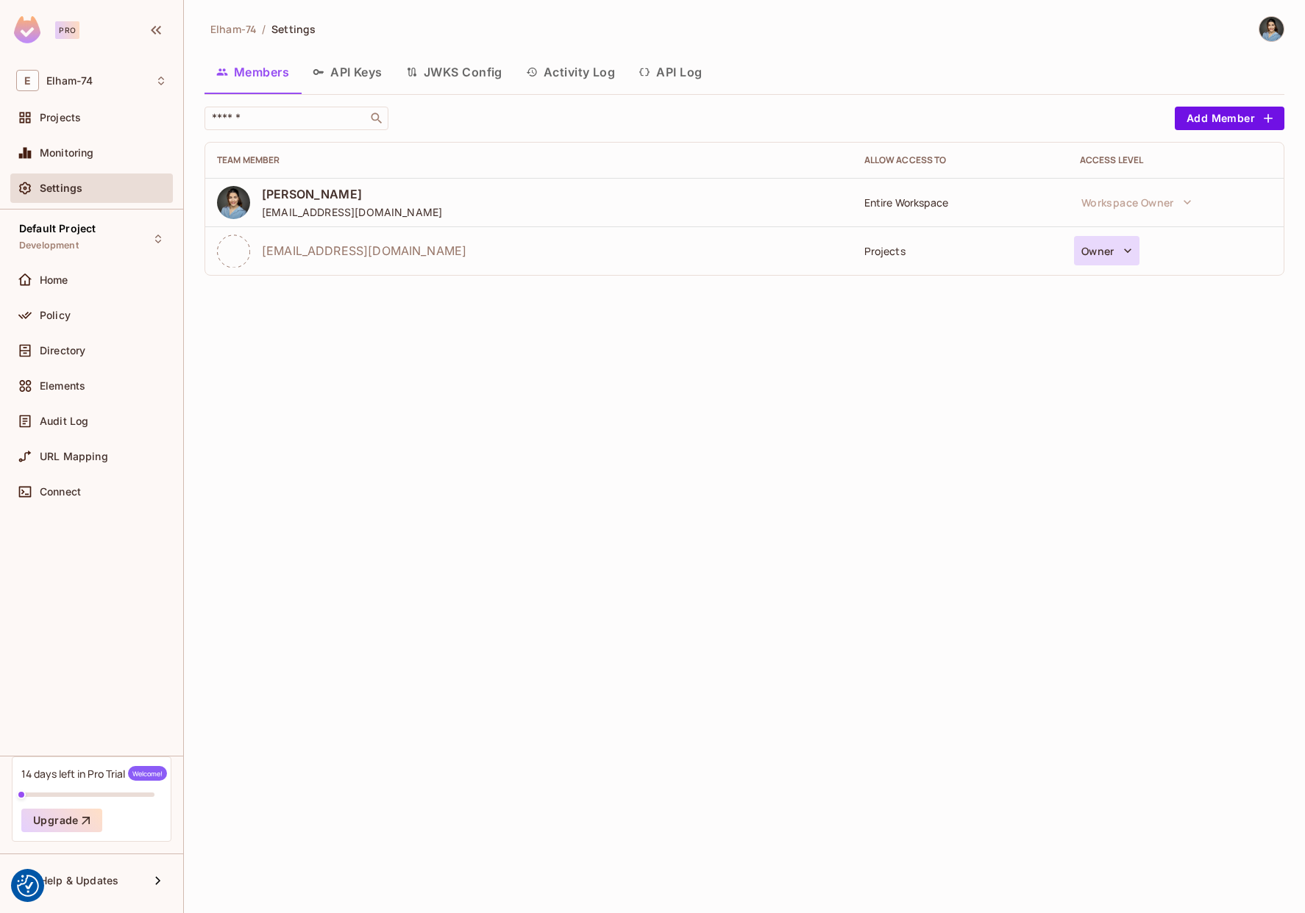
click at [1128, 250] on icon "button" at bounding box center [1127, 250] width 15 height 15
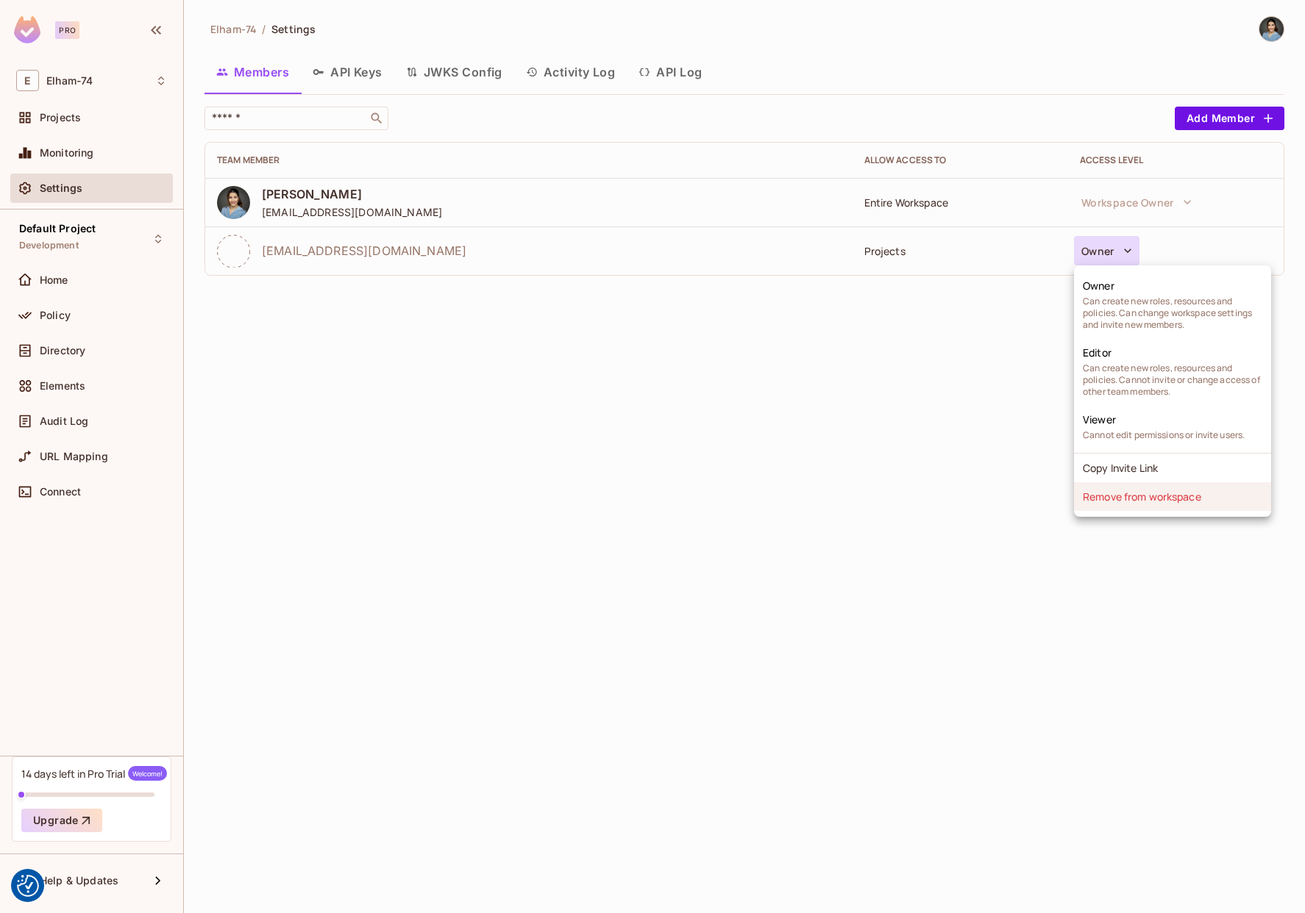
click at [1119, 503] on li "Remove from workspace" at bounding box center [1172, 496] width 197 height 29
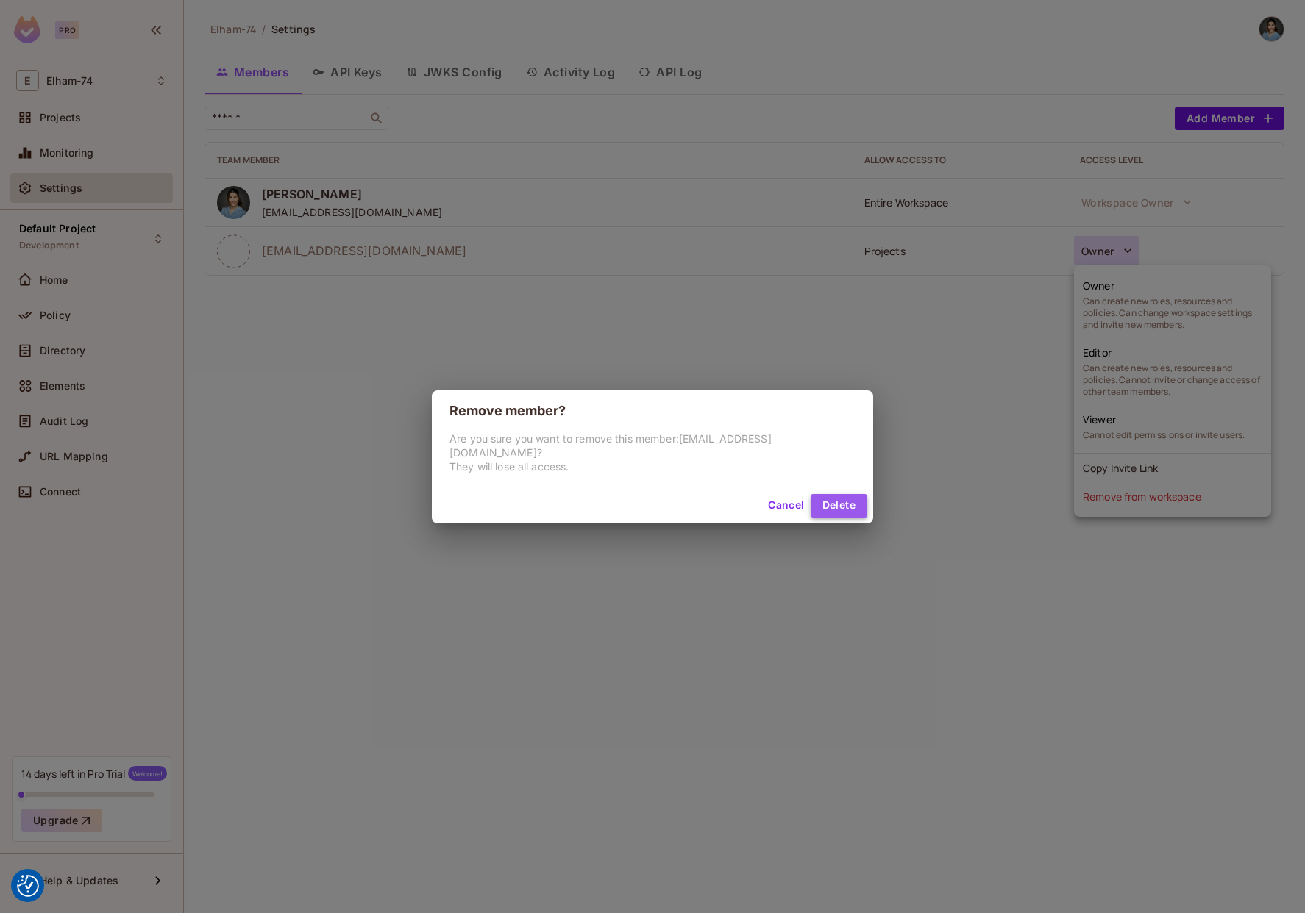
click at [810, 503] on button "Delete" at bounding box center [838, 506] width 57 height 24
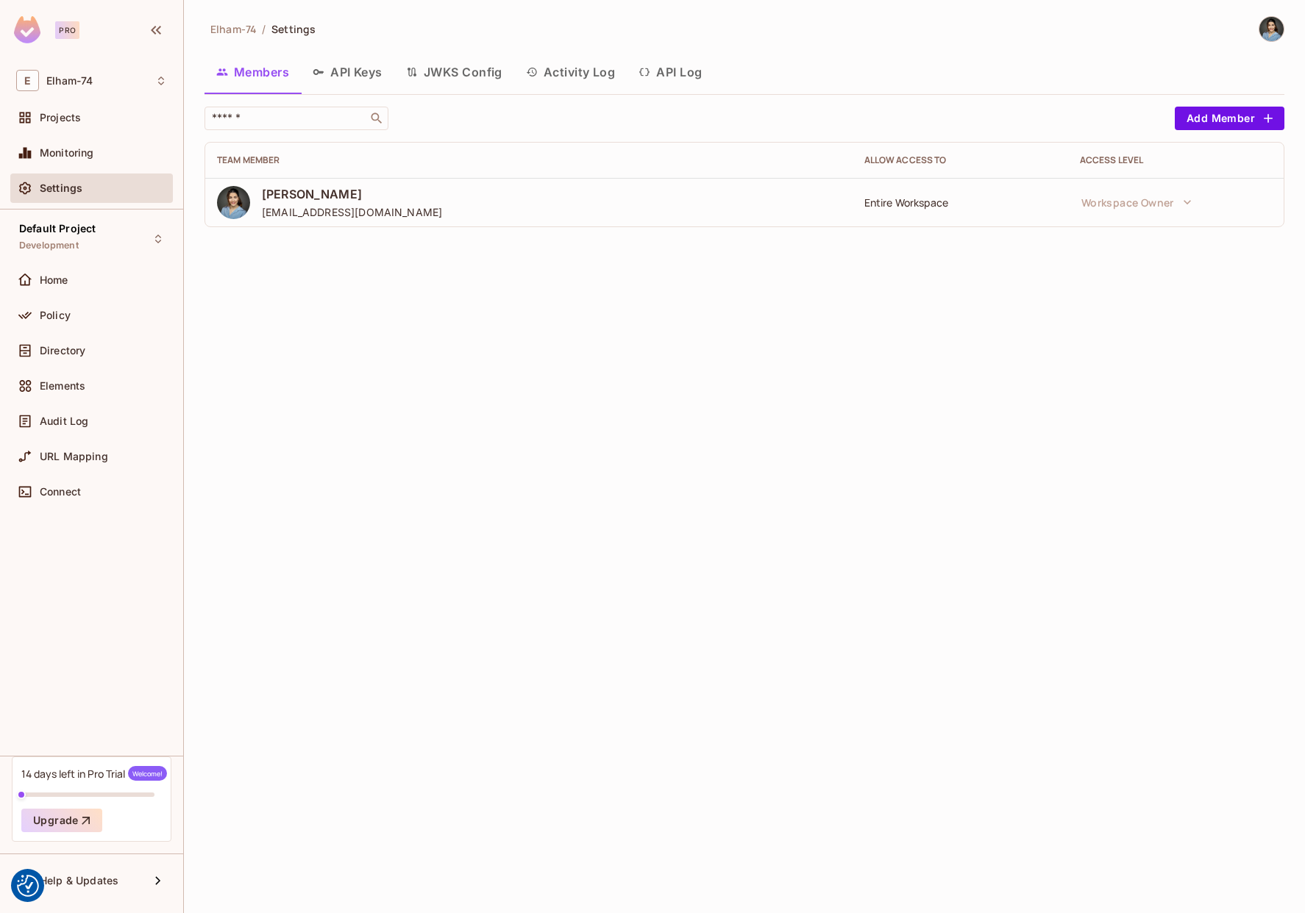
click at [320, 208] on span "[EMAIL_ADDRESS][DOMAIN_NAME]" at bounding box center [352, 212] width 180 height 14
click at [367, 72] on button "API Keys" at bounding box center [347, 72] width 93 height 37
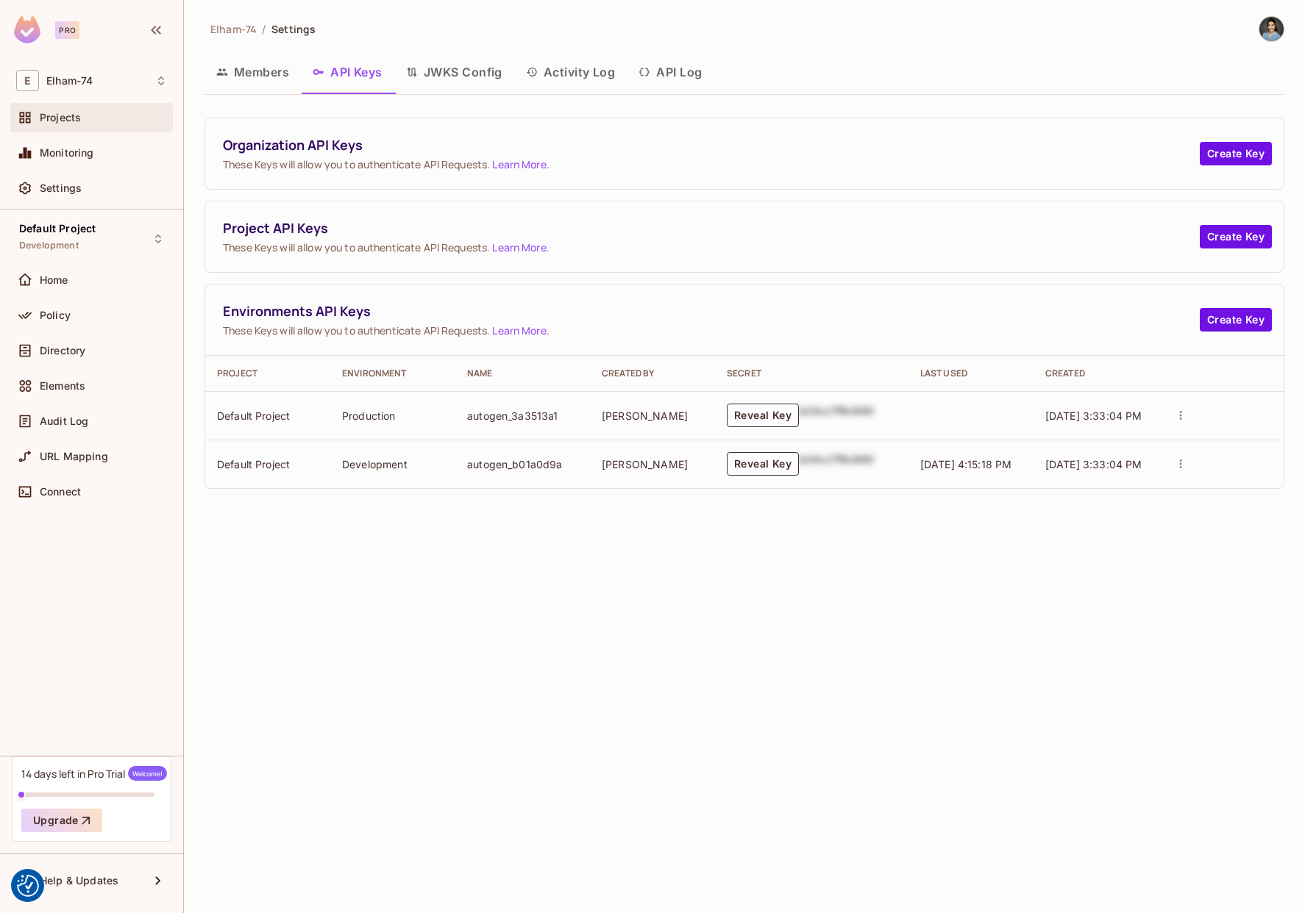
click at [63, 120] on span "Projects" at bounding box center [60, 118] width 41 height 12
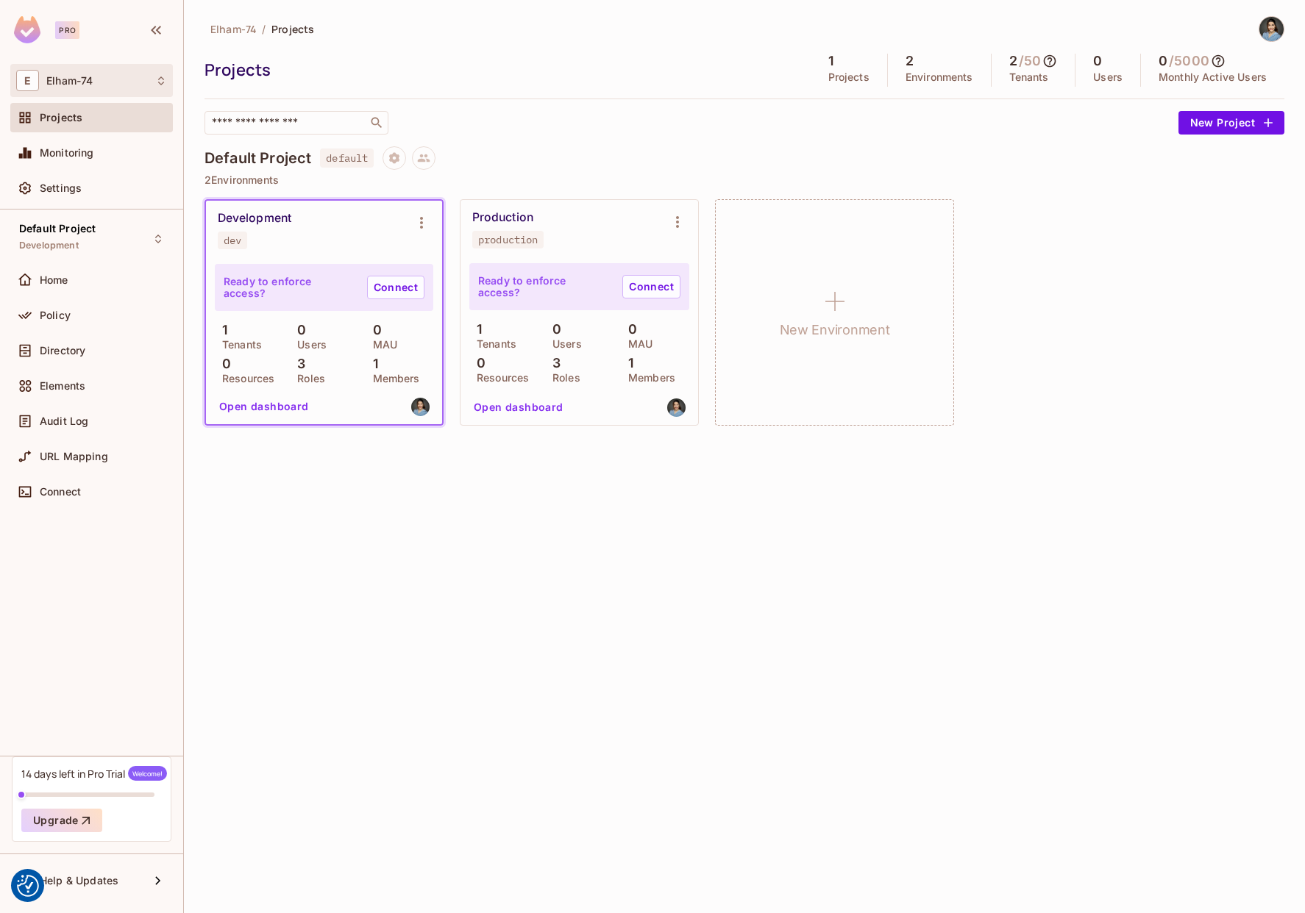
click at [161, 82] on icon at bounding box center [161, 81] width 12 height 12
click at [162, 127] on span "elham-74" at bounding box center [165, 123] width 60 height 19
click at [51, 493] on span "Connect" at bounding box center [60, 492] width 41 height 12
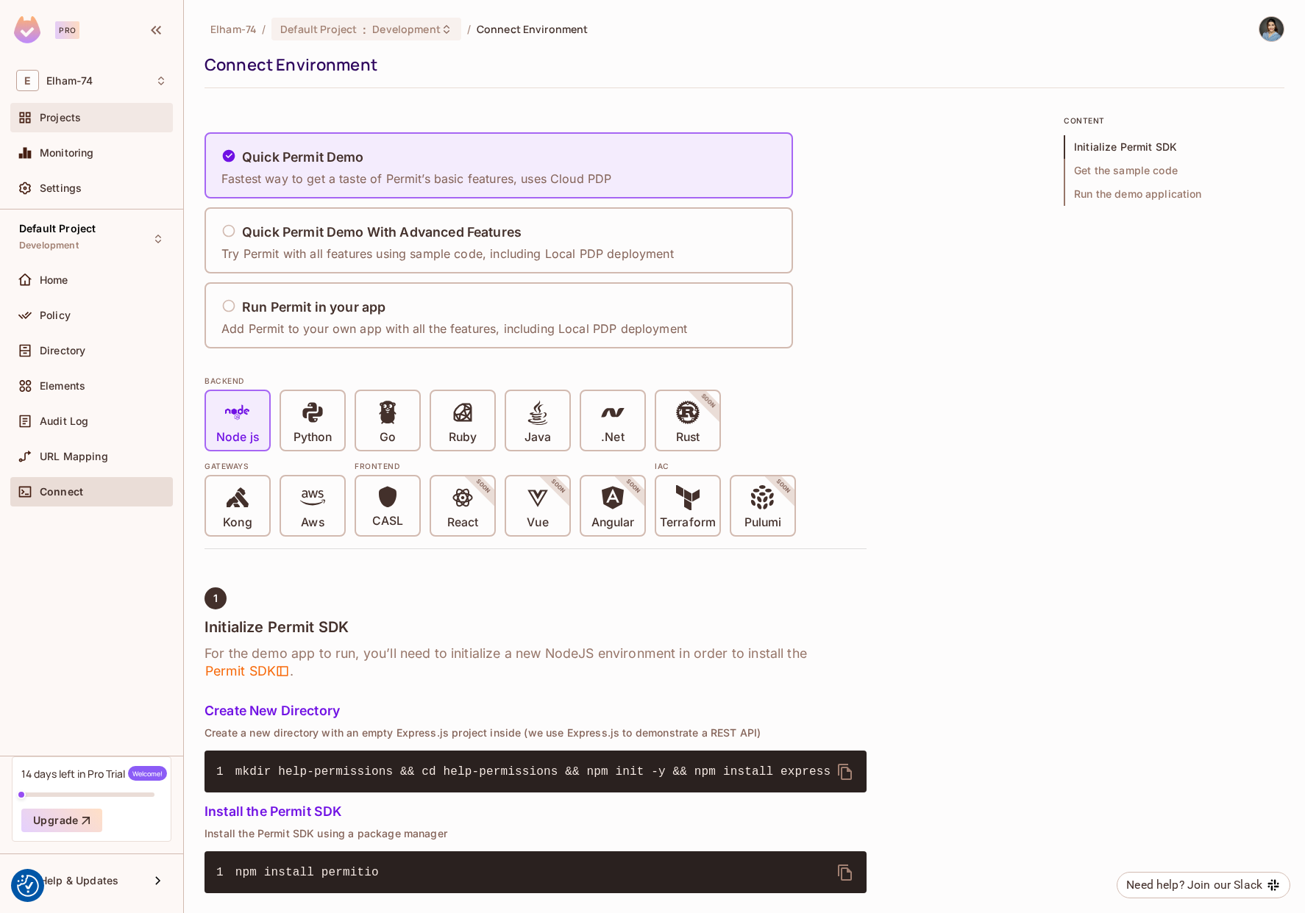
click at [101, 105] on div "Projects" at bounding box center [91, 117] width 163 height 29
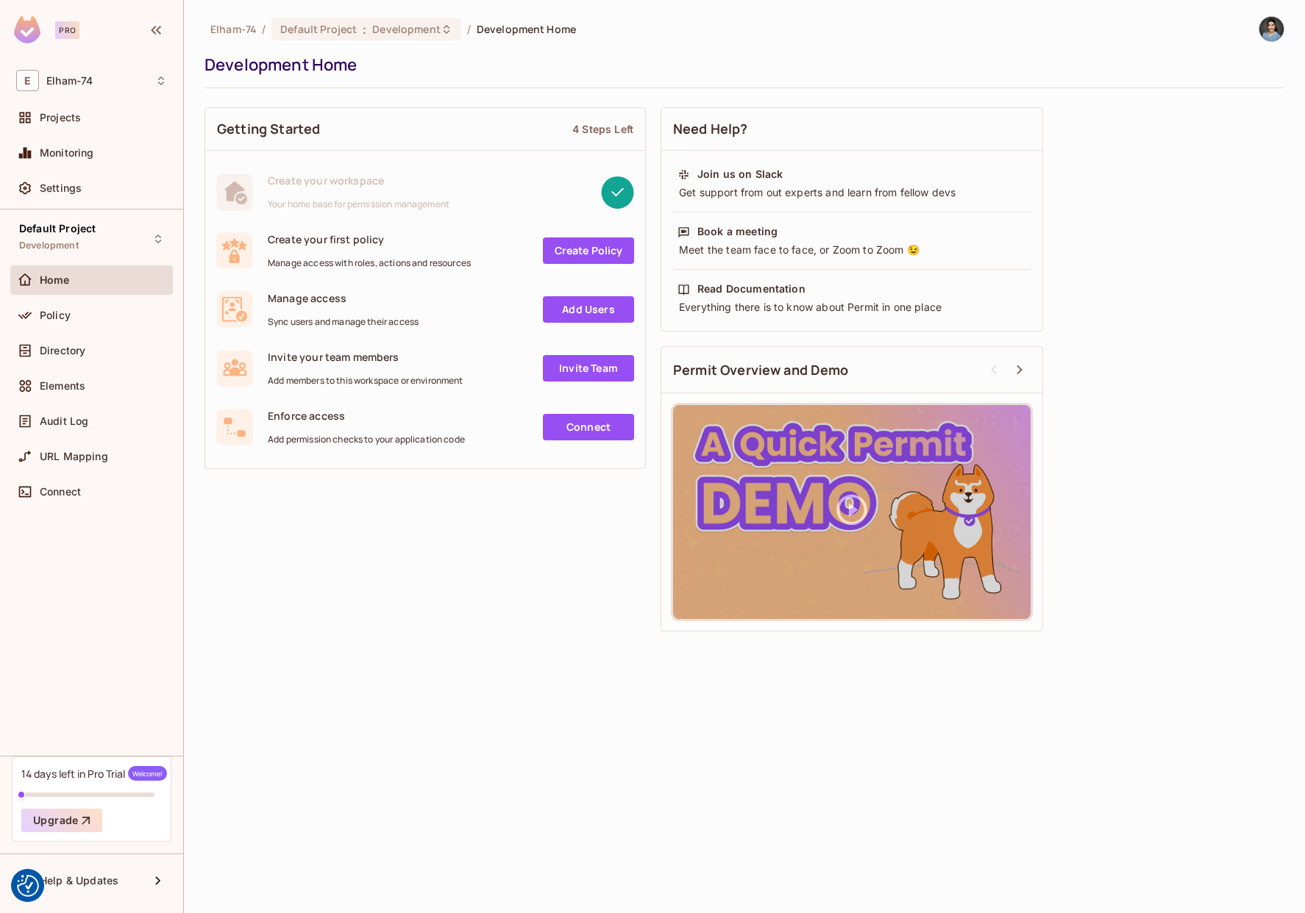
click at [582, 433] on link "Connect" at bounding box center [588, 427] width 91 height 26
click at [59, 115] on span "Projects" at bounding box center [60, 118] width 41 height 12
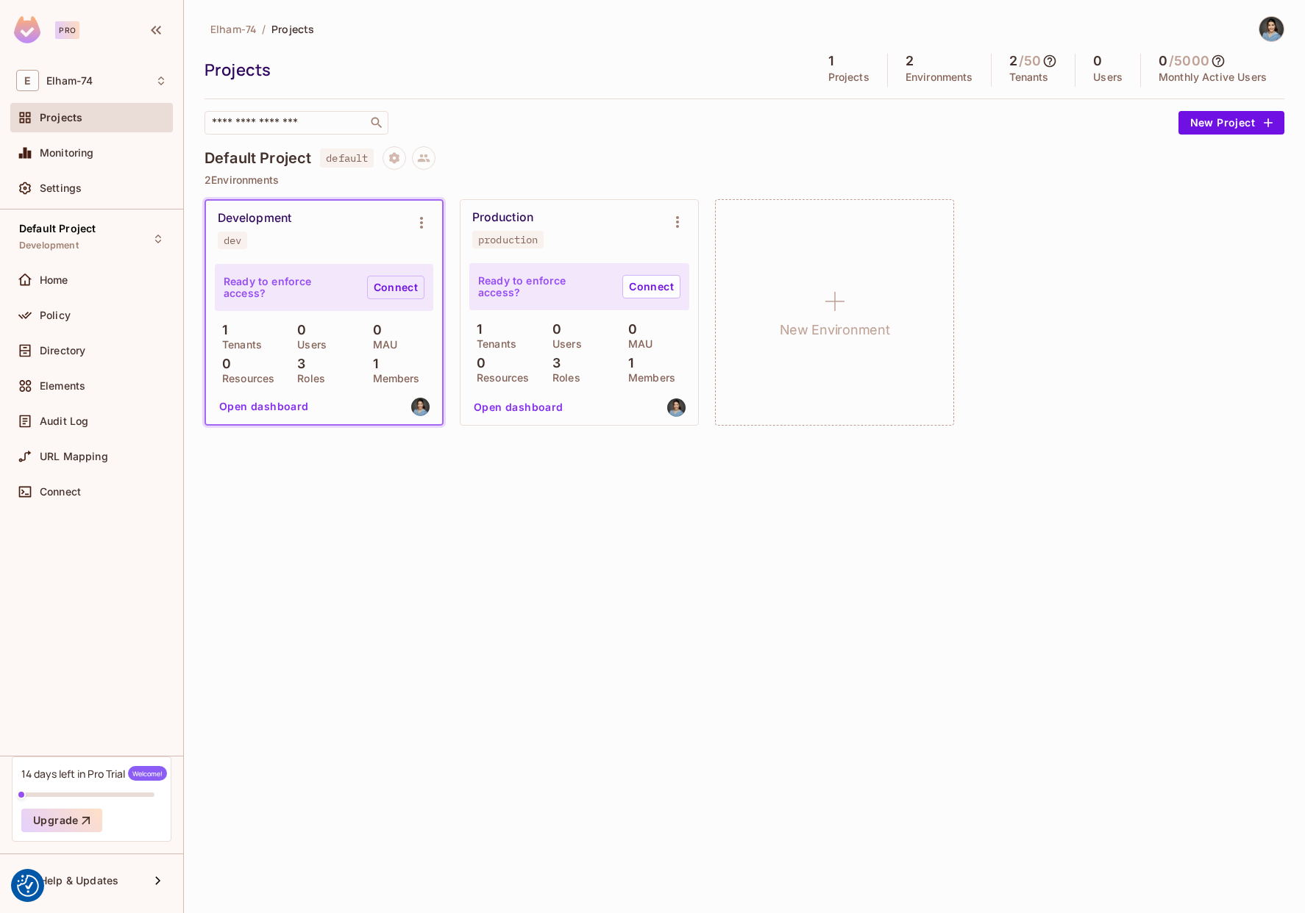
click at [400, 293] on link "Connect" at bounding box center [395, 288] width 57 height 24
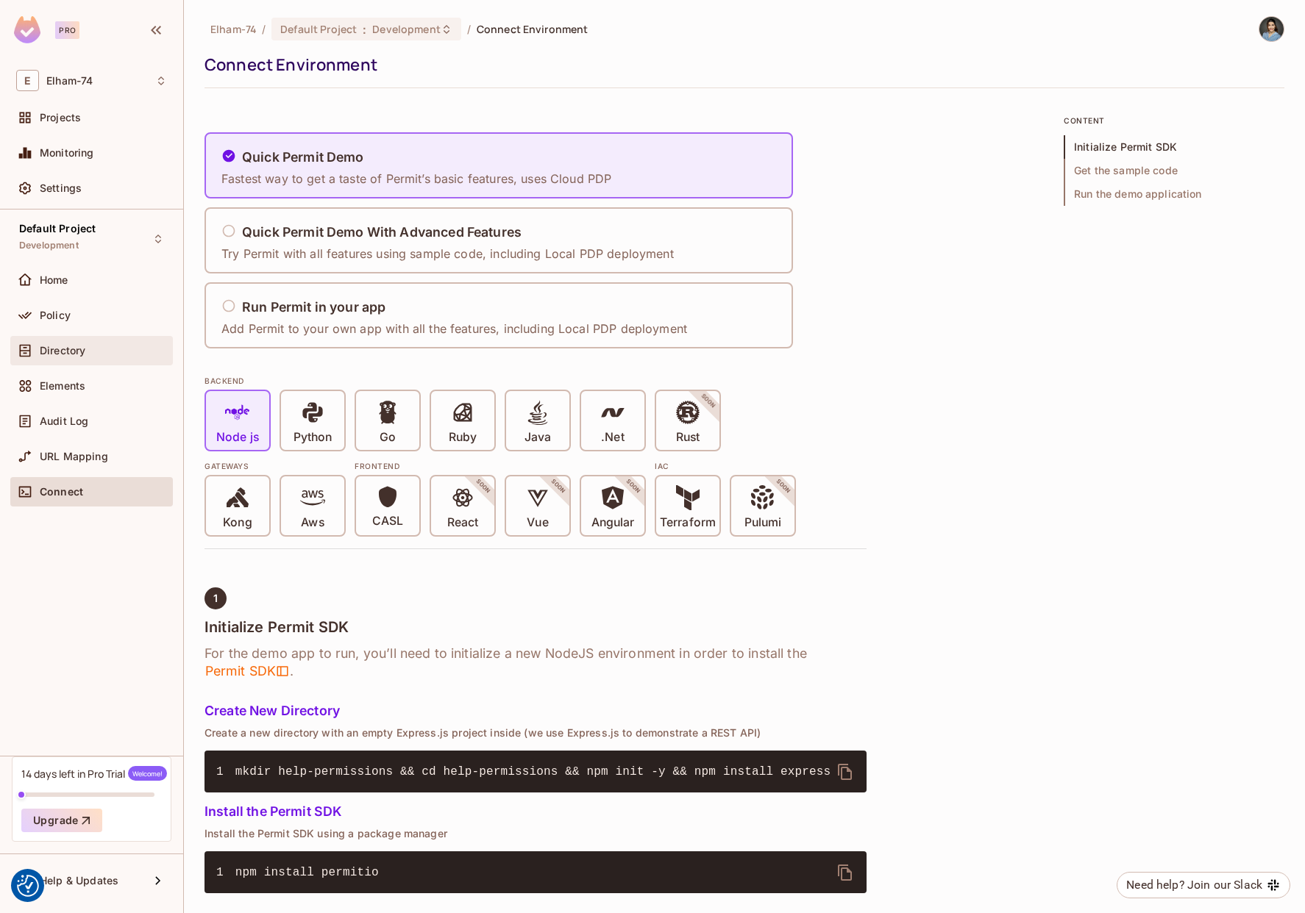
click at [61, 354] on span "Directory" at bounding box center [63, 351] width 46 height 12
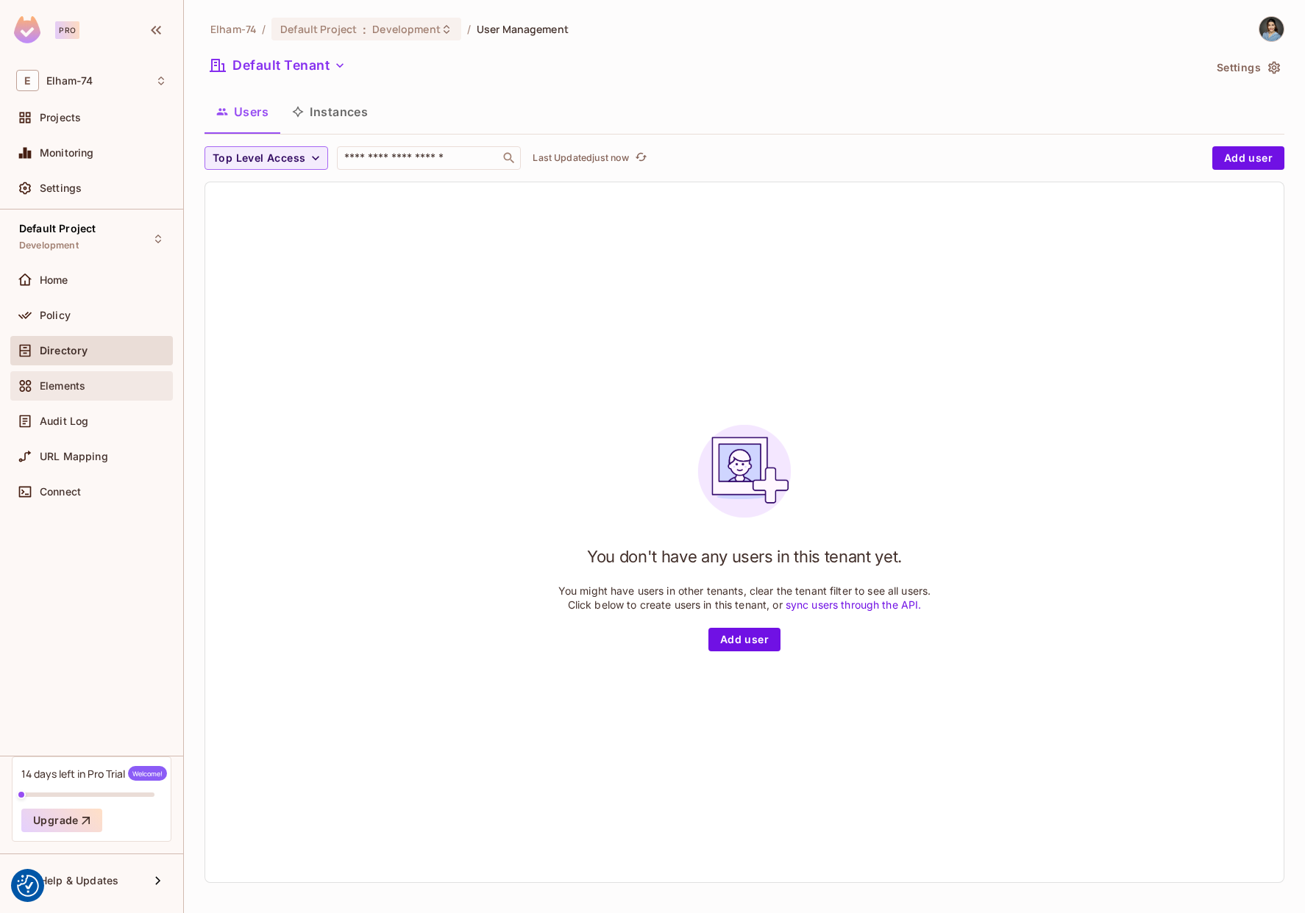
click at [57, 388] on span "Elements" at bounding box center [63, 386] width 46 height 12
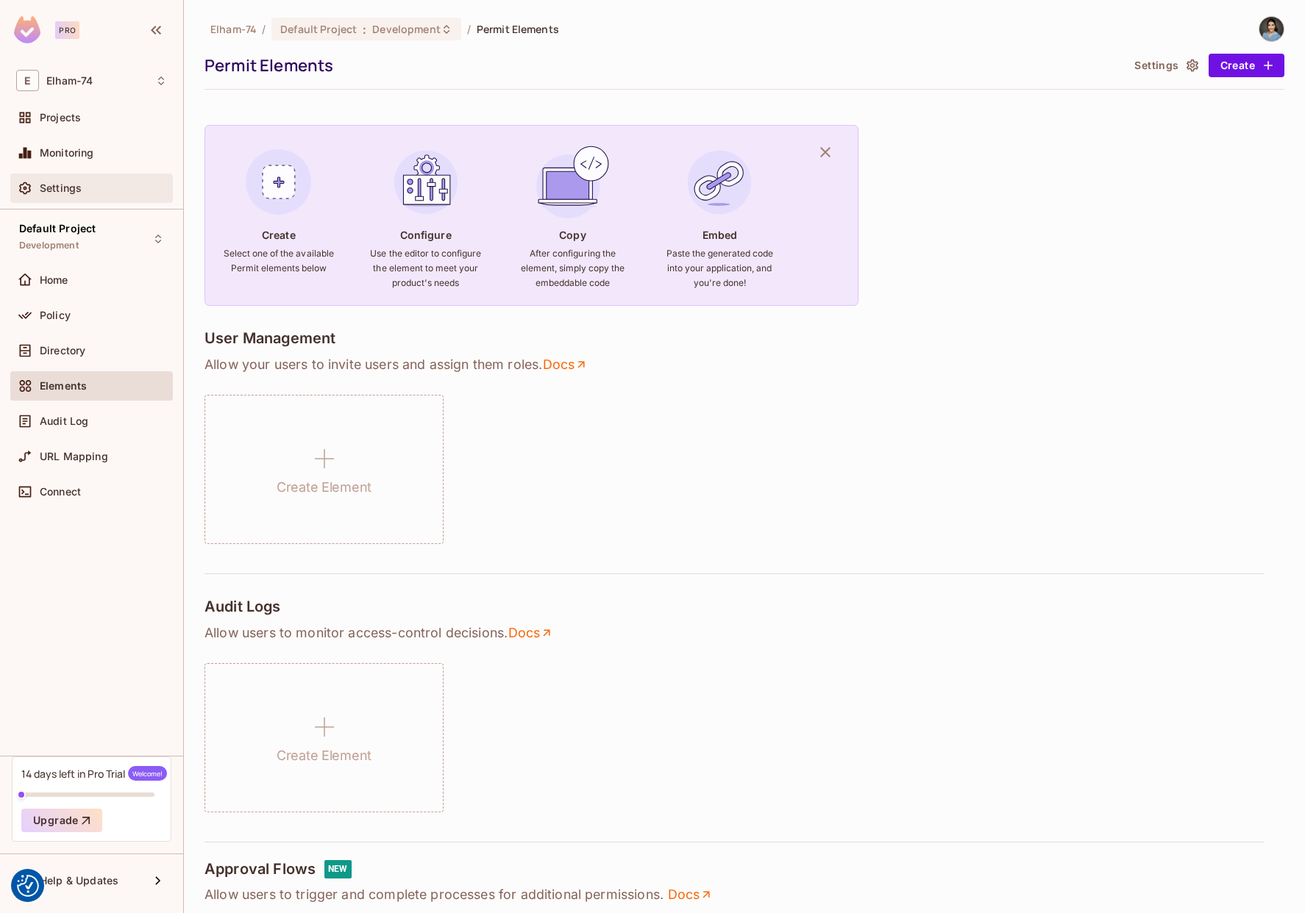
click at [57, 196] on div "Settings" at bounding box center [91, 188] width 151 height 18
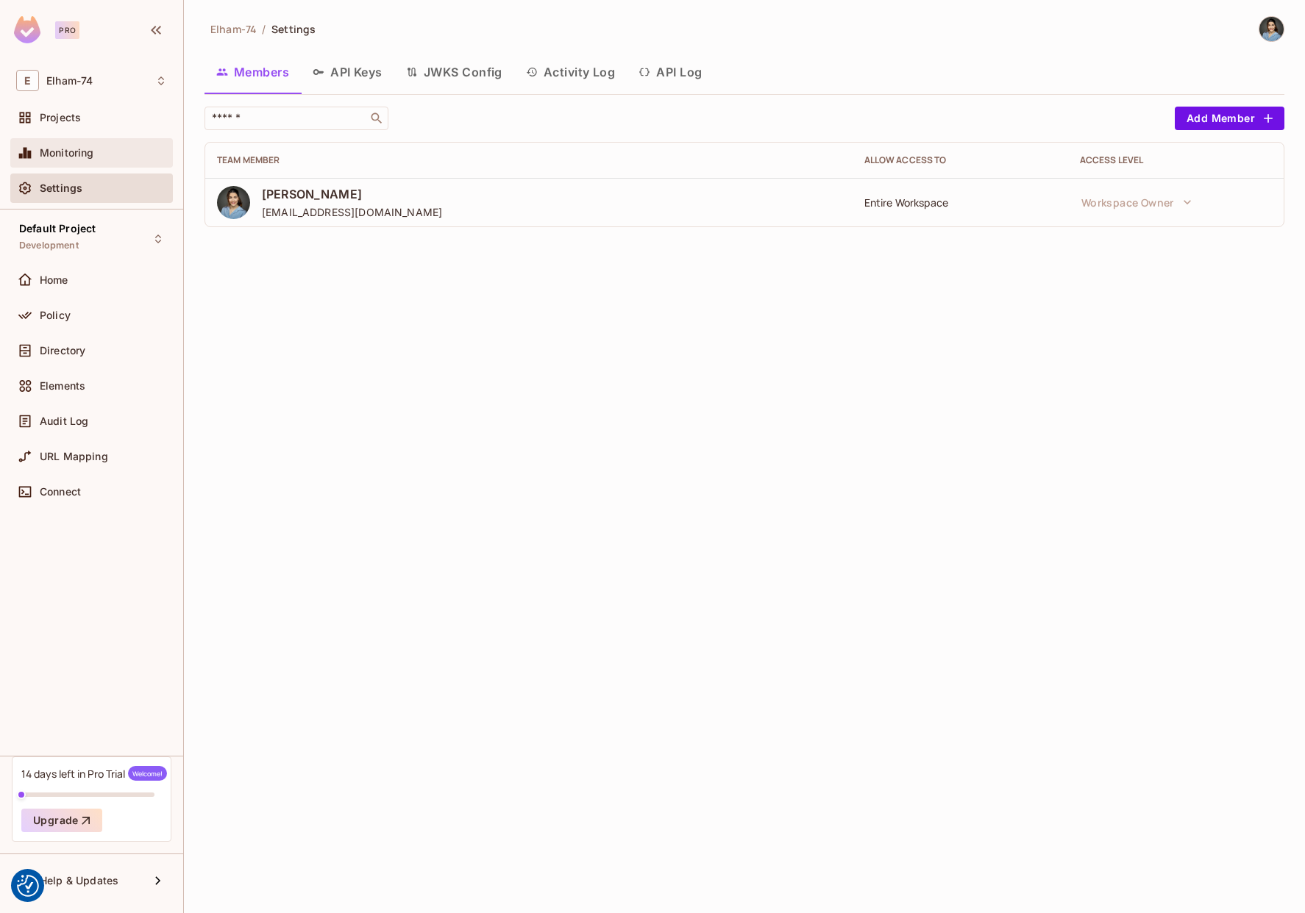
click at [24, 144] on span at bounding box center [25, 153] width 18 height 18
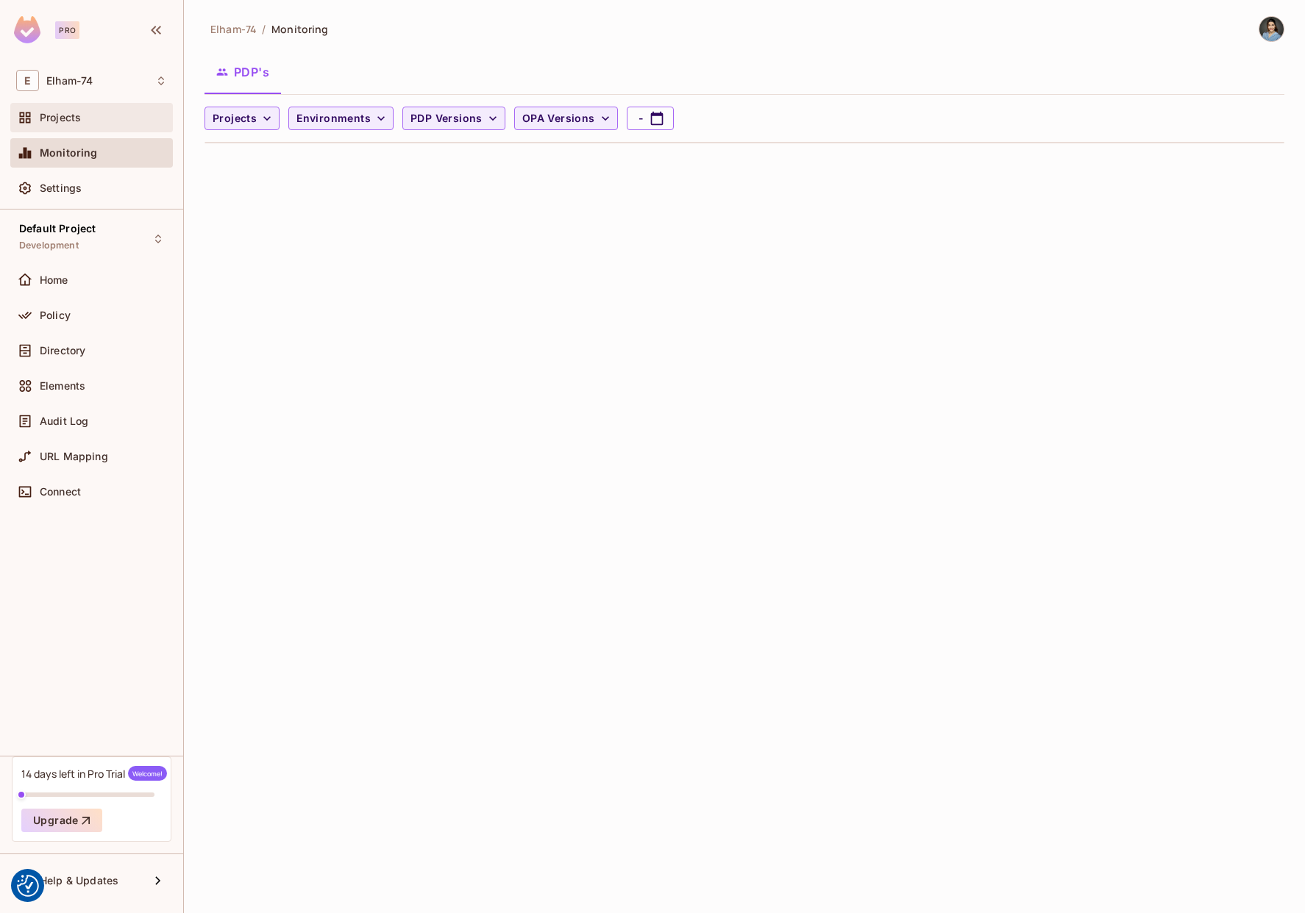
click at [55, 119] on span "Projects" at bounding box center [60, 118] width 41 height 12
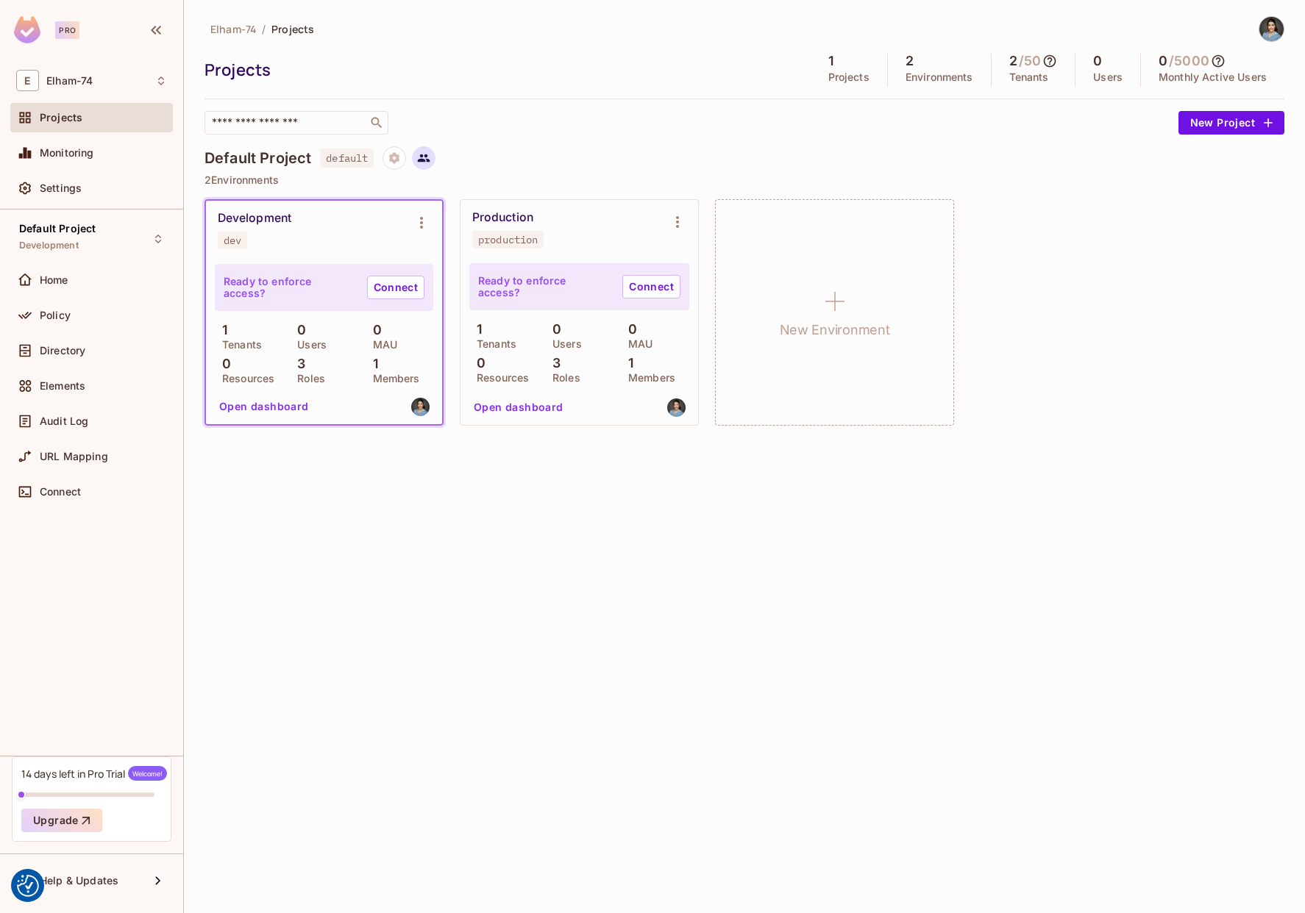
click at [424, 163] on icon at bounding box center [423, 157] width 13 height 13
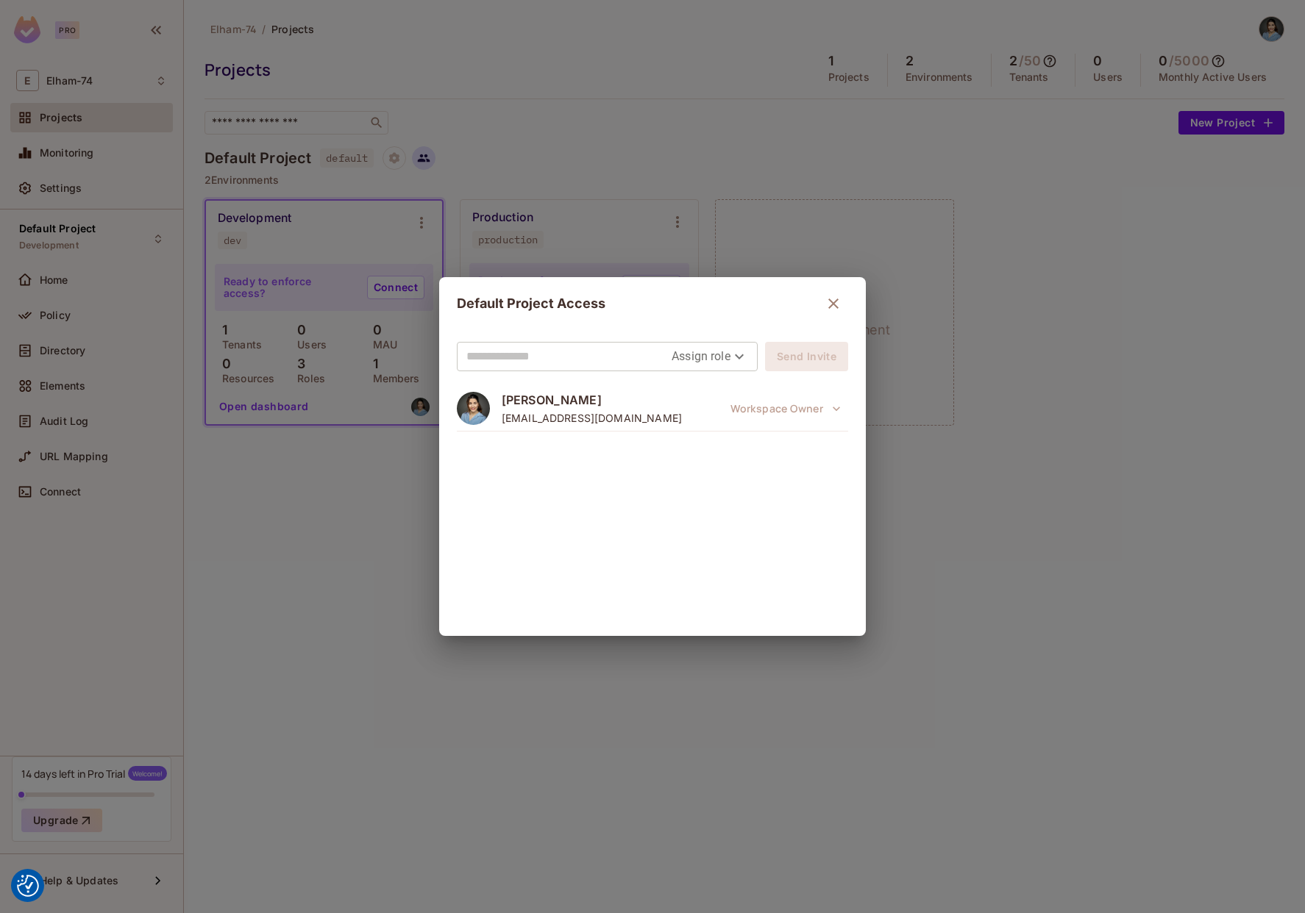
click at [424, 163] on div "Default Project Access Assign role Send Invite [PERSON_NAME] [EMAIL_ADDRESS][DO…" at bounding box center [652, 456] width 1305 height 913
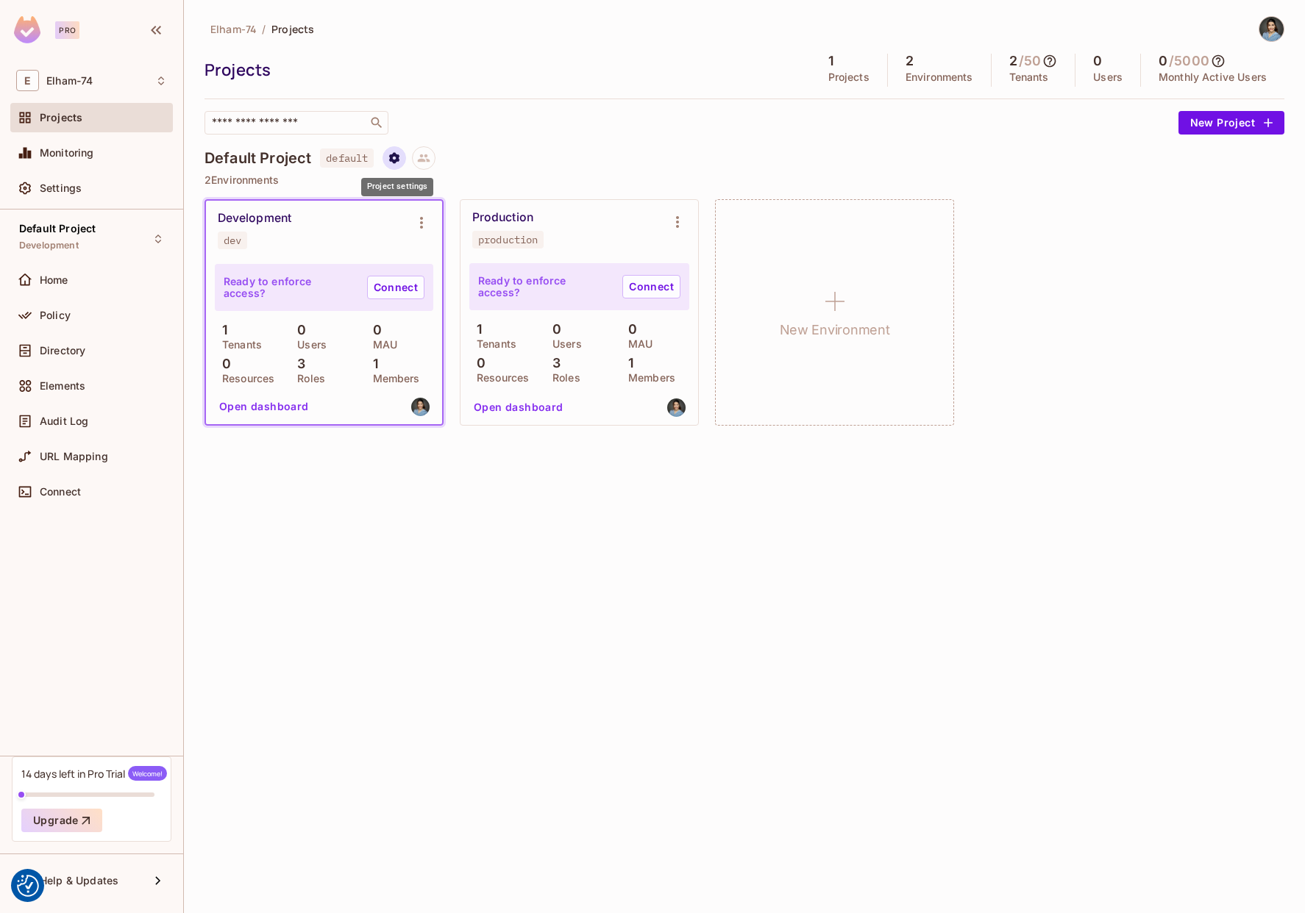
click at [390, 157] on icon "Project settings" at bounding box center [394, 157] width 13 height 13
click at [390, 157] on div at bounding box center [652, 456] width 1305 height 913
click at [322, 585] on div "Elham-74 / Projects Projects 1 Projects 2 Environments 2 / 50 Tenants 0 Users 0…" at bounding box center [744, 456] width 1121 height 913
click at [160, 882] on icon at bounding box center [158, 881] width 18 height 18
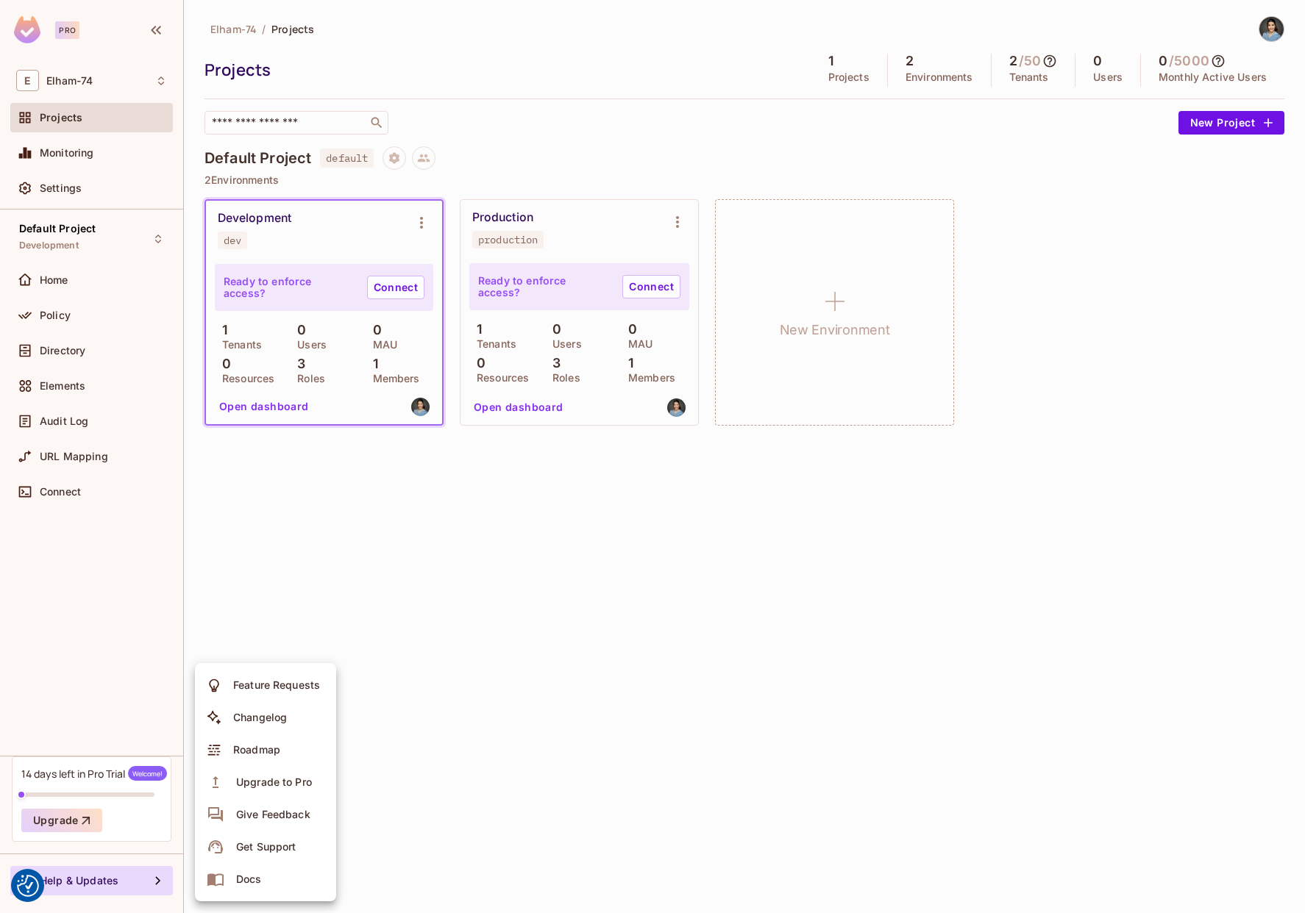
click at [160, 882] on div at bounding box center [652, 456] width 1305 height 913
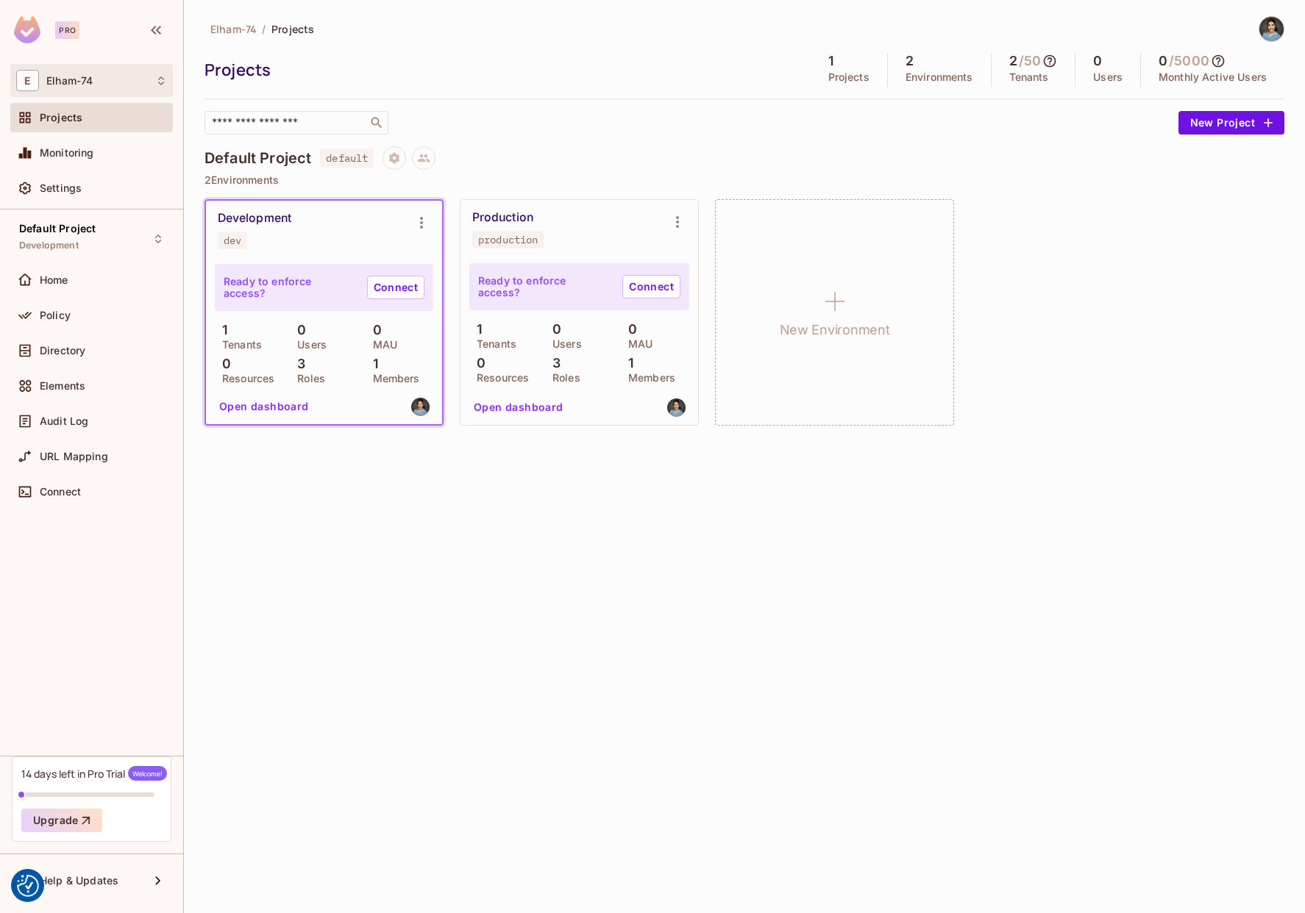
click at [82, 75] on span "Elham-74" at bounding box center [69, 81] width 46 height 12
click at [82, 75] on div at bounding box center [652, 456] width 1305 height 913
click at [29, 29] on img at bounding box center [27, 29] width 26 height 27
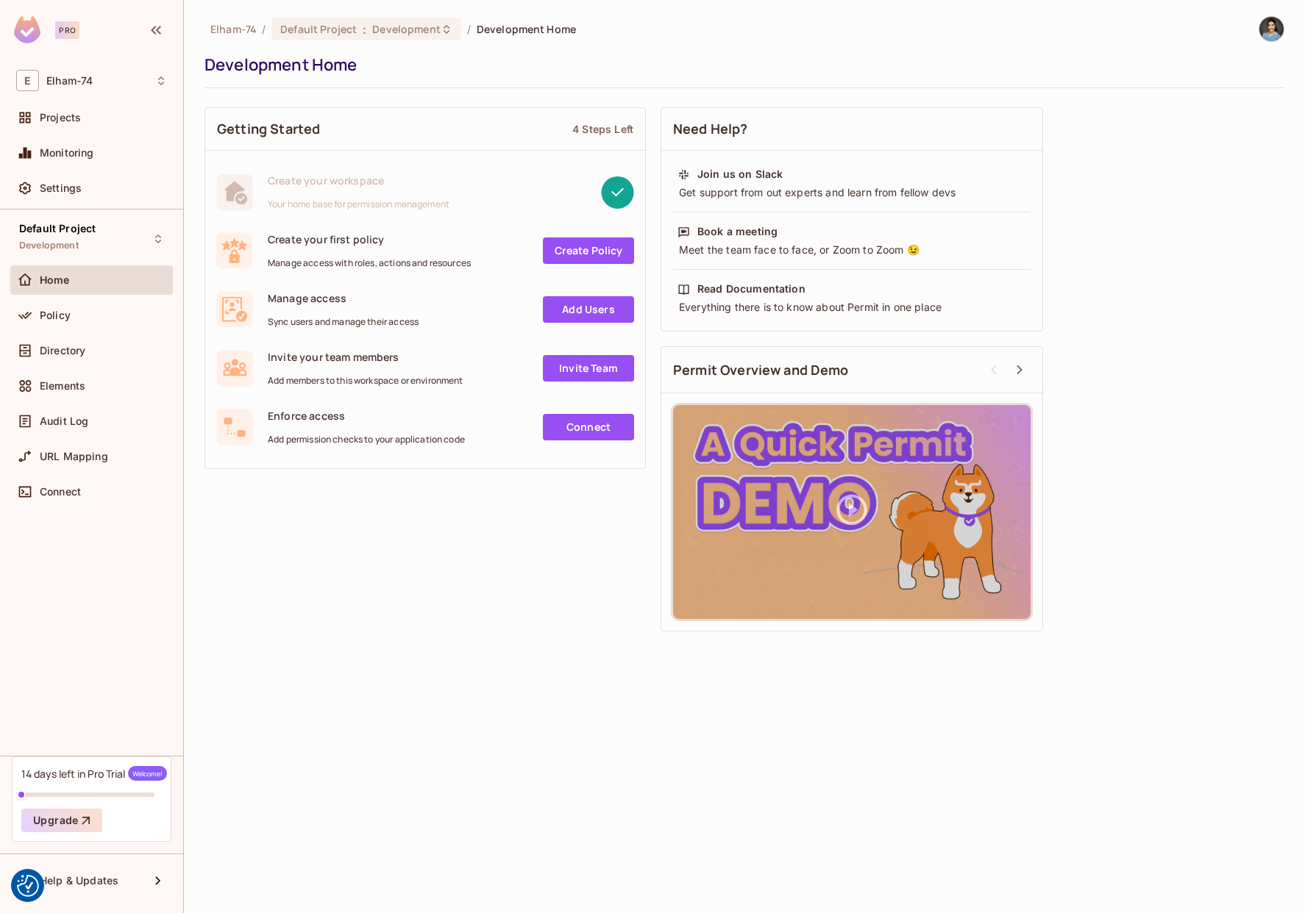
click at [29, 31] on img at bounding box center [27, 29] width 26 height 27
click at [399, 32] on span "Development" at bounding box center [406, 29] width 68 height 14
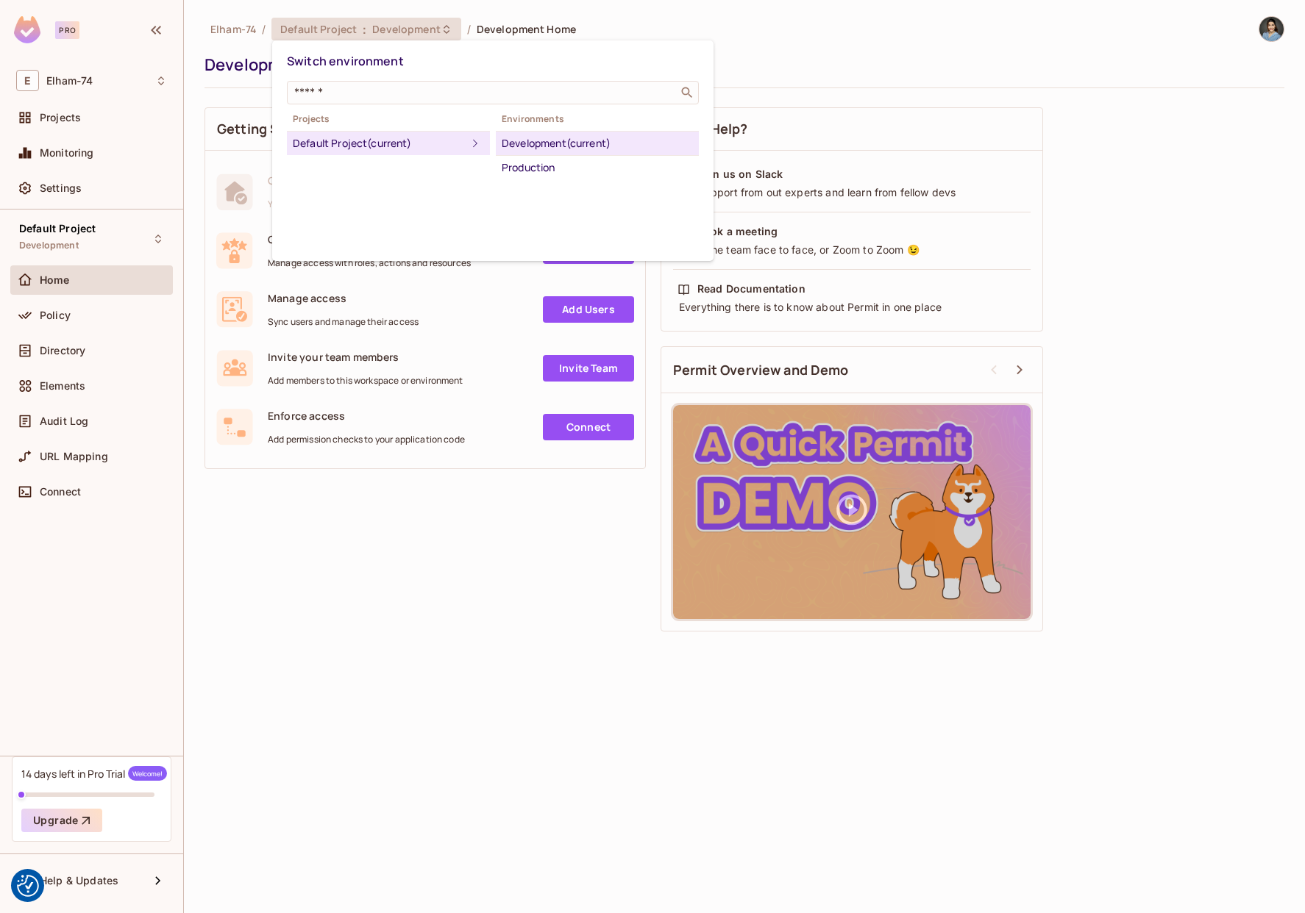
click at [249, 119] on div at bounding box center [652, 456] width 1305 height 913
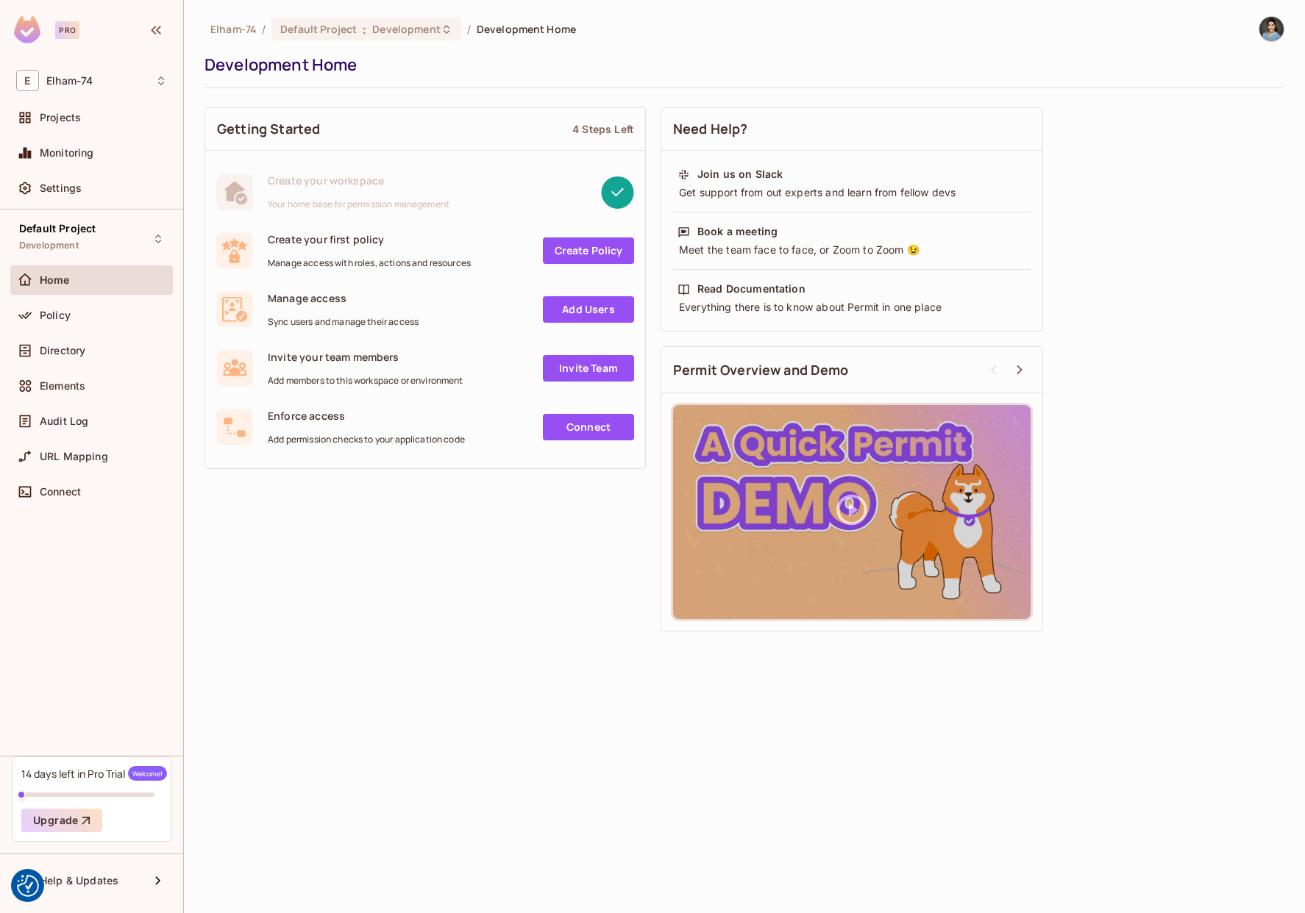
click at [231, 252] on icon at bounding box center [234, 256] width 10 height 13
click at [328, 265] on span "Manage access with roles, actions and resources" at bounding box center [369, 263] width 203 height 12
click at [318, 270] on div at bounding box center [318, 270] width 0 height 0
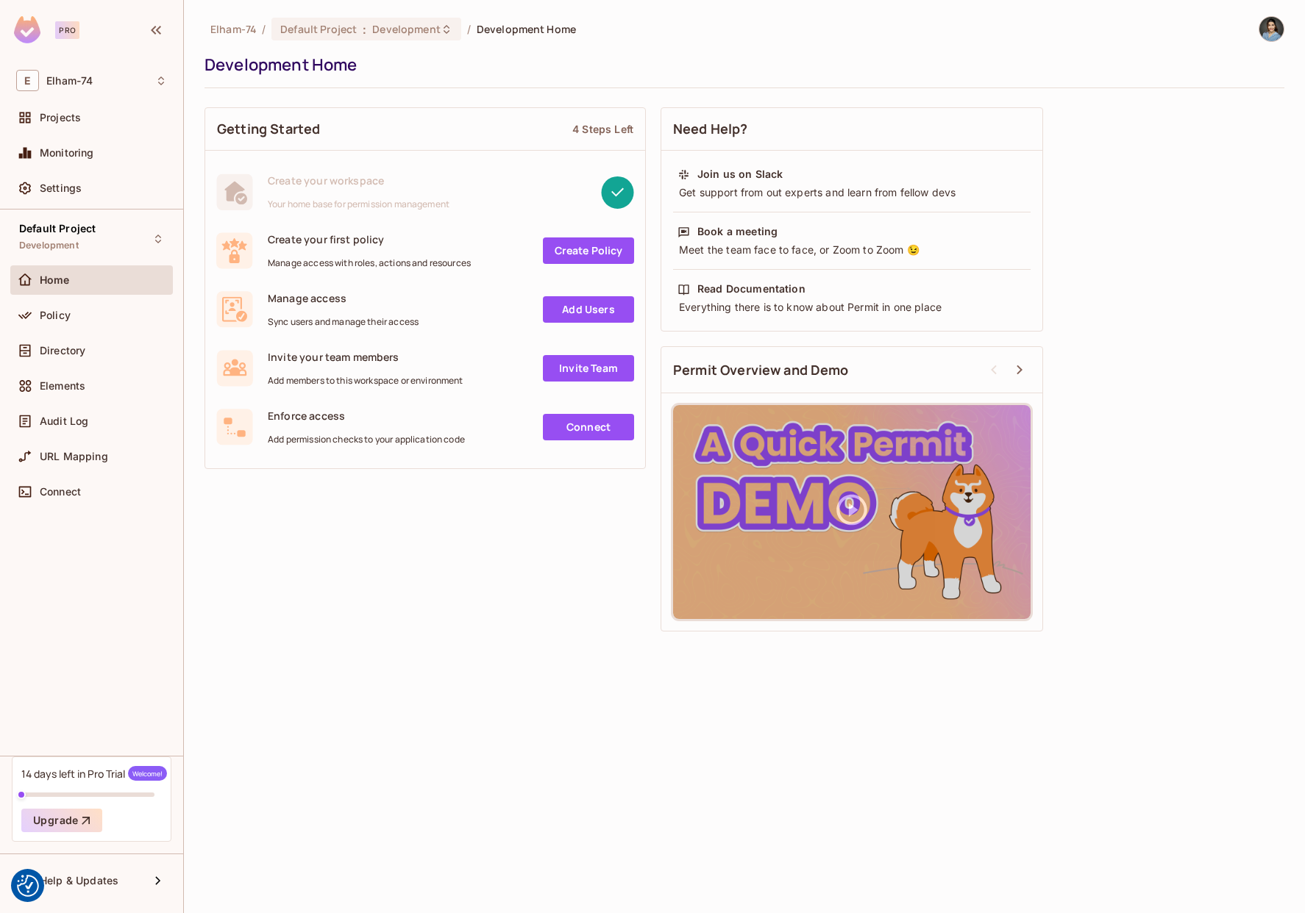
click at [327, 265] on span "Manage access with roles, actions and resources" at bounding box center [369, 263] width 203 height 12
click at [62, 238] on div "Default Project Development" at bounding box center [57, 239] width 76 height 32
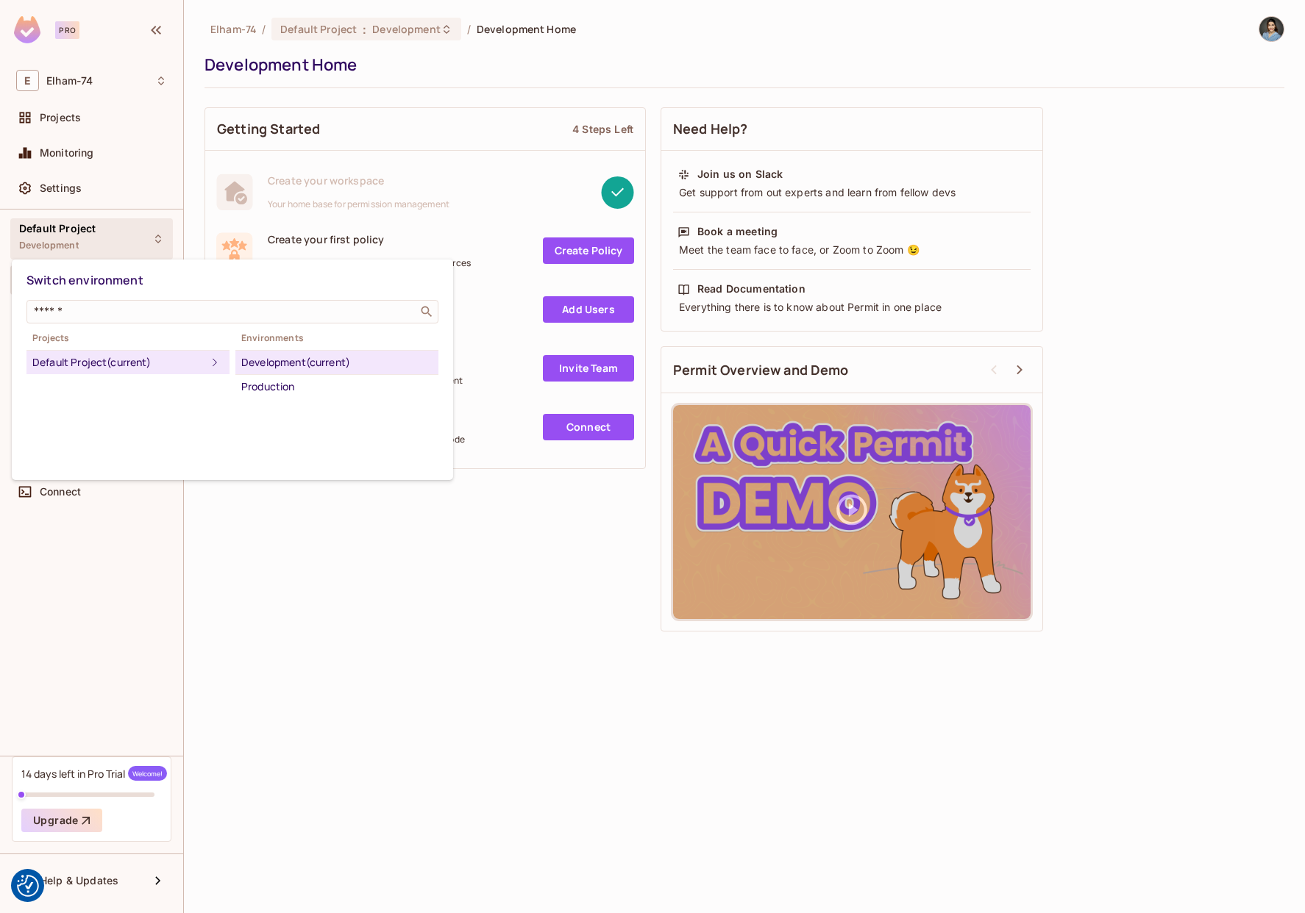
click at [62, 238] on div at bounding box center [652, 456] width 1305 height 913
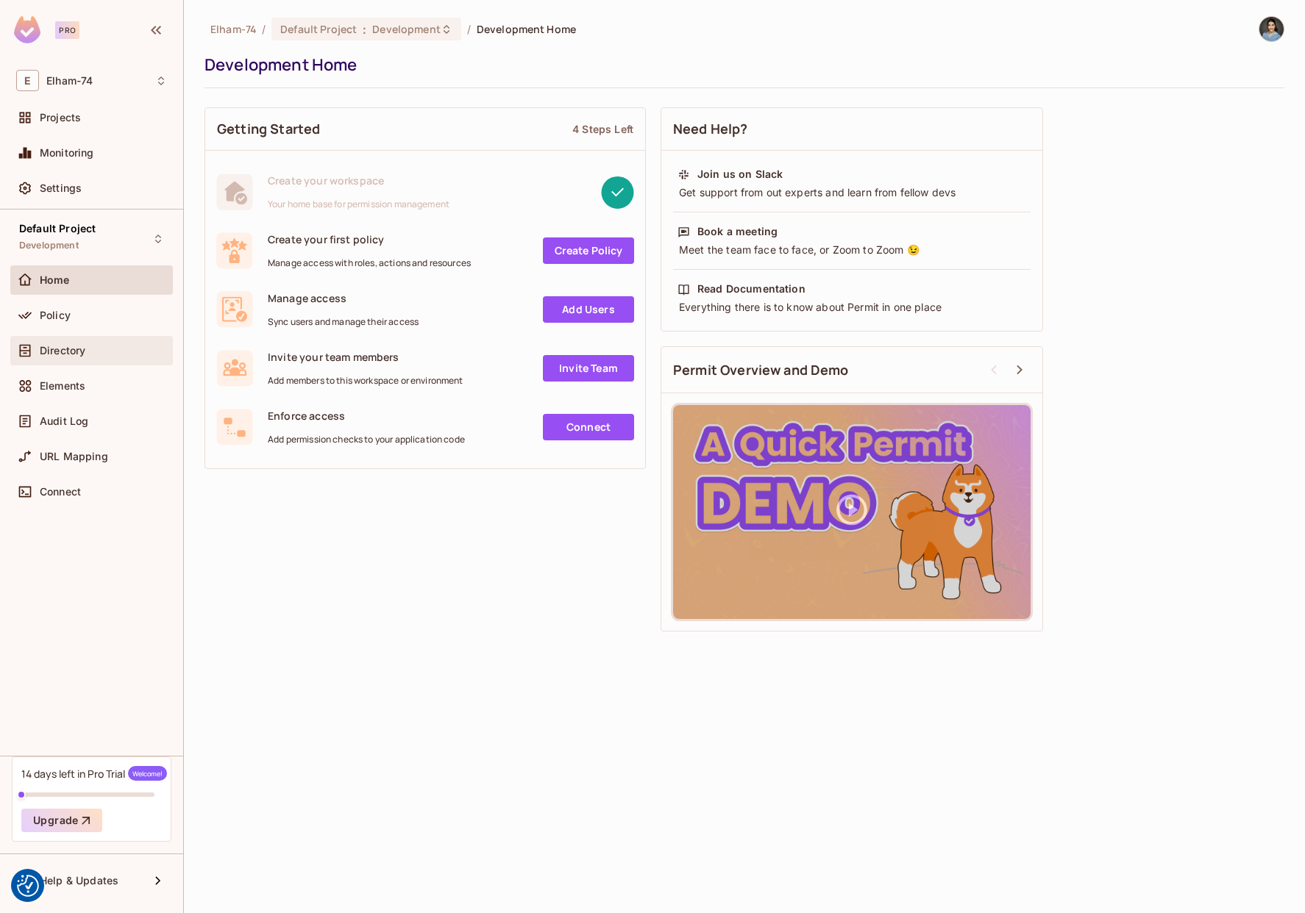
click at [62, 354] on span "Directory" at bounding box center [63, 351] width 46 height 12
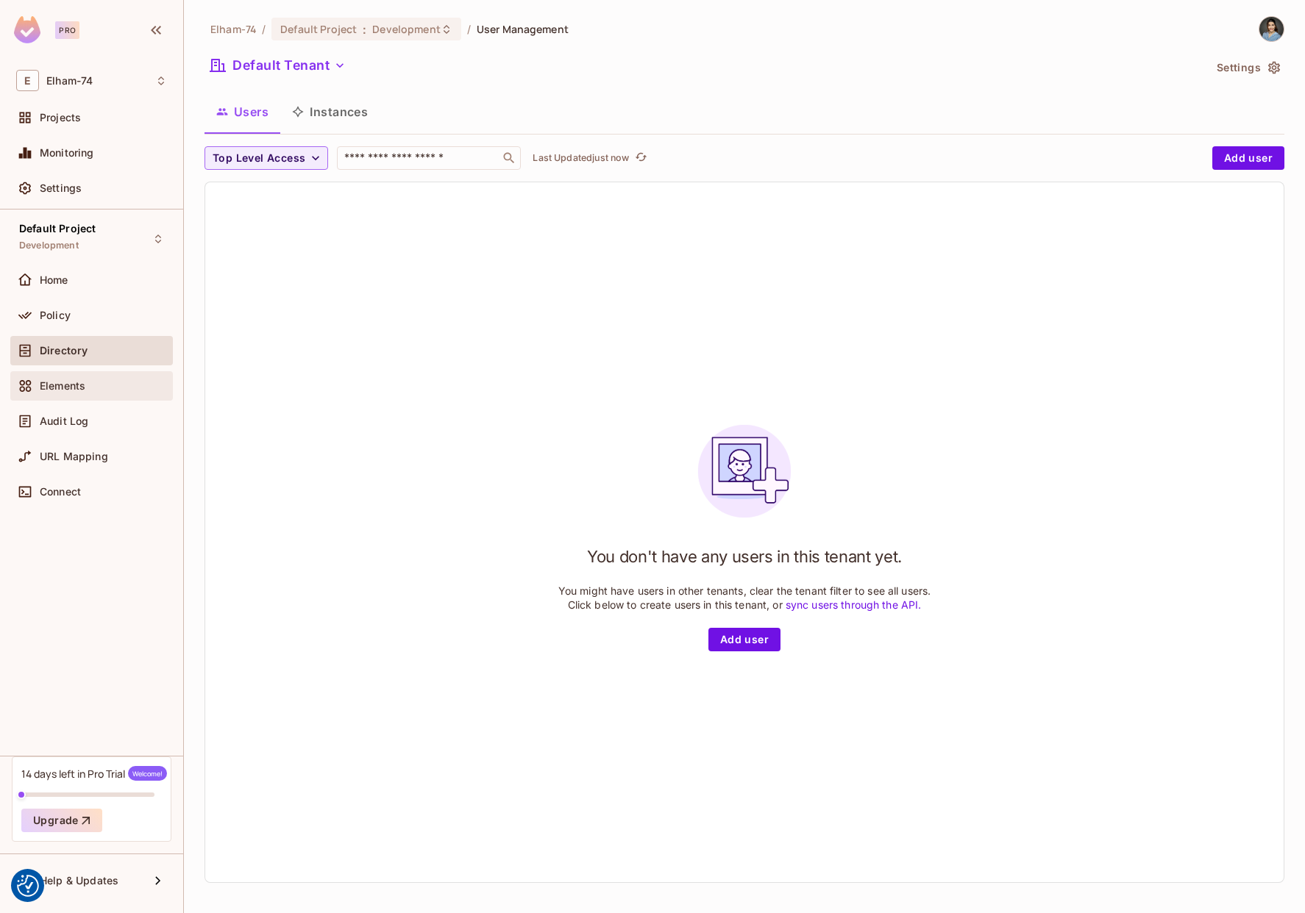
click at [67, 395] on div "Elements" at bounding box center [91, 385] width 163 height 29
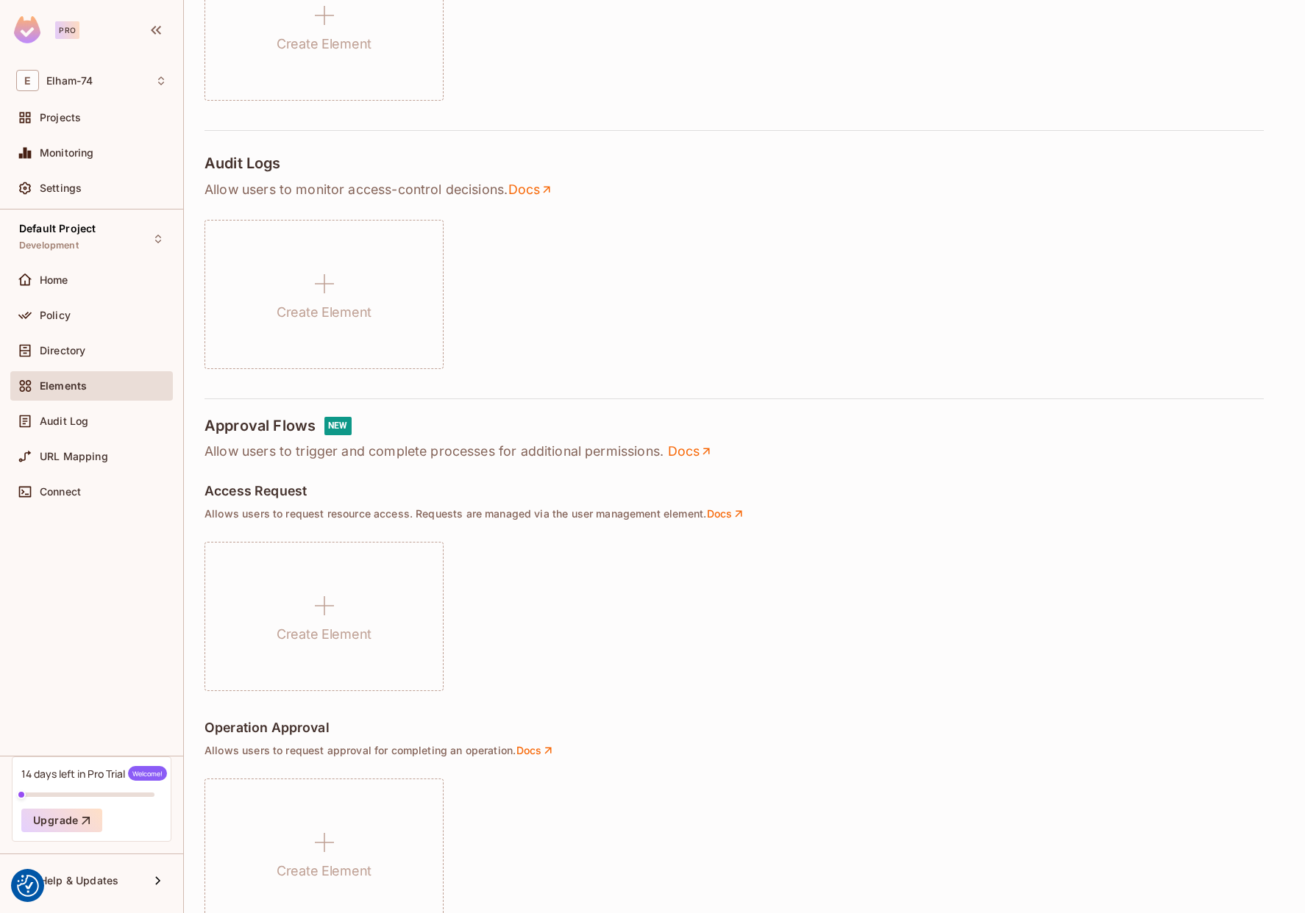
scroll to position [725, 0]
